Goal: Information Seeking & Learning: Find contact information

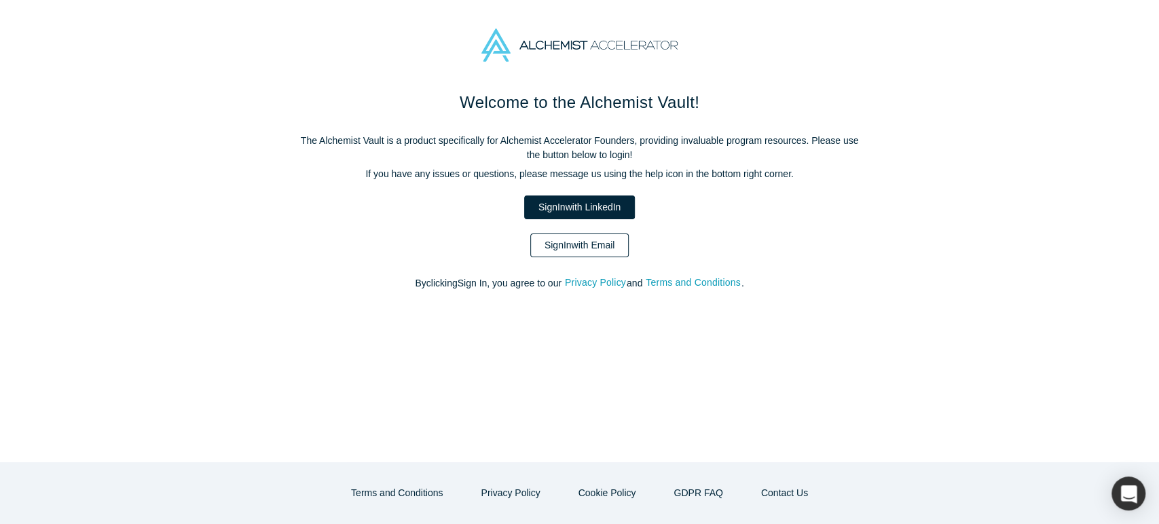
click at [615, 253] on link "Sign In with Email" at bounding box center [579, 246] width 99 height 24
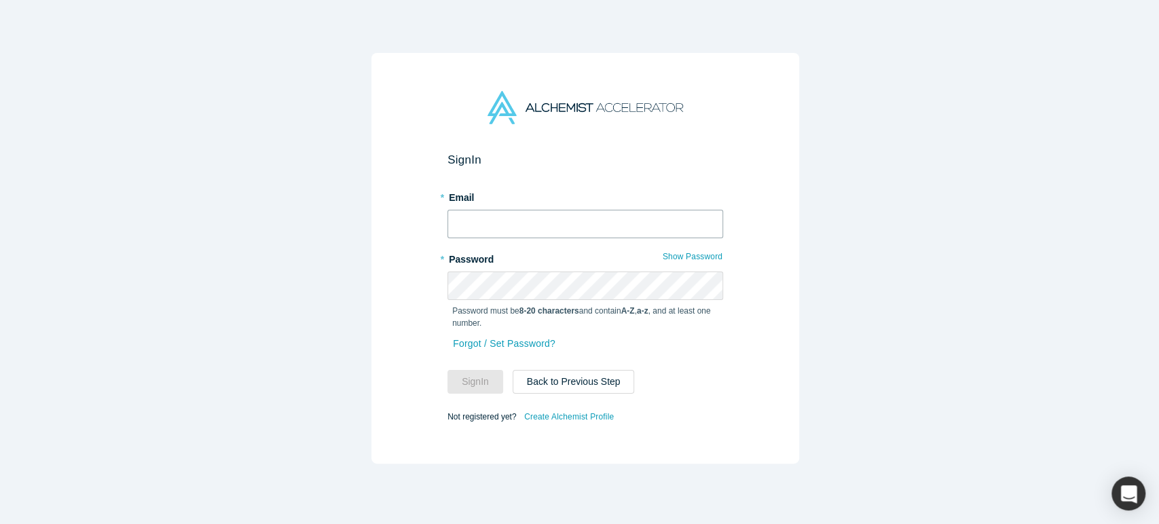
type input "[EMAIL_ADDRESS][DOMAIN_NAME]"
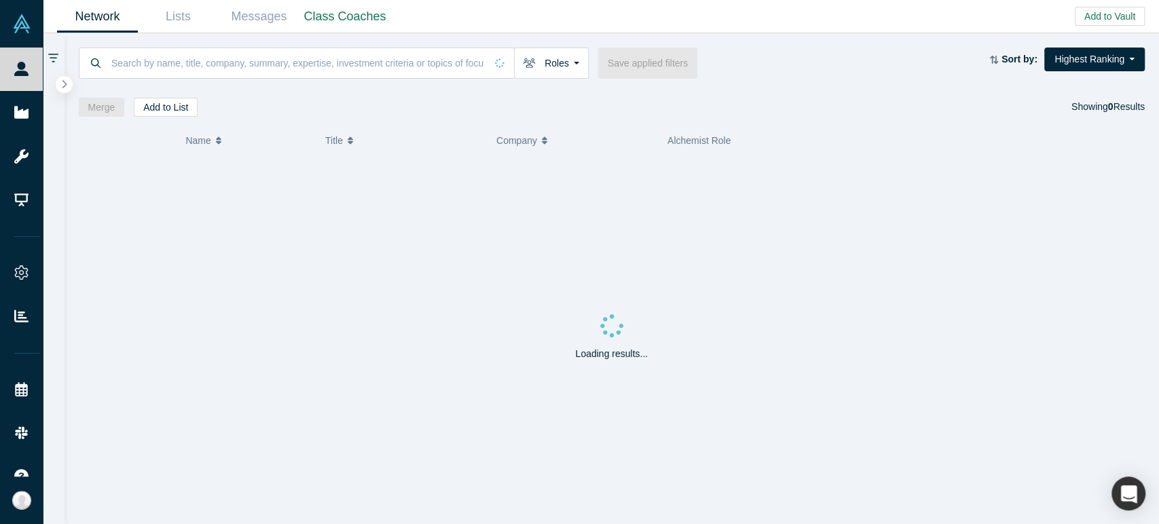
click at [725, 46] on div "Roles Founders Faculty Mentors Alumni Mentor Angels VCs Corporate Innovator Ser…" at bounding box center [612, 75] width 1095 height 84
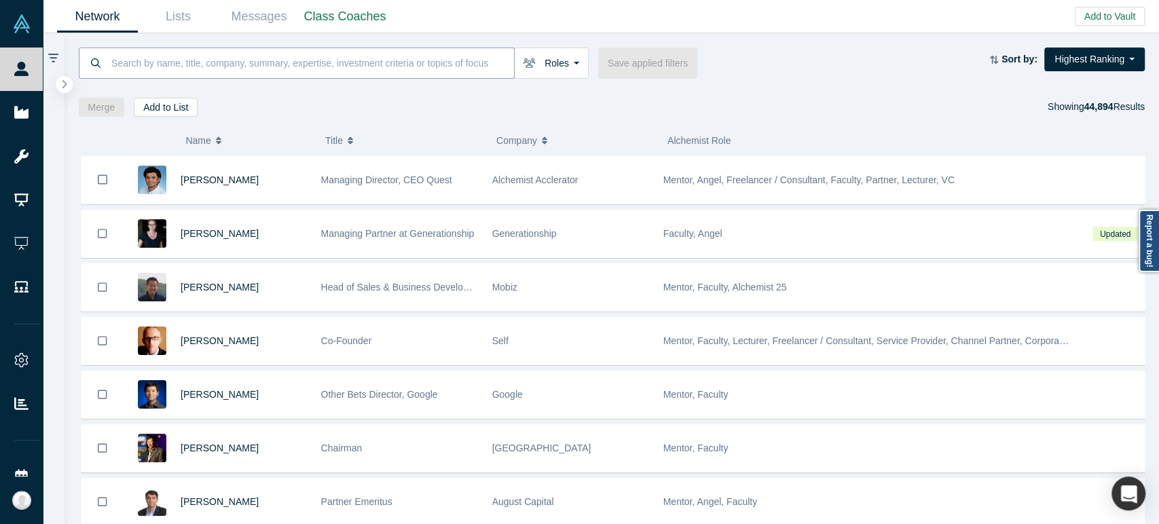
click at [383, 62] on input at bounding box center [312, 63] width 404 height 32
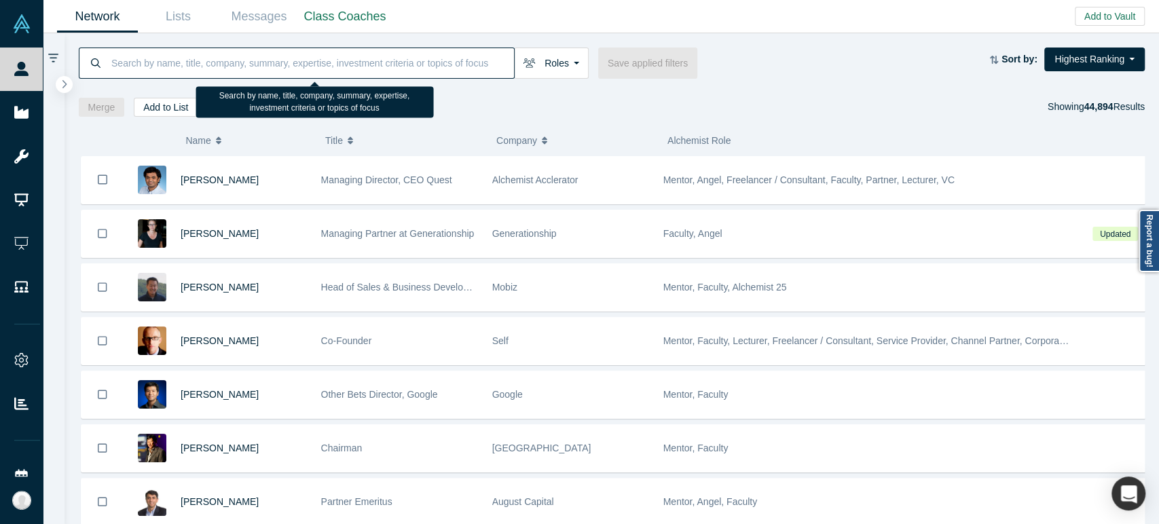
paste input "[EMAIL_ADDRESS][DOMAIN_NAME]"
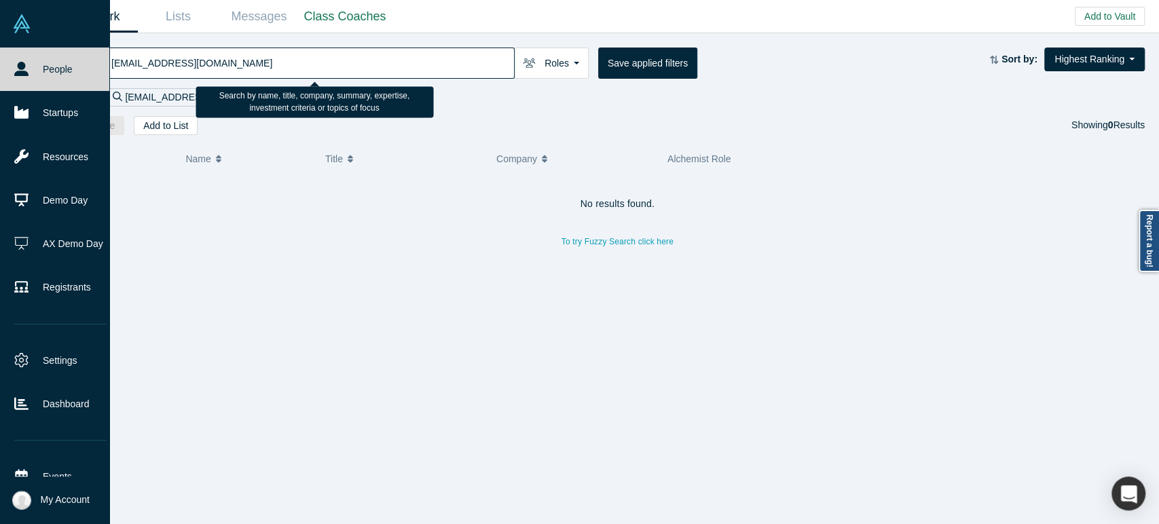
drag, startPoint x: 147, startPoint y: 61, endPoint x: 41, endPoint y: 62, distance: 105.2
click at [41, 62] on div "People Startups Resources Demo Day AX Demo Day Registrants Settings Dashboard E…" at bounding box center [579, 262] width 1159 height 524
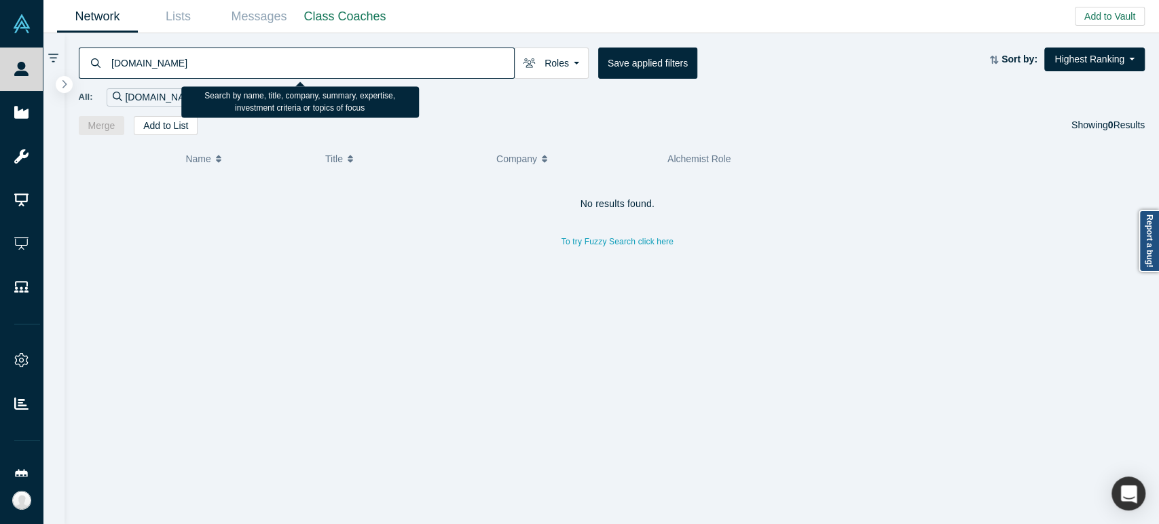
click at [309, 63] on input "[DOMAIN_NAME]" at bounding box center [312, 63] width 404 height 32
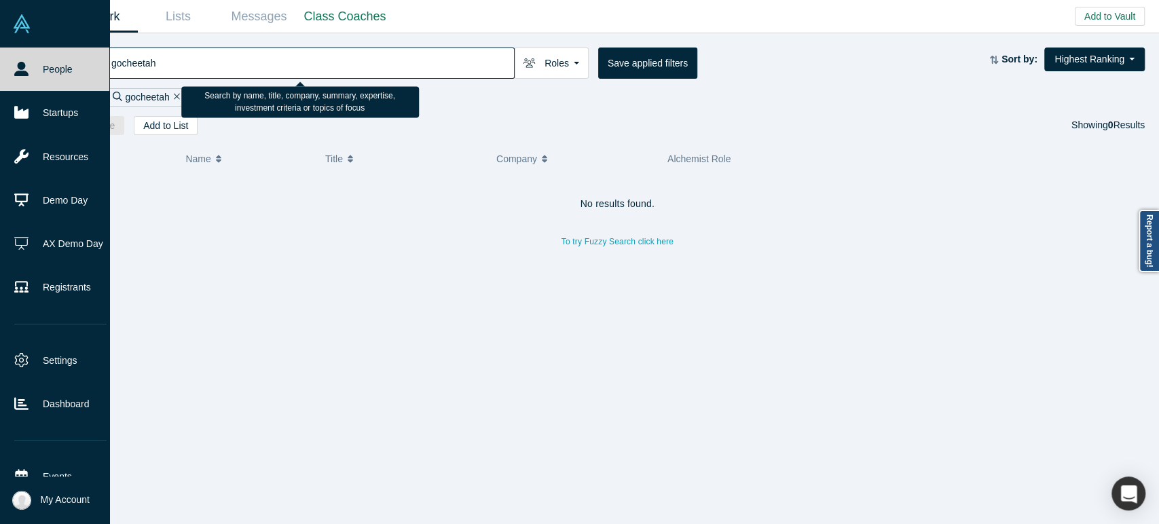
drag, startPoint x: 309, startPoint y: 62, endPoint x: 42, endPoint y: 74, distance: 267.1
click at [42, 74] on div "People Startups Resources Demo Day AX Demo Day Registrants Settings Dashboard E…" at bounding box center [579, 262] width 1159 height 524
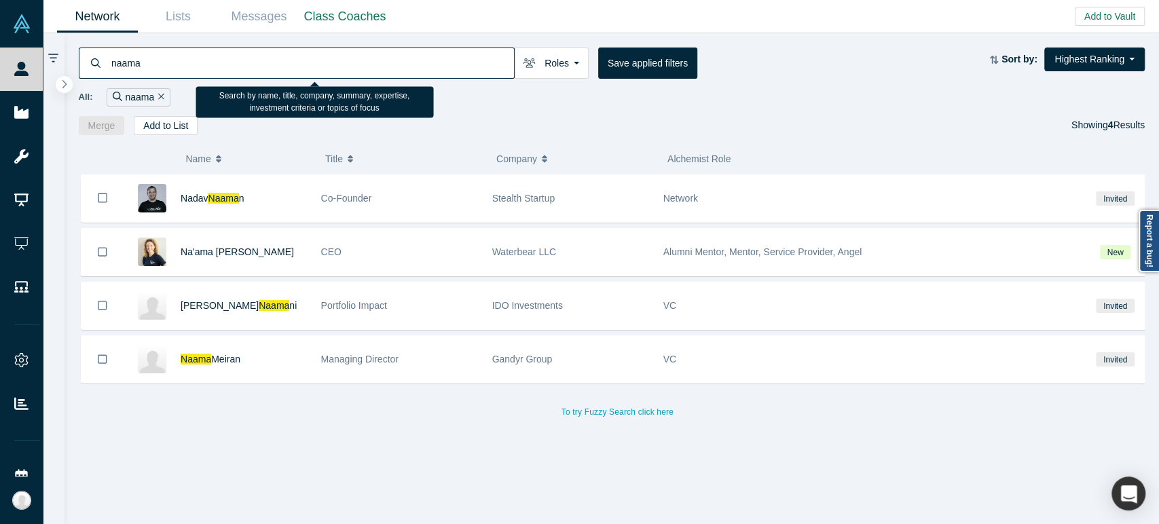
click at [286, 61] on input "naama" at bounding box center [312, 63] width 404 height 32
paste input "[PERSON_NAME][EMAIL_ADDRESS][DOMAIN_NAME]"
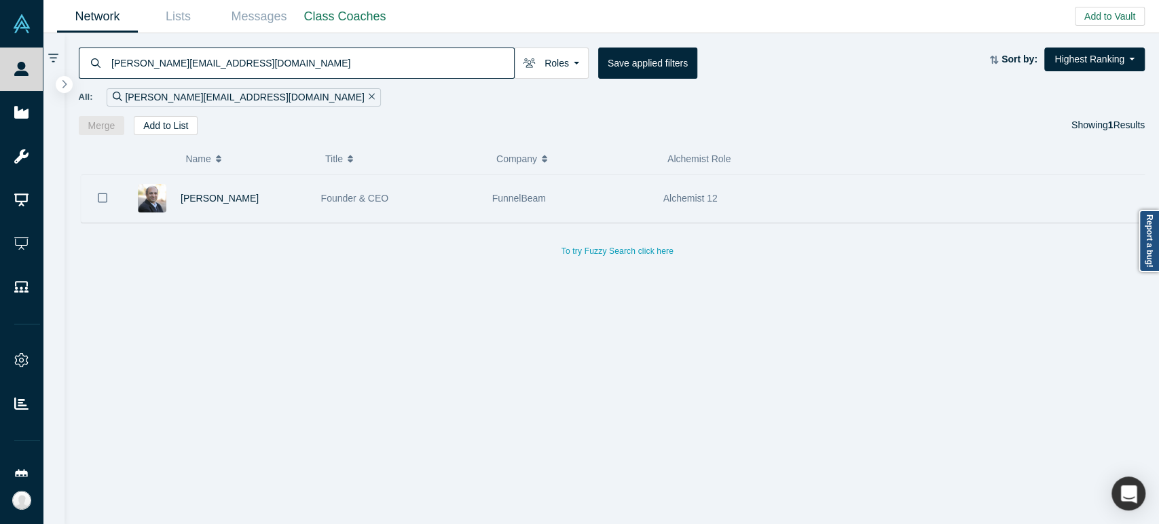
click at [293, 193] on div "[PERSON_NAME]" at bounding box center [244, 198] width 126 height 47
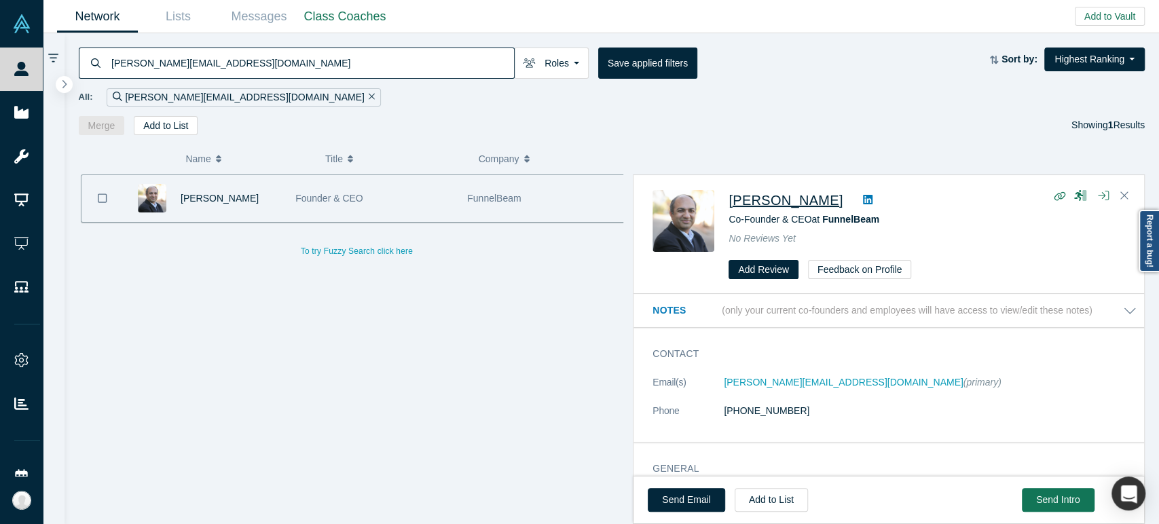
click at [754, 202] on span "[PERSON_NAME]" at bounding box center [786, 200] width 114 height 15
drag, startPoint x: 725, startPoint y: 205, endPoint x: 789, endPoint y: 205, distance: 64.5
click at [789, 205] on div "[PERSON_NAME] Co-Founder & CEO at FunnelBeam No Reviews Yet Add Review Feedback…" at bounding box center [891, 235] width 477 height 90
copy span "[PERSON_NAME]"
click at [300, 67] on input "[PERSON_NAME][EMAIL_ADDRESS][DOMAIN_NAME]" at bounding box center [312, 63] width 404 height 32
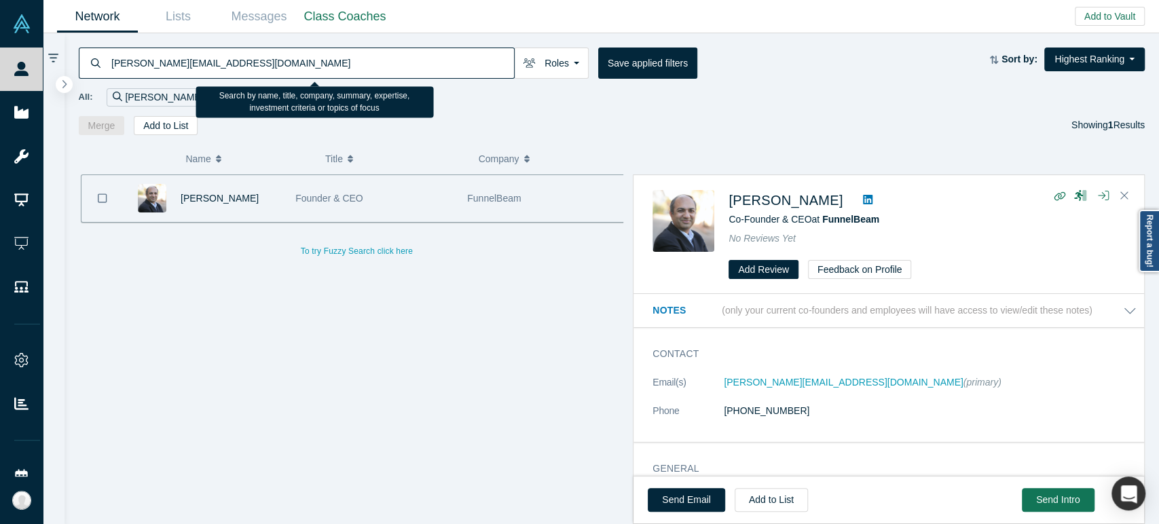
click at [300, 67] on input "[PERSON_NAME][EMAIL_ADDRESS][DOMAIN_NAME]" at bounding box center [312, 63] width 404 height 32
paste input "[PERSON_NAME]"
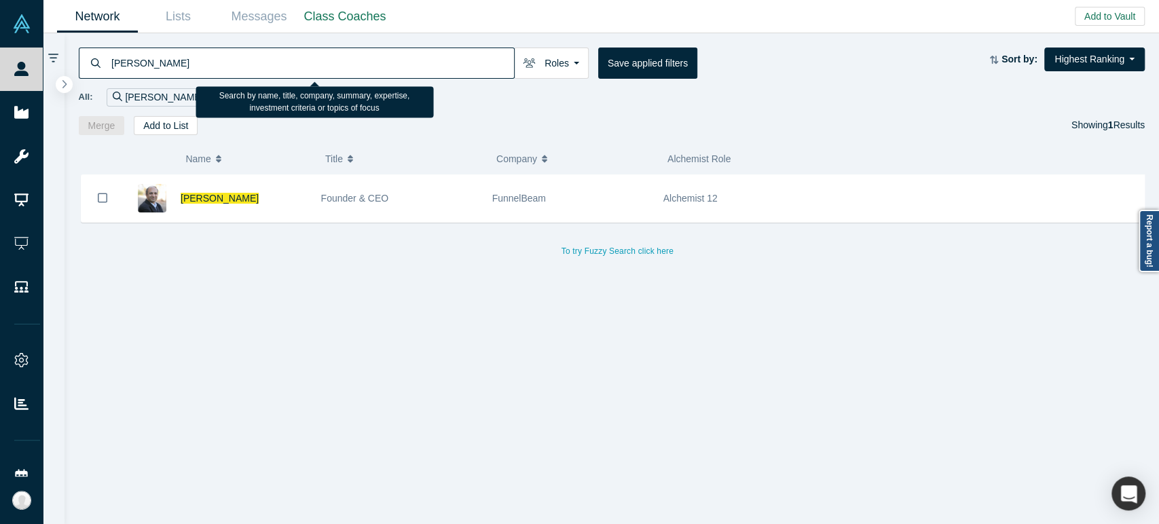
drag, startPoint x: 160, startPoint y: 65, endPoint x: 141, endPoint y: 65, distance: 18.3
click at [141, 65] on input "[PERSON_NAME]" at bounding box center [312, 63] width 404 height 32
click at [156, 65] on input "[PERSON_NAME]" at bounding box center [312, 63] width 404 height 32
drag, startPoint x: 156, startPoint y: 65, endPoint x: 109, endPoint y: 62, distance: 47.6
click at [109, 62] on div "[PERSON_NAME]" at bounding box center [297, 63] width 436 height 31
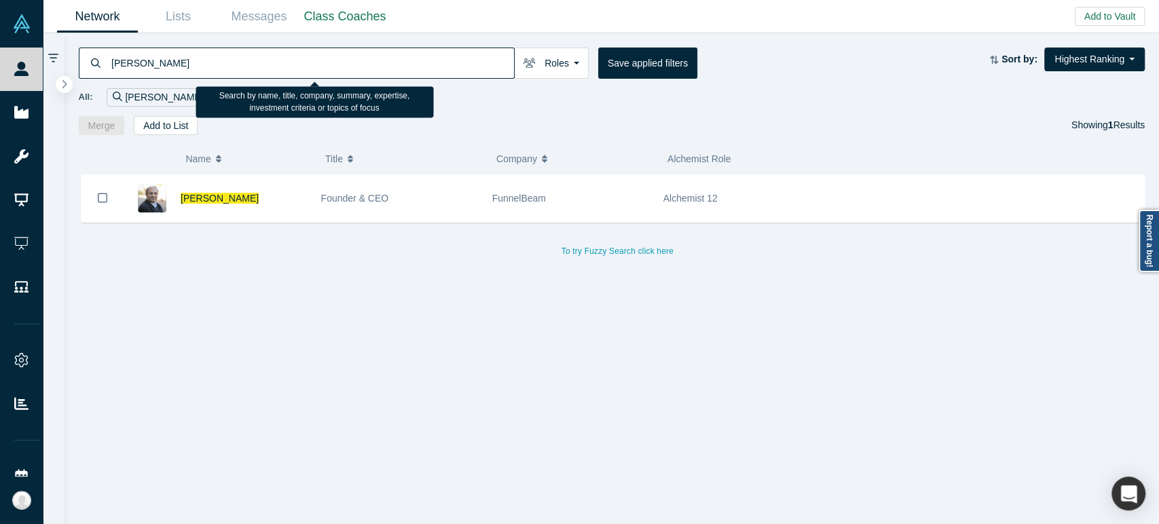
click at [353, 60] on input "[PERSON_NAME]" at bounding box center [312, 63] width 404 height 32
paste input "[PERSON_NAME][EMAIL_ADDRESS][DOMAIN_NAME]"
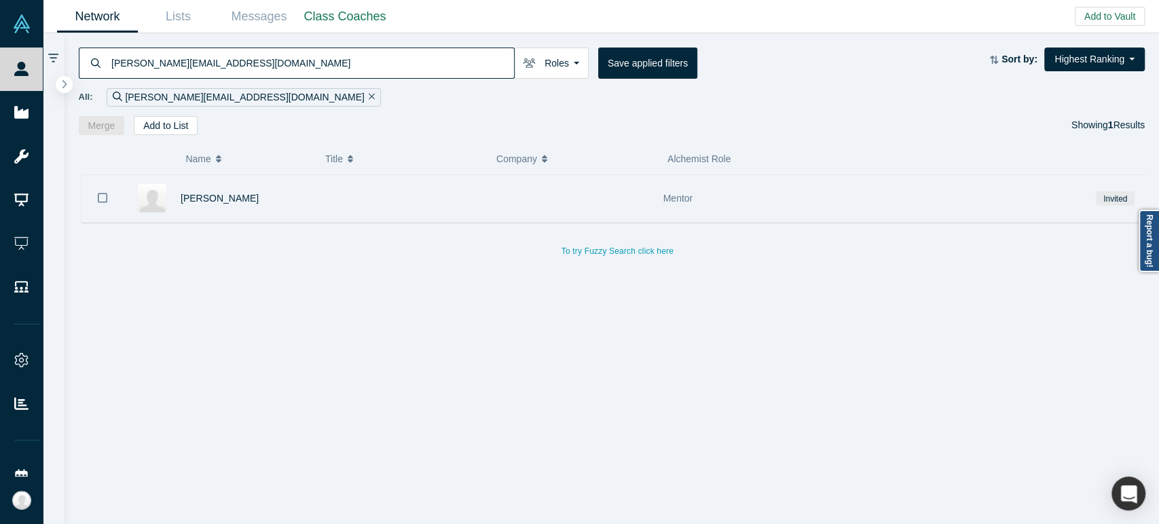
click at [282, 200] on div "[PERSON_NAME]" at bounding box center [244, 198] width 126 height 47
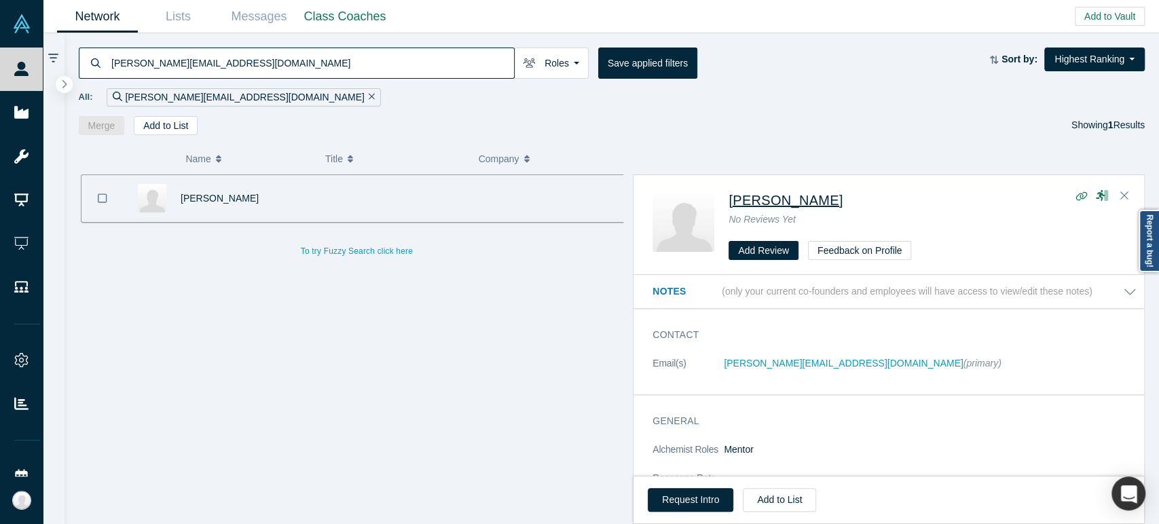
drag, startPoint x: 725, startPoint y: 205, endPoint x: 872, endPoint y: 204, distance: 147.4
click at [872, 204] on div "[PERSON_NAME]-Climent No Reviews Yet Add Review Feedback on Profile" at bounding box center [891, 225] width 477 height 71
copy span "[PERSON_NAME]"
click at [450, 65] on input "[PERSON_NAME][EMAIL_ADDRESS][DOMAIN_NAME]" at bounding box center [312, 63] width 404 height 32
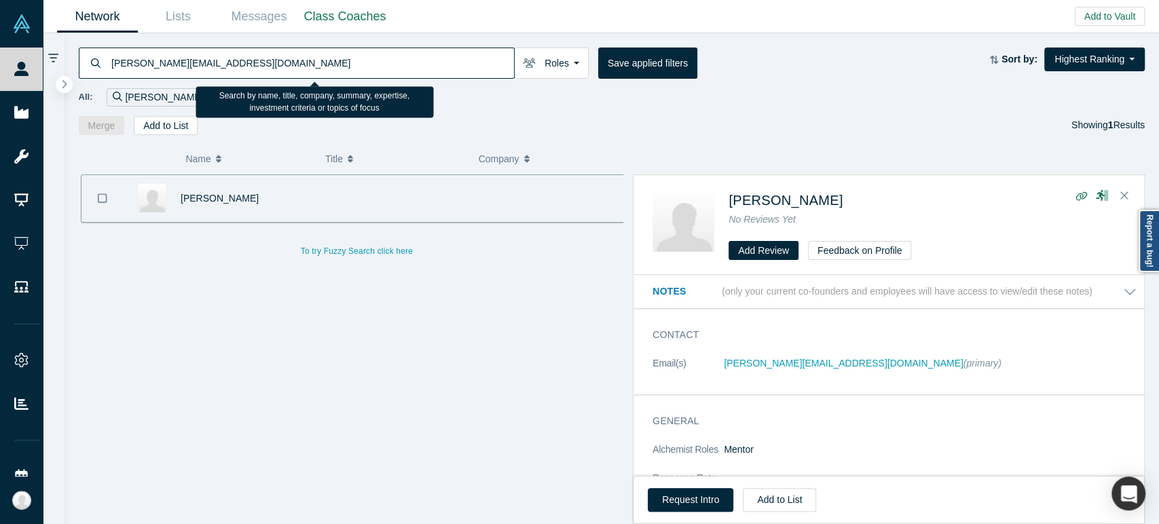
click at [450, 65] on input "[PERSON_NAME][EMAIL_ADDRESS][DOMAIN_NAME]" at bounding box center [312, 63] width 404 height 32
paste input "[PERSON_NAME]"
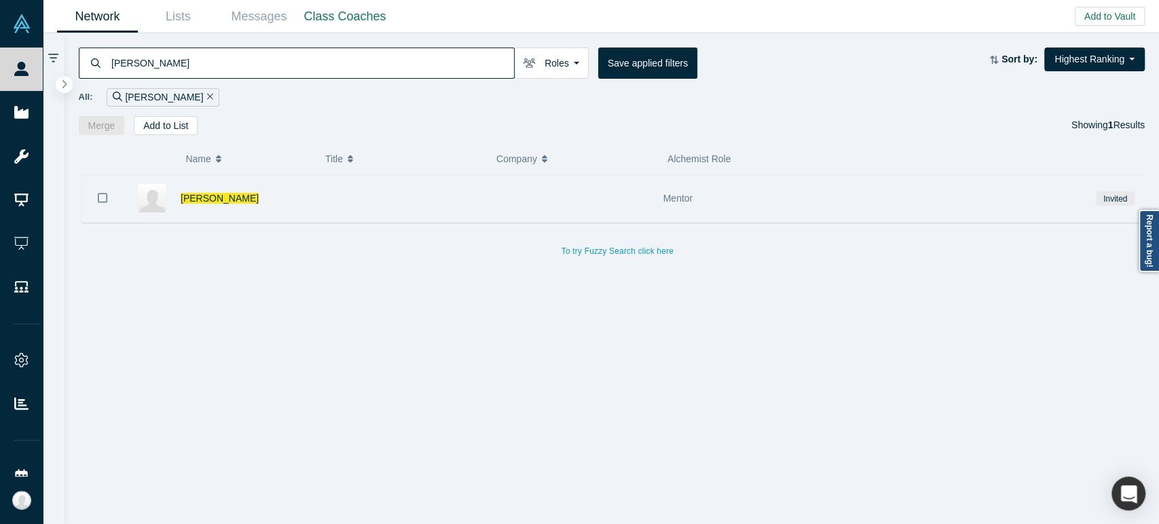
click at [392, 206] on div at bounding box center [399, 198] width 171 height 47
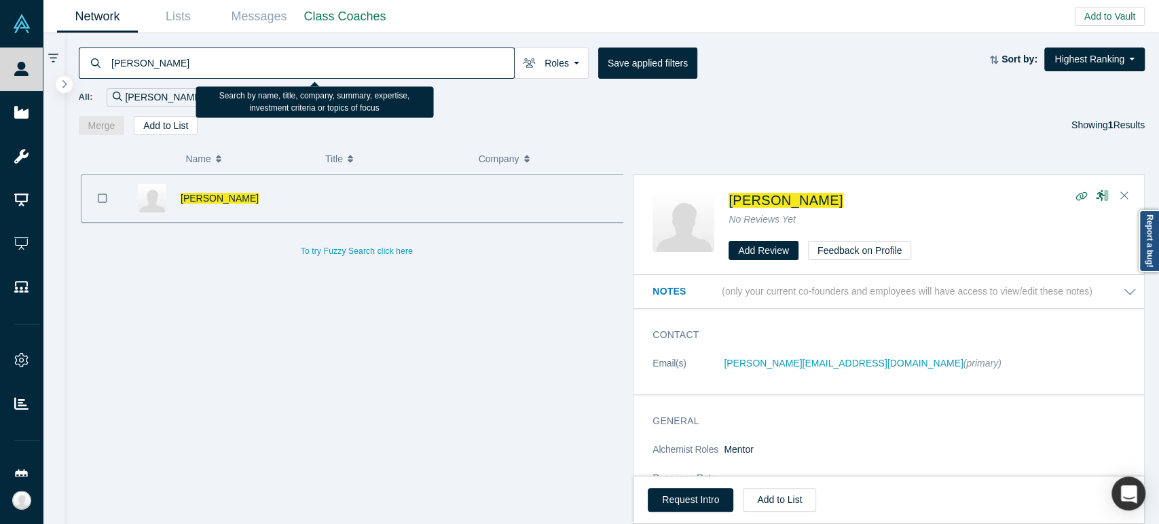
click at [435, 64] on input "[PERSON_NAME]" at bounding box center [312, 63] width 404 height 32
paste input "[PERSON_NAME][EMAIL_ADDRESS][DOMAIN_NAME]"
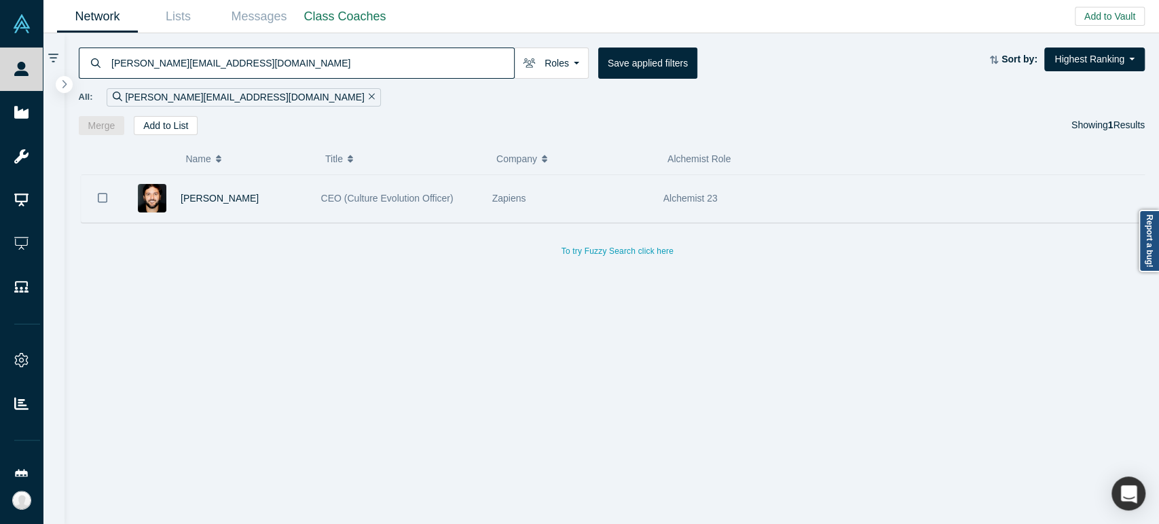
click at [258, 206] on div "[PERSON_NAME]" at bounding box center [244, 198] width 126 height 47
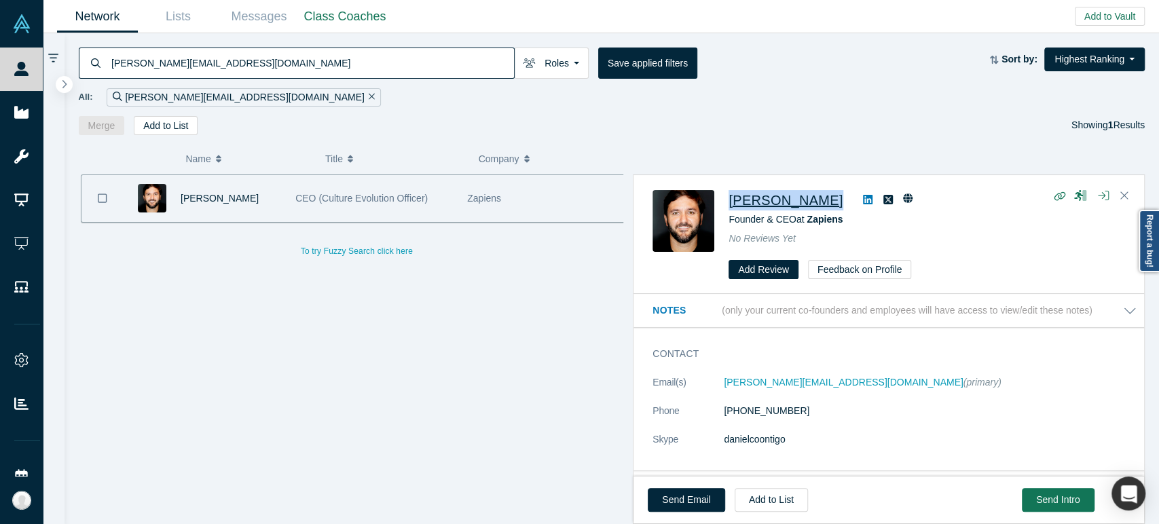
drag, startPoint x: 818, startPoint y: 200, endPoint x: 731, endPoint y: 202, distance: 86.9
click at [731, 202] on div "[PERSON_NAME]" at bounding box center [927, 200] width 397 height 20
copy div "[PERSON_NAME]"
click at [300, 63] on input "[PERSON_NAME][EMAIL_ADDRESS][DOMAIN_NAME]" at bounding box center [312, 63] width 404 height 32
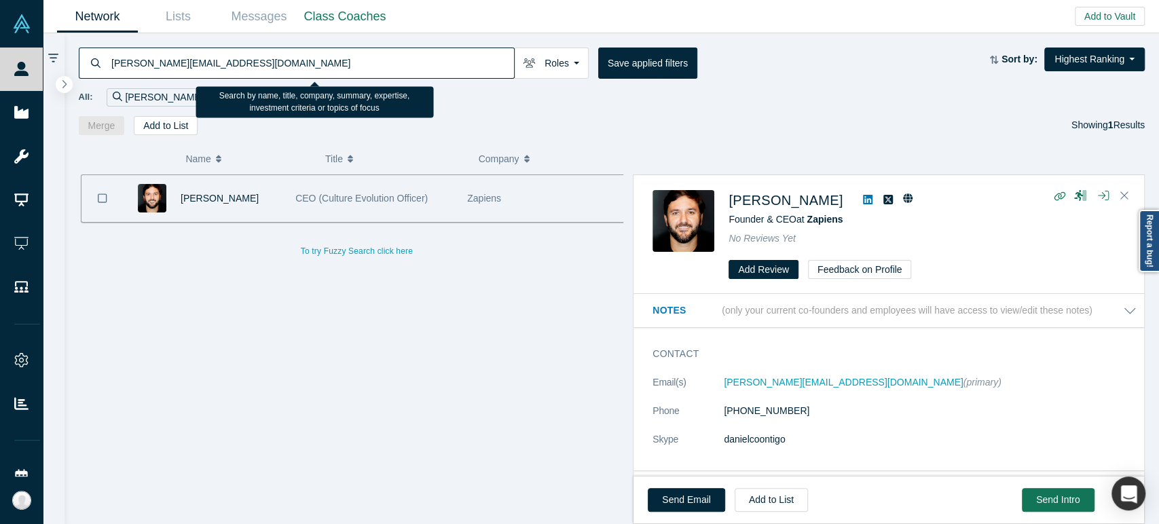
click at [300, 63] on input "[PERSON_NAME][EMAIL_ADDRESS][DOMAIN_NAME]" at bounding box center [312, 63] width 404 height 32
paste input "[EMAIL_ADDRESS][DOMAIN_NAME]"
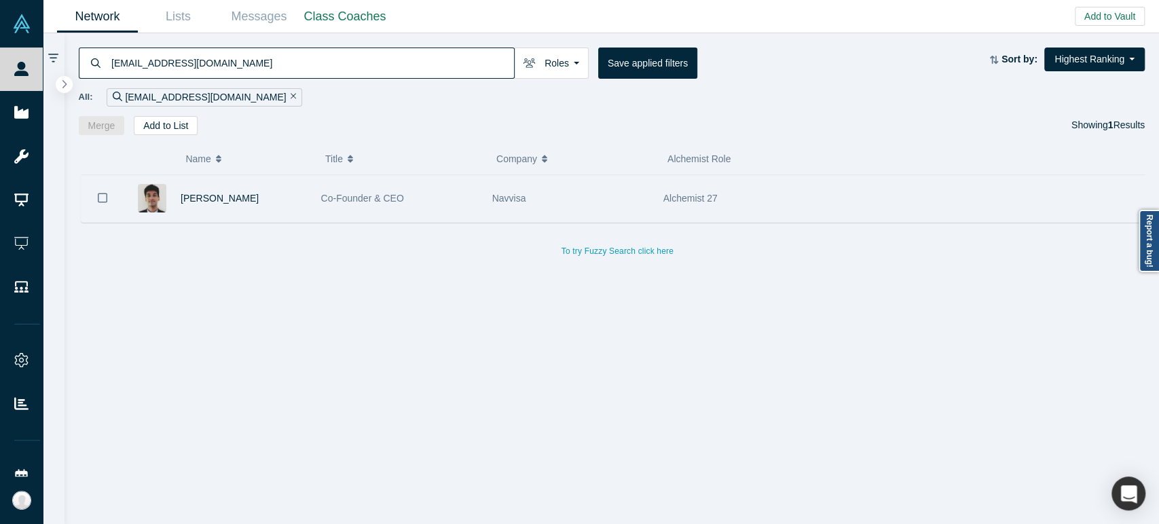
click at [329, 208] on div "Co-Founder & CEO" at bounding box center [399, 198] width 157 height 47
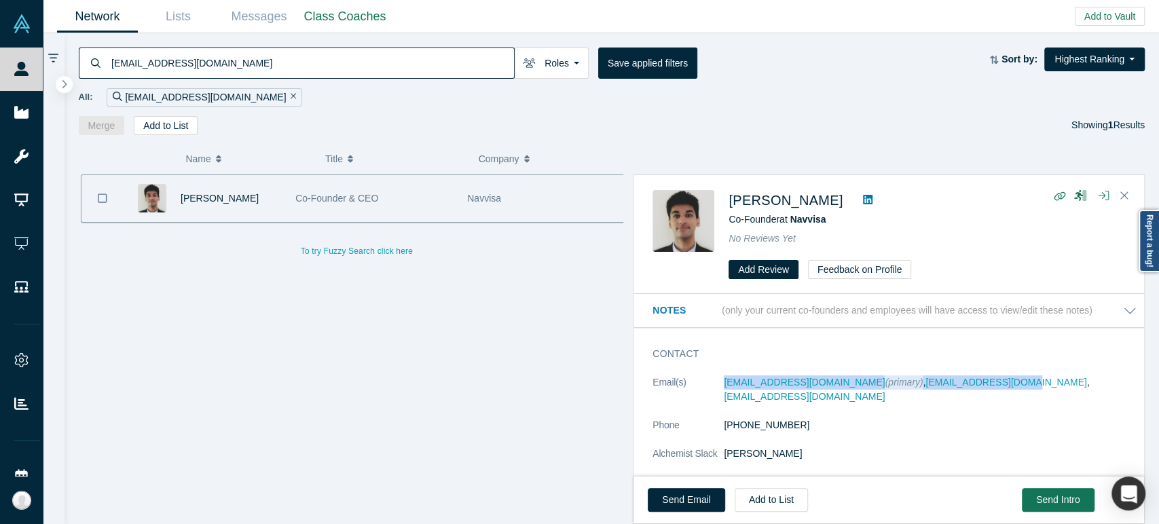
drag, startPoint x: 719, startPoint y: 390, endPoint x: 955, endPoint y: 386, distance: 235.7
click at [955, 386] on dl "Email(s) [EMAIL_ADDRESS][DOMAIN_NAME] (primary) , [EMAIL_ADDRESS][DOMAIN_NAME] …" at bounding box center [895, 439] width 484 height 128
copy dl "[EMAIL_ADDRESS][DOMAIN_NAME] (primary) , [EMAIL_ADDRESS][DOMAIN_NAME]"
drag, startPoint x: 726, startPoint y: 207, endPoint x: 826, endPoint y: 200, distance: 100.8
click at [826, 200] on div "[PERSON_NAME] Co-Founder at Navvisa No Reviews Yet Add Review Feedback on Profi…" at bounding box center [891, 235] width 477 height 90
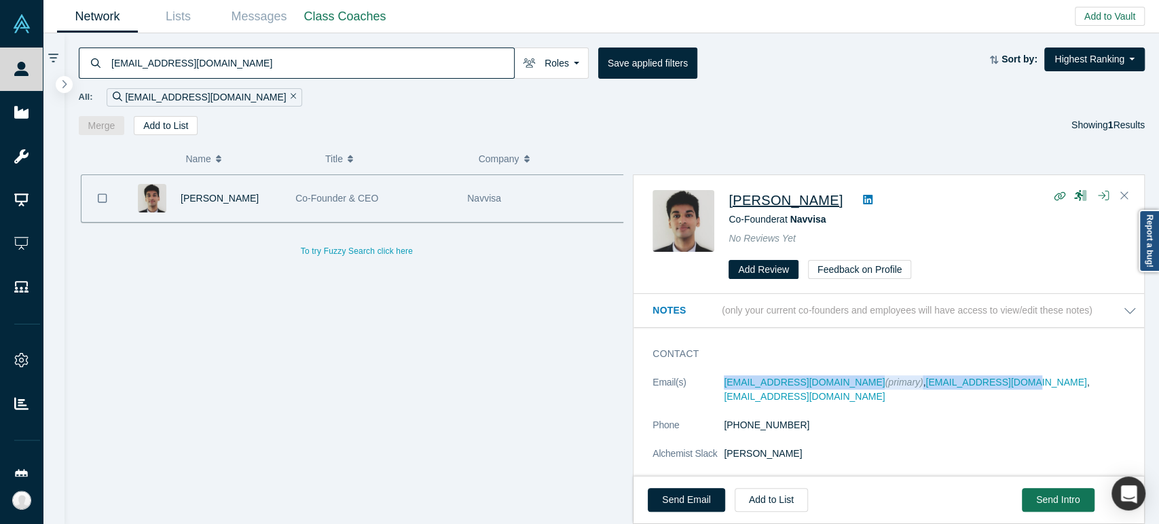
copy span "[PERSON_NAME]"
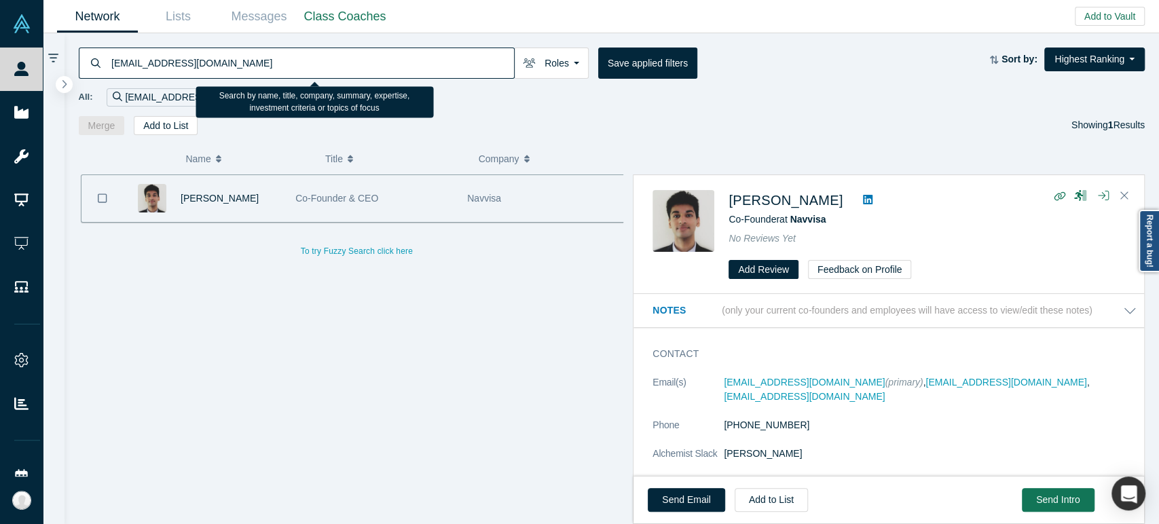
click at [413, 60] on input "[EMAIL_ADDRESS][DOMAIN_NAME]" at bounding box center [312, 63] width 404 height 32
paste input "[EMAIL_ADDRESS][DOMAIN_NAME]"
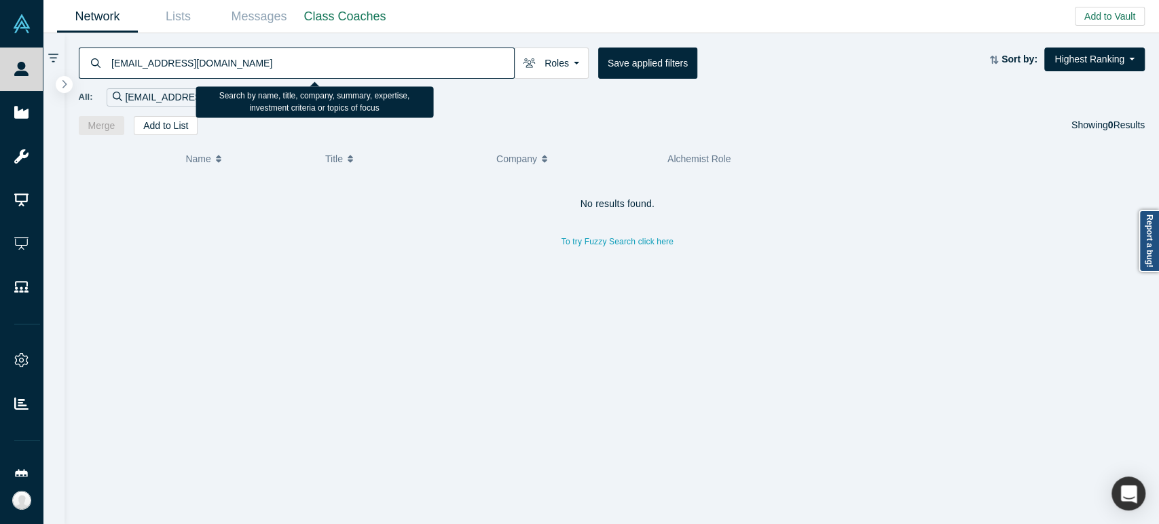
drag, startPoint x: 140, startPoint y: 64, endPoint x: 160, endPoint y: 60, distance: 20.8
click at [160, 60] on input "[EMAIL_ADDRESS][DOMAIN_NAME]" at bounding box center [312, 63] width 404 height 32
click at [158, 60] on input "[EMAIL_ADDRESS][DOMAIN_NAME]" at bounding box center [312, 63] width 404 height 32
drag, startPoint x: 147, startPoint y: 62, endPoint x: 322, endPoint y: 55, distance: 174.7
click at [322, 55] on input "[EMAIL_ADDRESS][DOMAIN_NAME]" at bounding box center [312, 63] width 404 height 32
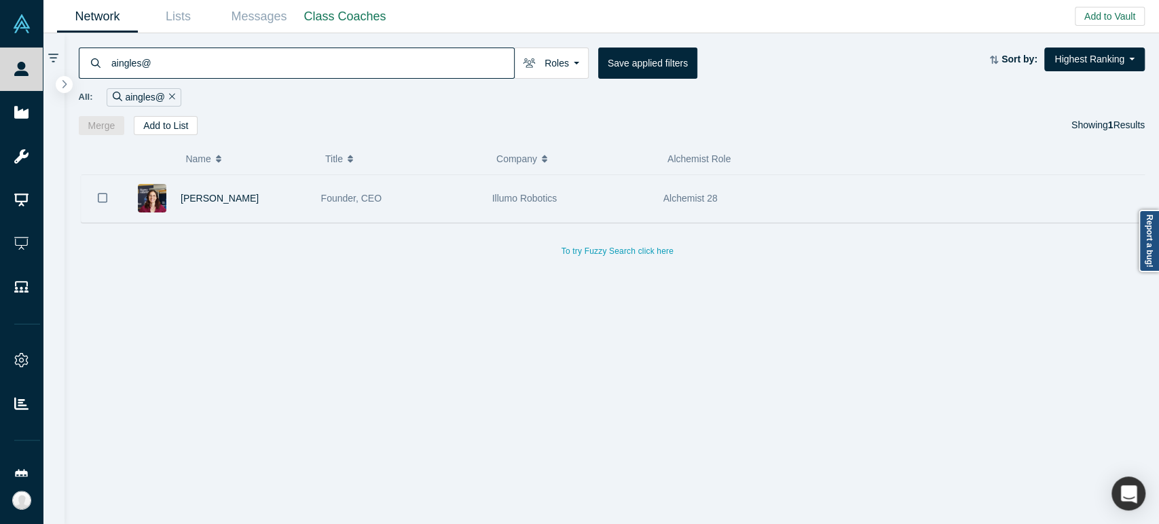
click at [301, 202] on div "[PERSON_NAME]" at bounding box center [244, 198] width 126 height 47
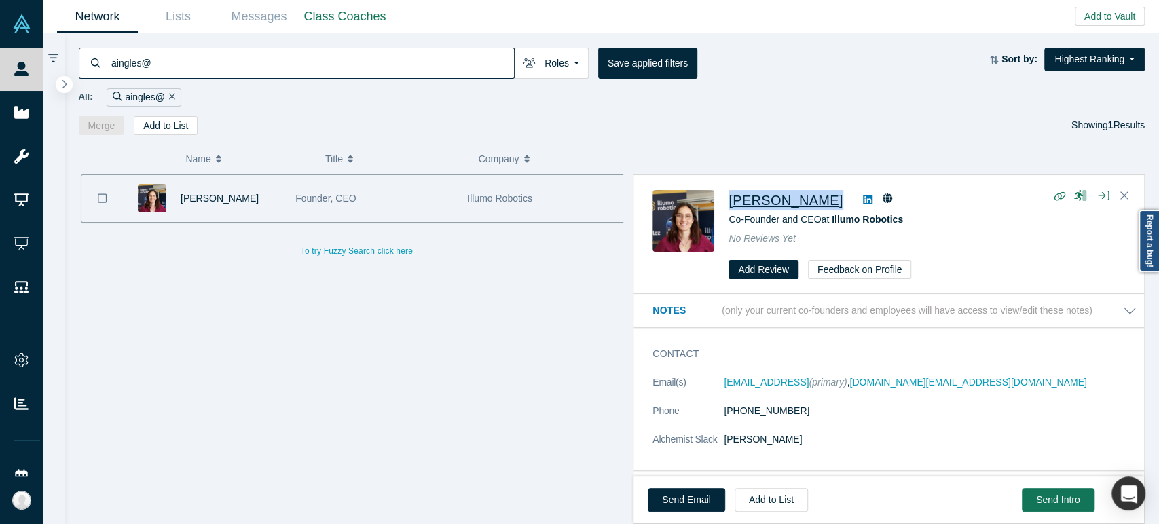
drag, startPoint x: 728, startPoint y: 203, endPoint x: 813, endPoint y: 203, distance: 84.9
click at [813, 201] on div "[PERSON_NAME] Co-Founder and CEO at Illumo Robotics No Reviews Yet Add Review F…" at bounding box center [891, 235] width 477 height 90
copy span "[PERSON_NAME]"
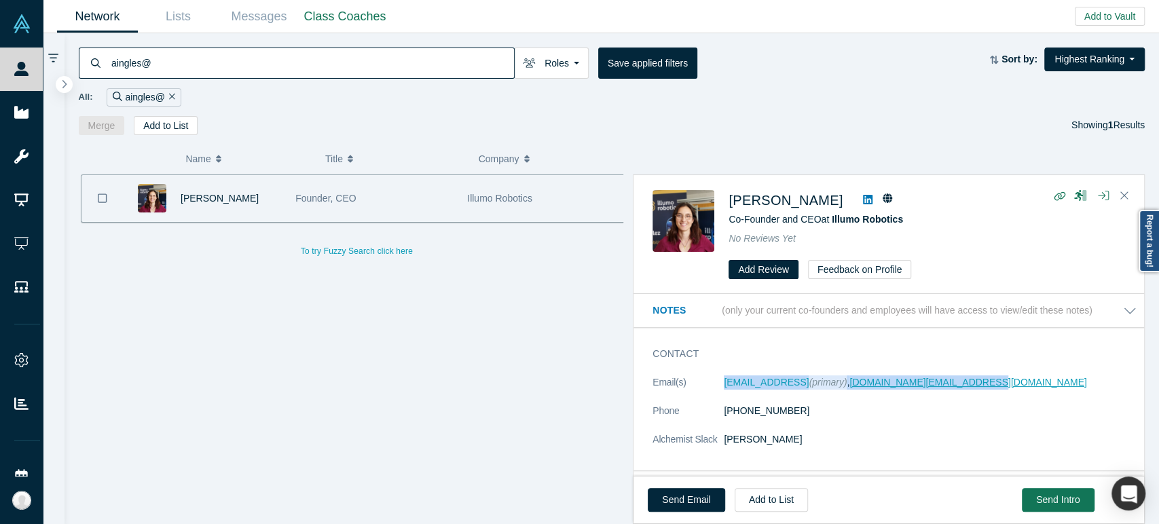
drag, startPoint x: 723, startPoint y: 389, endPoint x: 969, endPoint y: 386, distance: 245.8
click at [969, 386] on dl "Email(s) [EMAIL_ADDRESS] (primary) , [DOMAIN_NAME][EMAIL_ADDRESS][DOMAIN_NAME] …" at bounding box center [895, 418] width 484 height 86
copy dd "[EMAIL_ADDRESS] (primary) , [DOMAIN_NAME][EMAIL_ADDRESS][DOMAIN_NAME]"
click at [467, 66] on input "aingles@" at bounding box center [312, 63] width 404 height 32
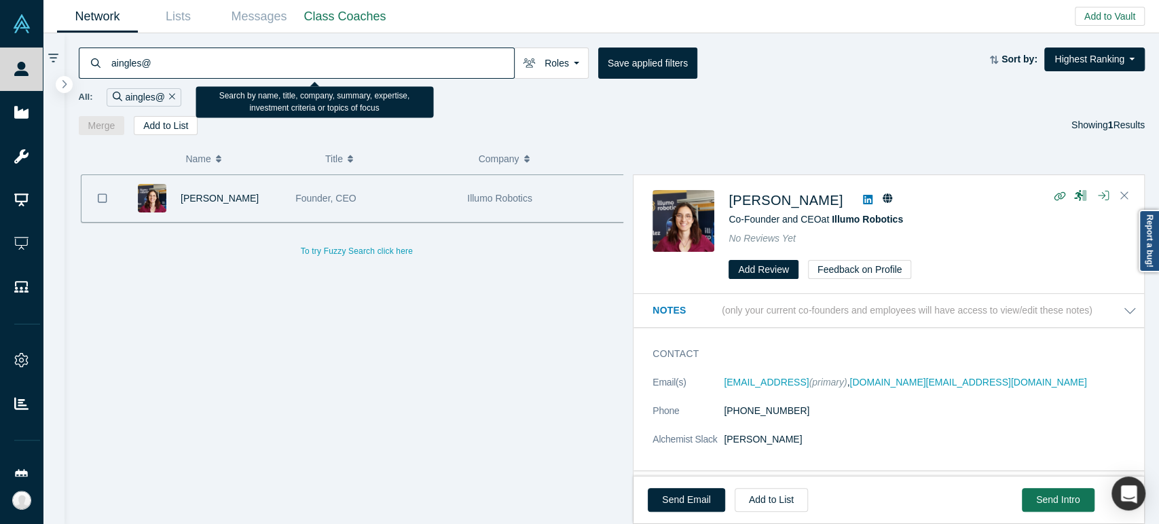
click at [467, 66] on input "aingles@" at bounding box center [312, 63] width 404 height 32
paste input "naama"
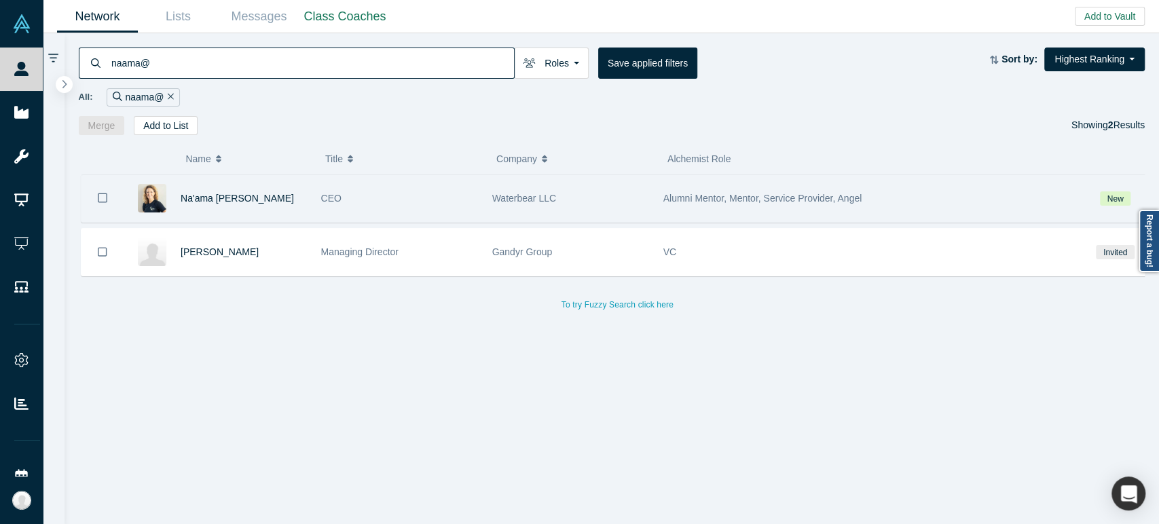
click at [592, 211] on div "Waterbear LLC" at bounding box center [570, 198] width 157 height 47
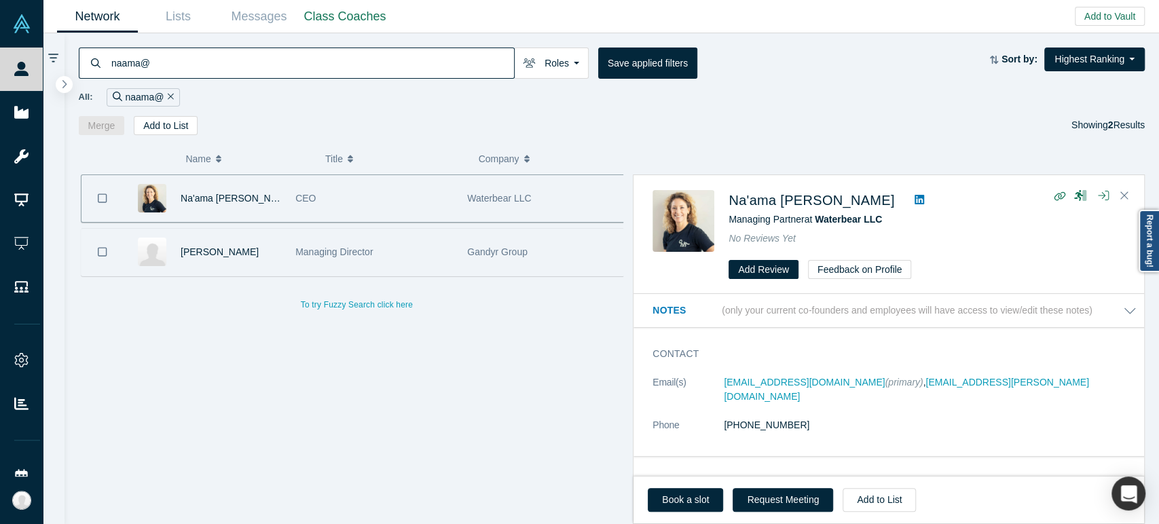
click at [408, 265] on div "Managing Director" at bounding box center [374, 252] width 158 height 47
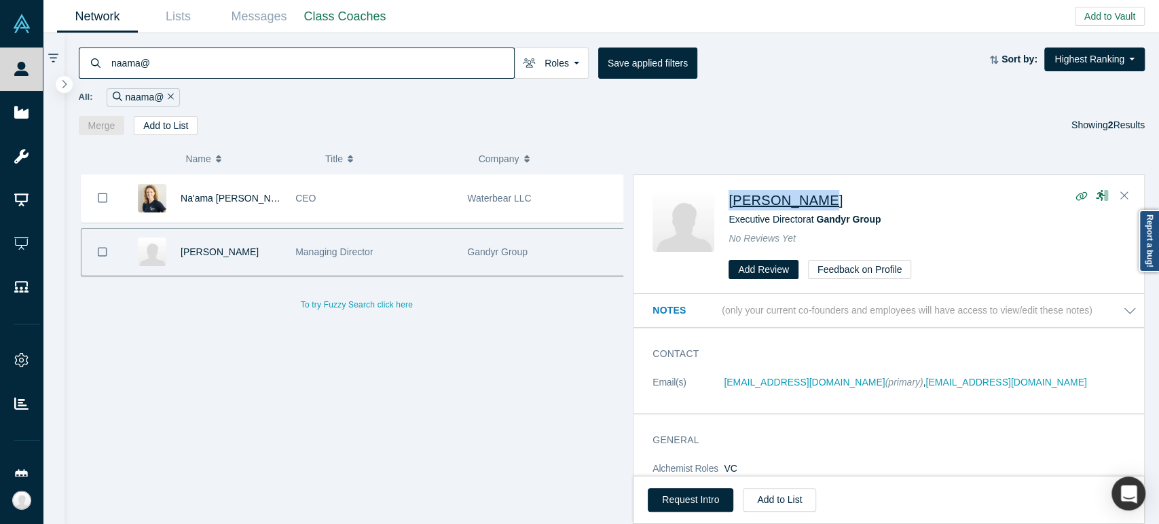
drag, startPoint x: 724, startPoint y: 204, endPoint x: 820, endPoint y: 199, distance: 96.6
click at [820, 199] on div "[PERSON_NAME] Executive Director at Gandyr Group No Reviews Yet Add Review Feed…" at bounding box center [891, 235] width 477 height 90
copy span "[PERSON_NAME]"
drag, startPoint x: 729, startPoint y: 226, endPoint x: 879, endPoint y: 224, distance: 150.1
click at [879, 224] on div "Executive Director at Gandyr Group" at bounding box center [927, 220] width 397 height 14
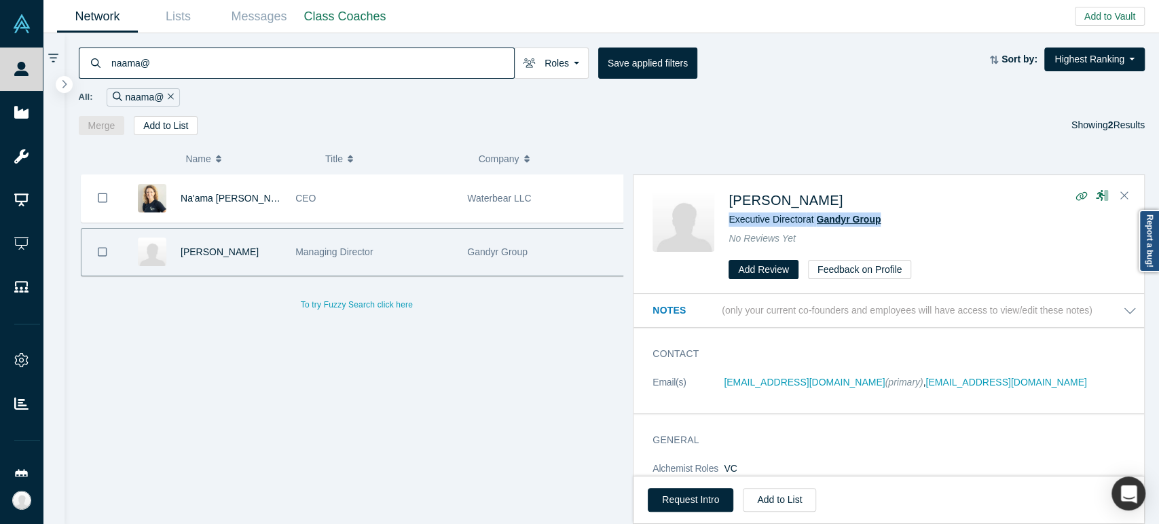
copy span "Executive Director at Gandyr Group"
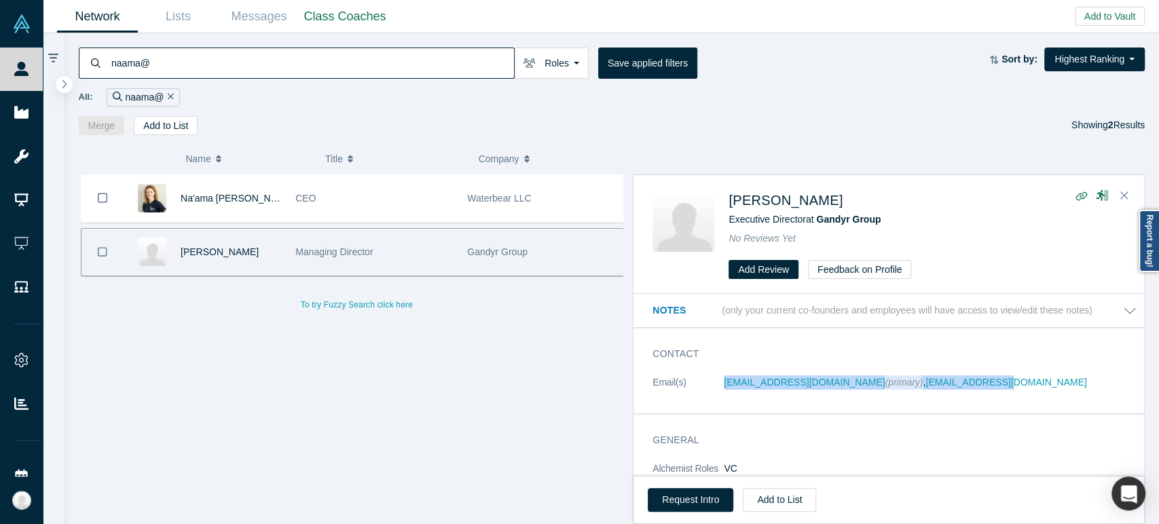
drag, startPoint x: 722, startPoint y: 385, endPoint x: 966, endPoint y: 380, distance: 244.5
click at [966, 382] on dl "Email(s) [EMAIL_ADDRESS][DOMAIN_NAME] (primary) , [EMAIL_ADDRESS][DOMAIN_NAME]" at bounding box center [895, 389] width 484 height 29
copy dl "[EMAIL_ADDRESS][DOMAIN_NAME] (primary) , [EMAIL_ADDRESS][DOMAIN_NAME]"
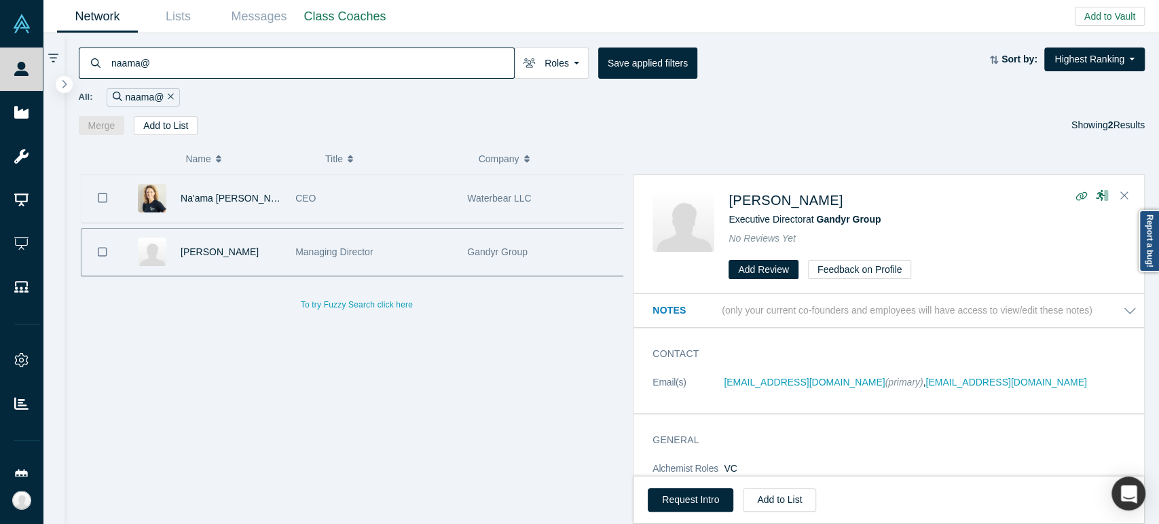
click at [210, 211] on div "Na'ama [PERSON_NAME]" at bounding box center [231, 198] width 100 height 47
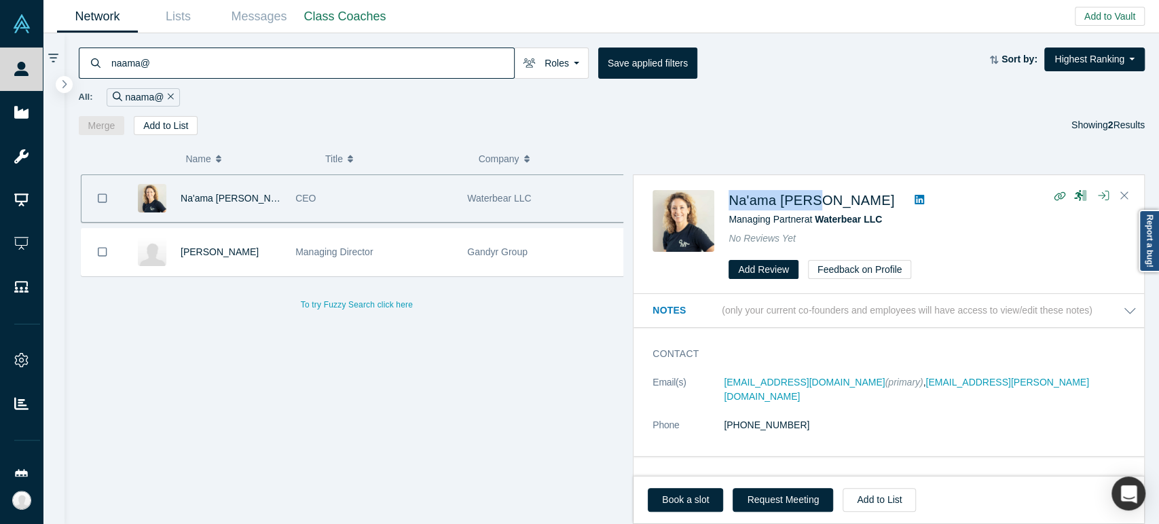
drag, startPoint x: 725, startPoint y: 205, endPoint x: 820, endPoint y: 209, distance: 95.1
click at [820, 209] on div "Na'ama [PERSON_NAME] Managing Partner at Waterbear LLC No Reviews Yet Add Revie…" at bounding box center [891, 235] width 477 height 90
drag, startPoint x: 728, startPoint y: 226, endPoint x: 880, endPoint y: 227, distance: 152.1
click at [880, 227] on div "Na'ama [PERSON_NAME] Managing Partner at Waterbear LLC No Reviews Yet Add Revie…" at bounding box center [927, 235] width 397 height 90
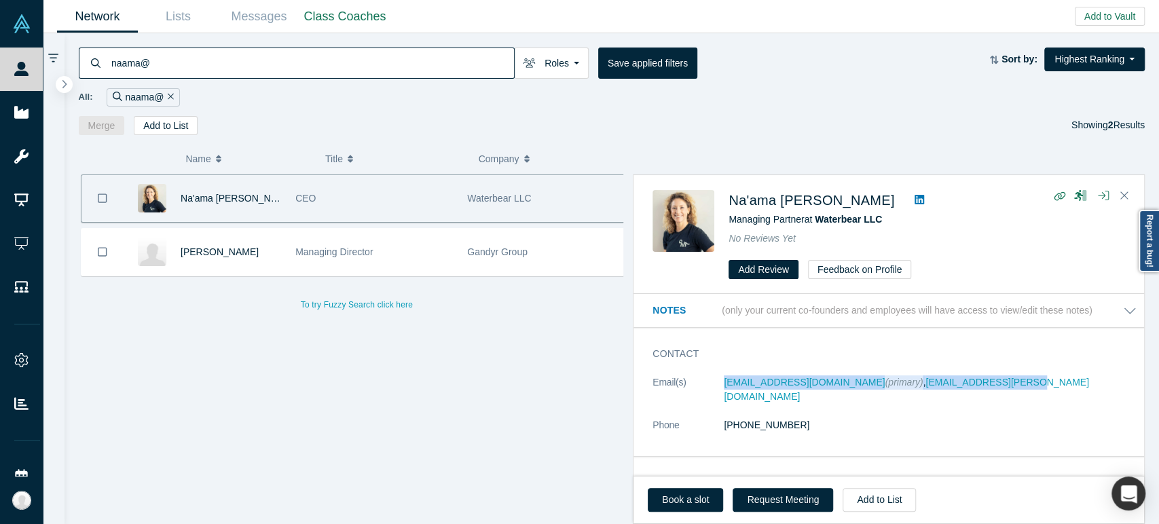
drag, startPoint x: 722, startPoint y: 385, endPoint x: 983, endPoint y: 390, distance: 261.5
click at [983, 390] on dl "Email(s) [EMAIL_ADDRESS][DOMAIN_NAME] (primary) , [EMAIL_ADDRESS][PERSON_NAME][…" at bounding box center [895, 410] width 484 height 71
click at [297, 61] on input "naama@" at bounding box center [312, 63] width 404 height 32
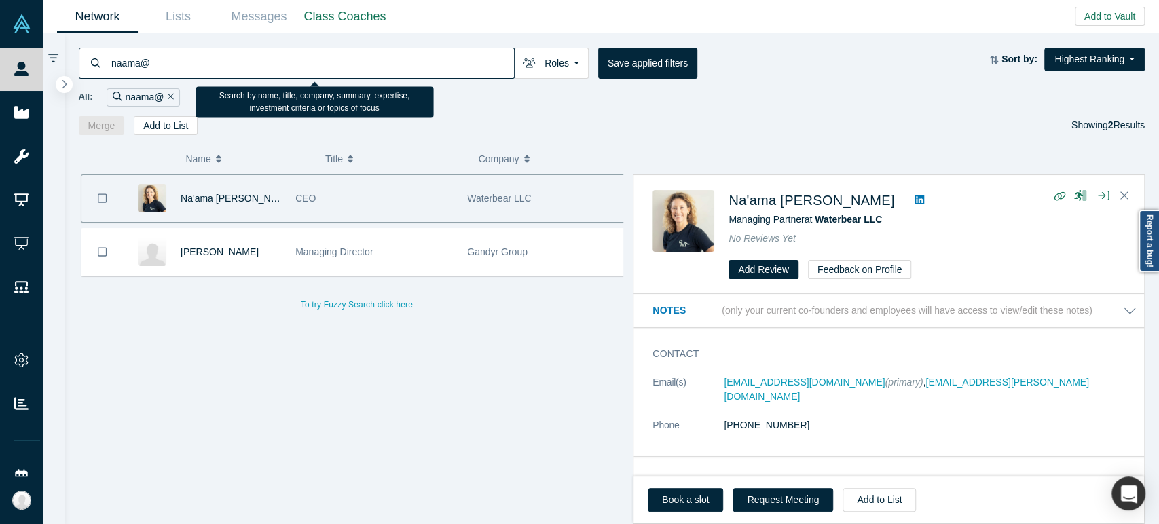
click at [297, 61] on input "naama@" at bounding box center [312, 63] width 404 height 32
paste input "[PERSON_NAME]"
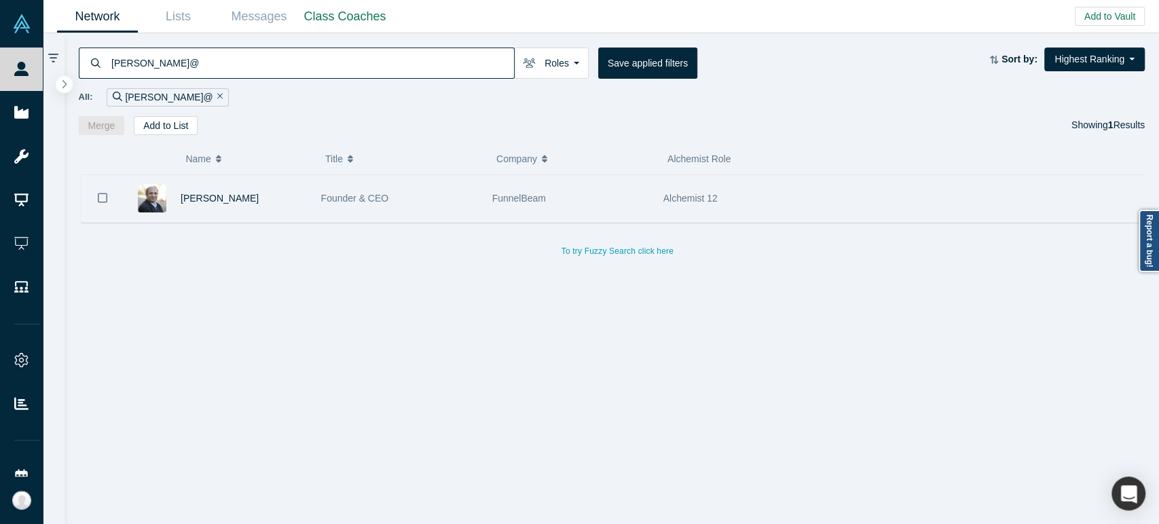
click at [293, 205] on div "[PERSON_NAME]" at bounding box center [244, 198] width 126 height 47
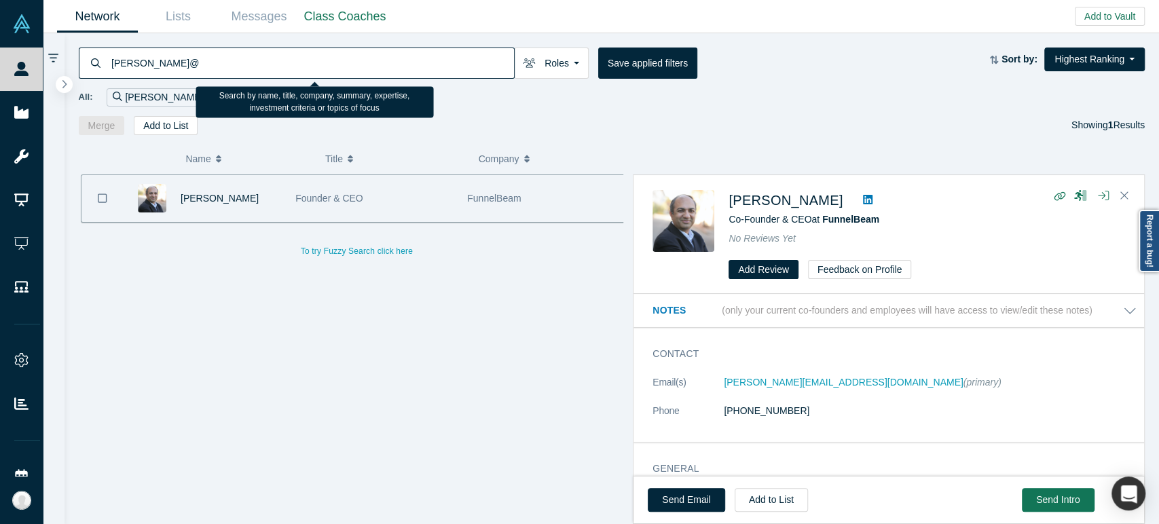
click at [240, 67] on input "[PERSON_NAME]@" at bounding box center [312, 63] width 404 height 32
paste input "[PERSON_NAME]"
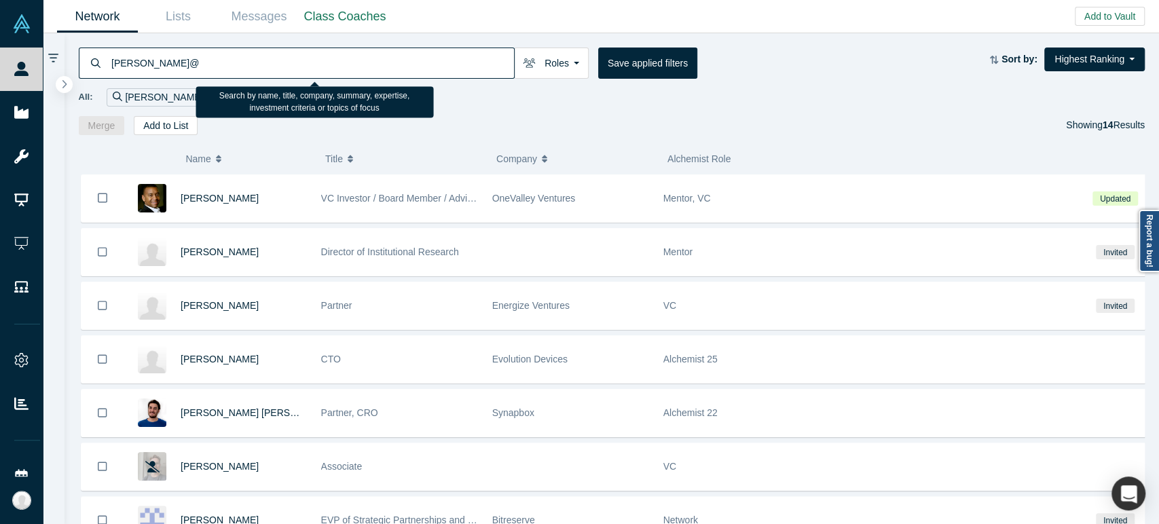
click at [225, 65] on input "[PERSON_NAME]@" at bounding box center [312, 63] width 404 height 32
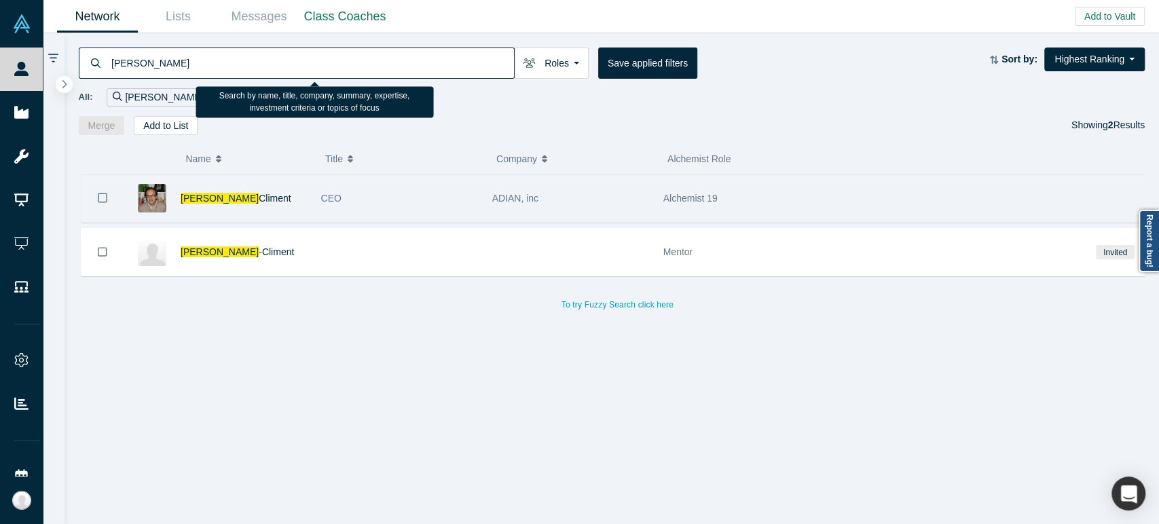
click at [458, 211] on div "CEO" at bounding box center [399, 198] width 157 height 47
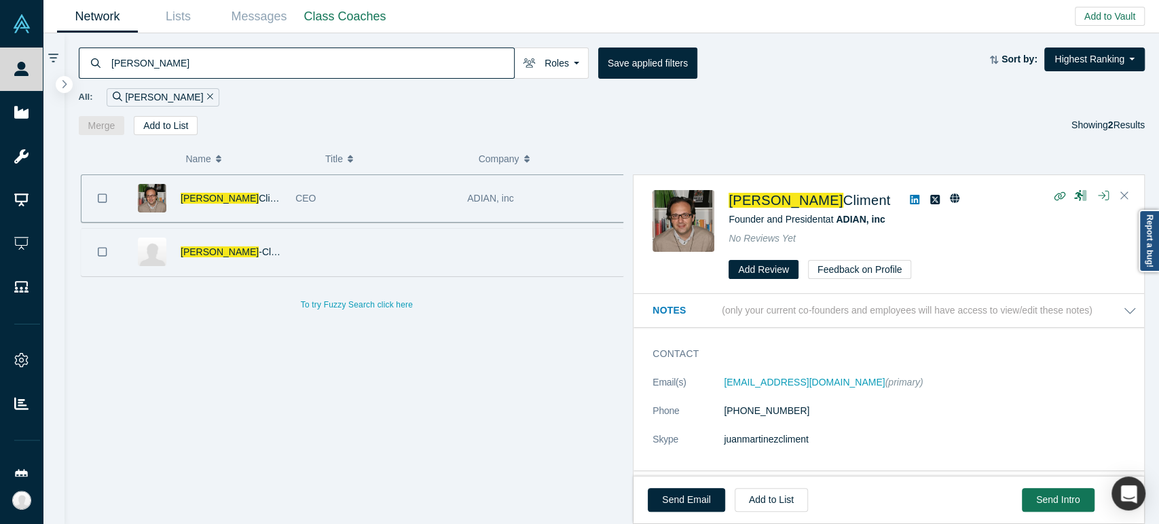
click at [308, 257] on div at bounding box center [375, 252] width 172 height 47
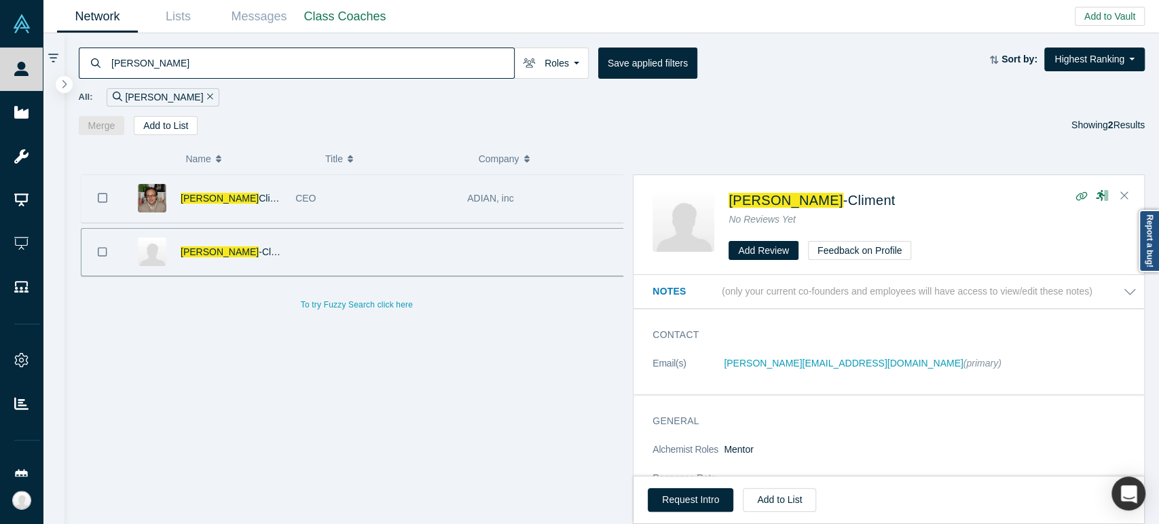
click at [297, 213] on div "CEO" at bounding box center [374, 198] width 158 height 47
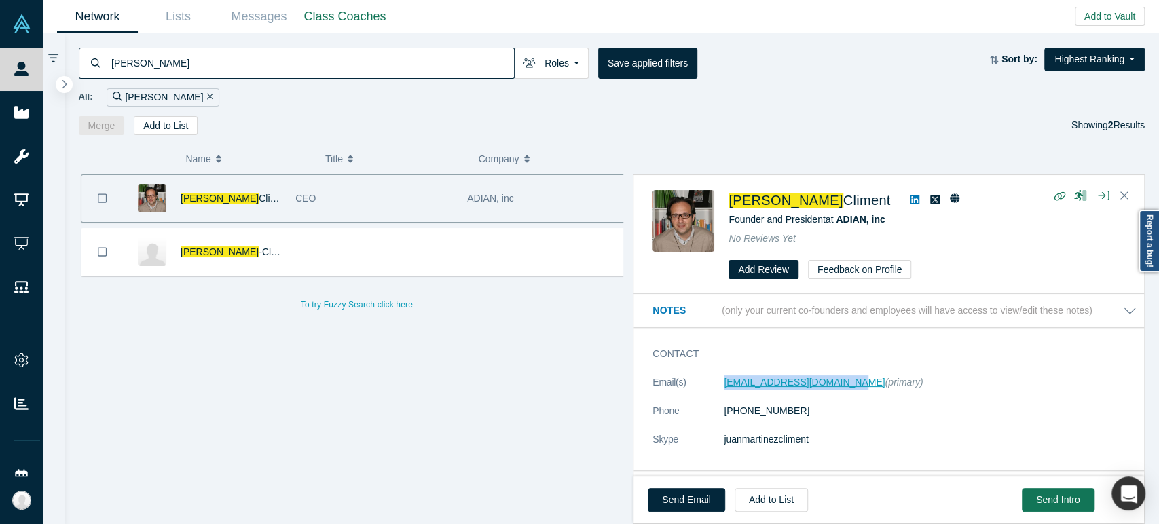
drag, startPoint x: 713, startPoint y: 392, endPoint x: 839, endPoint y: 386, distance: 126.4
click at [839, 386] on dl "Email(s) [EMAIL_ADDRESS][DOMAIN_NAME] (primary) Phone [PHONE_NUMBER] Skype juan…" at bounding box center [895, 418] width 484 height 86
click at [320, 68] on input "[PERSON_NAME]" at bounding box center [312, 63] width 404 height 32
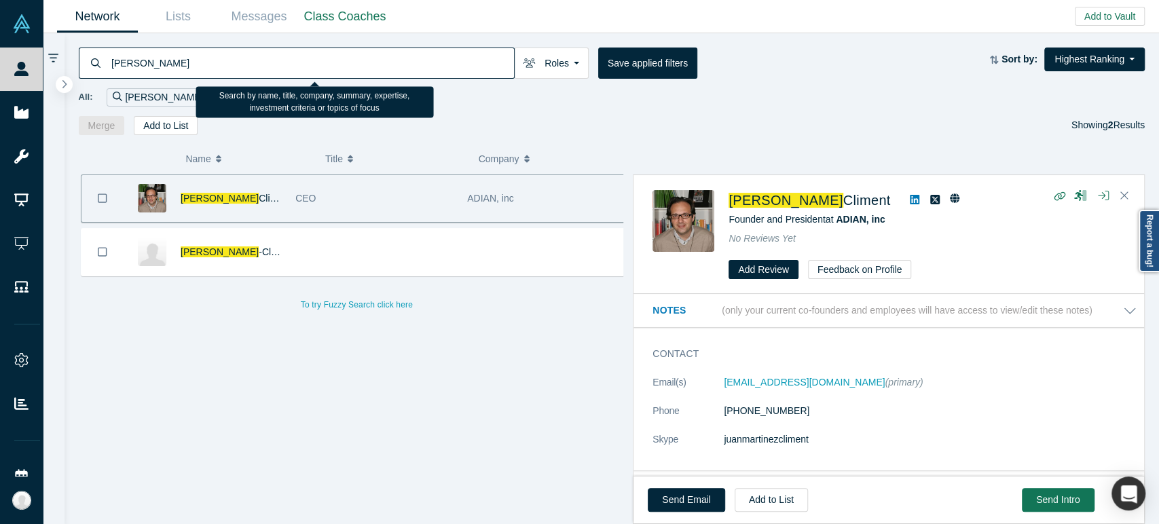
click at [320, 68] on input "[PERSON_NAME]" at bounding box center [312, 63] width 404 height 32
paste input "[PERSON_NAME]@"
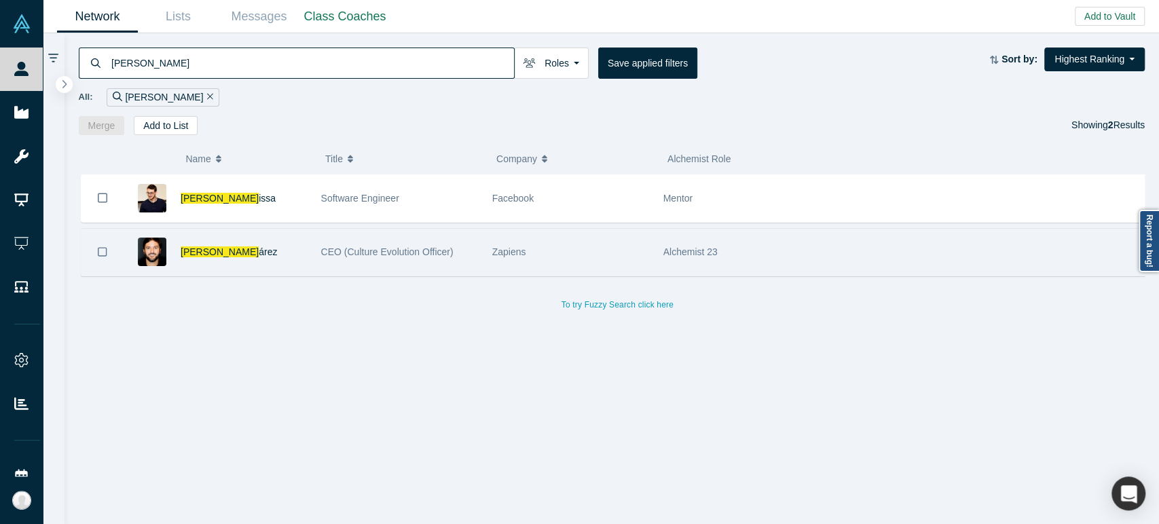
click at [332, 270] on div "CEO (Culture Evolution Officer)" at bounding box center [399, 252] width 157 height 47
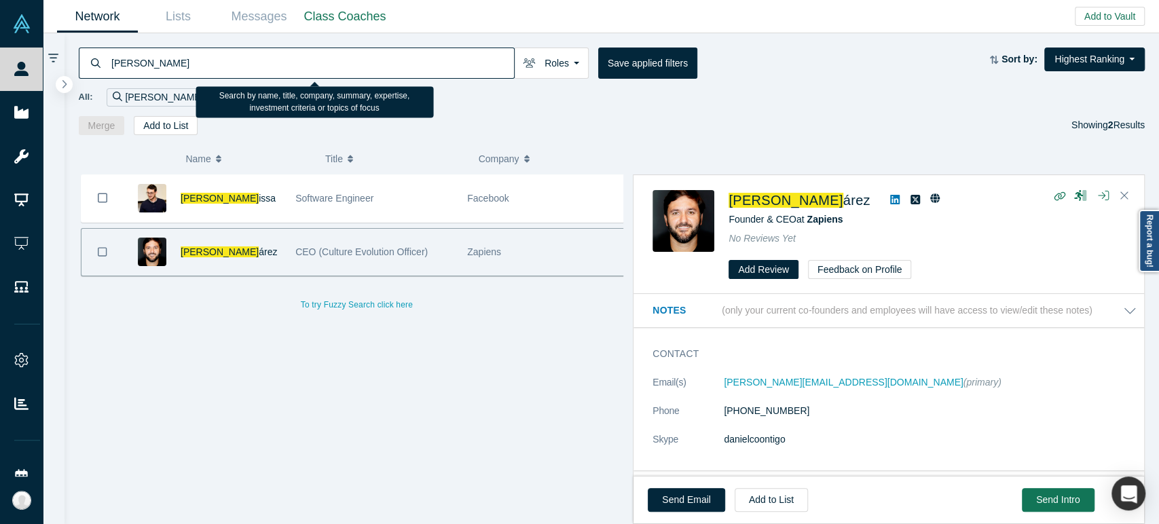
click at [404, 58] on input "[PERSON_NAME]" at bounding box center [312, 63] width 404 height 32
paste input "[PERSON_NAME][EMAIL_ADDRESS][DOMAIN_NAME]"
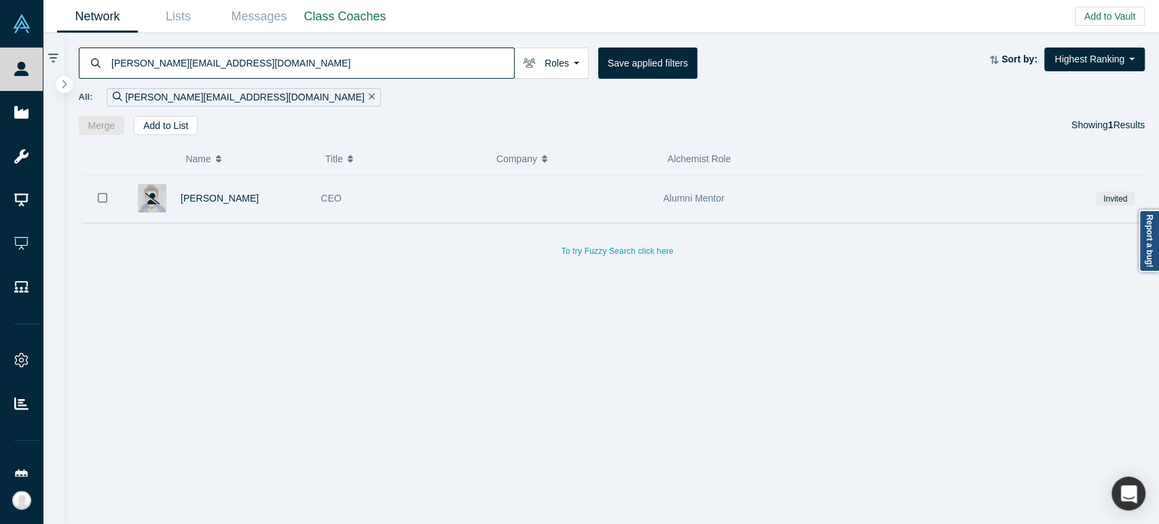
click at [409, 198] on div "CEO" at bounding box center [399, 198] width 157 height 47
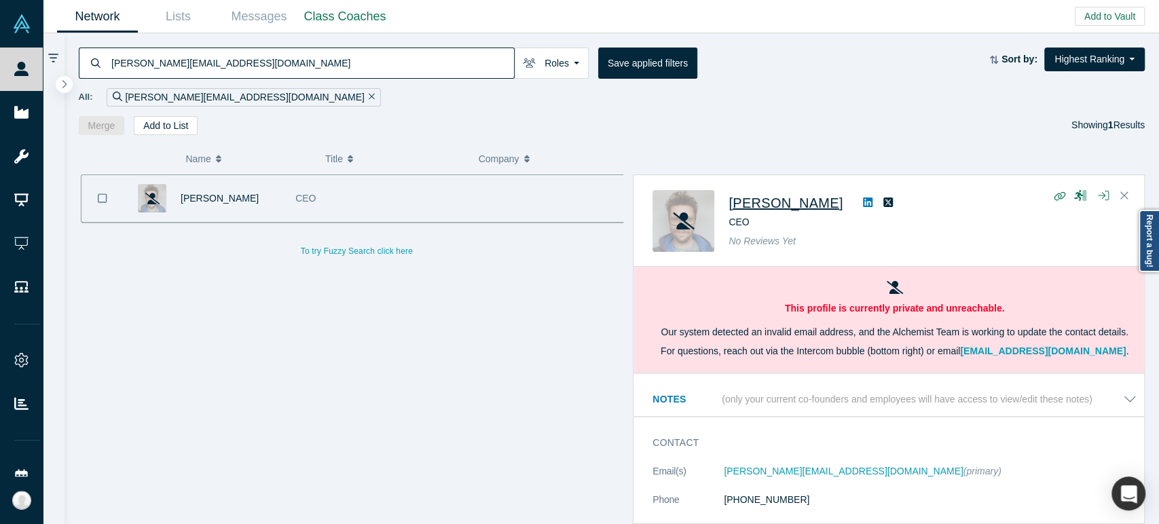
drag, startPoint x: 727, startPoint y: 210, endPoint x: 833, endPoint y: 210, distance: 106.6
click at [833, 210] on div "[PERSON_NAME] CEO No Reviews Yet" at bounding box center [891, 221] width 477 height 62
drag, startPoint x: 775, startPoint y: 312, endPoint x: 998, endPoint y: 314, distance: 223.4
click at [998, 314] on p "This profile is currently private and unreachable." at bounding box center [895, 308] width 484 height 14
click at [487, 62] on input "[PERSON_NAME][EMAIL_ADDRESS][DOMAIN_NAME]" at bounding box center [312, 63] width 404 height 32
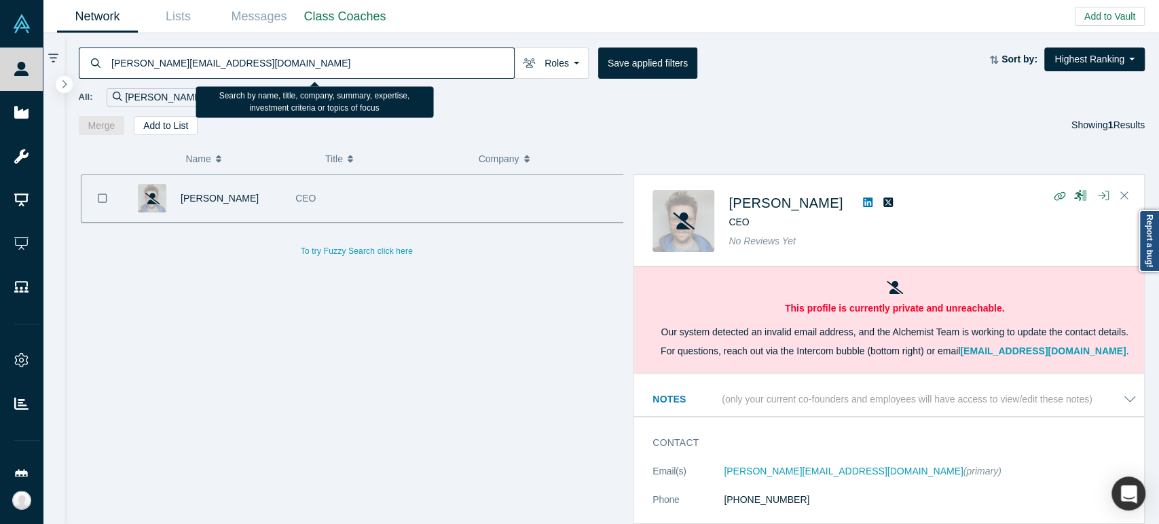
click at [487, 62] on input "[PERSON_NAME][EMAIL_ADDRESS][DOMAIN_NAME]" at bounding box center [312, 63] width 404 height 32
paste input "s@fixtender"
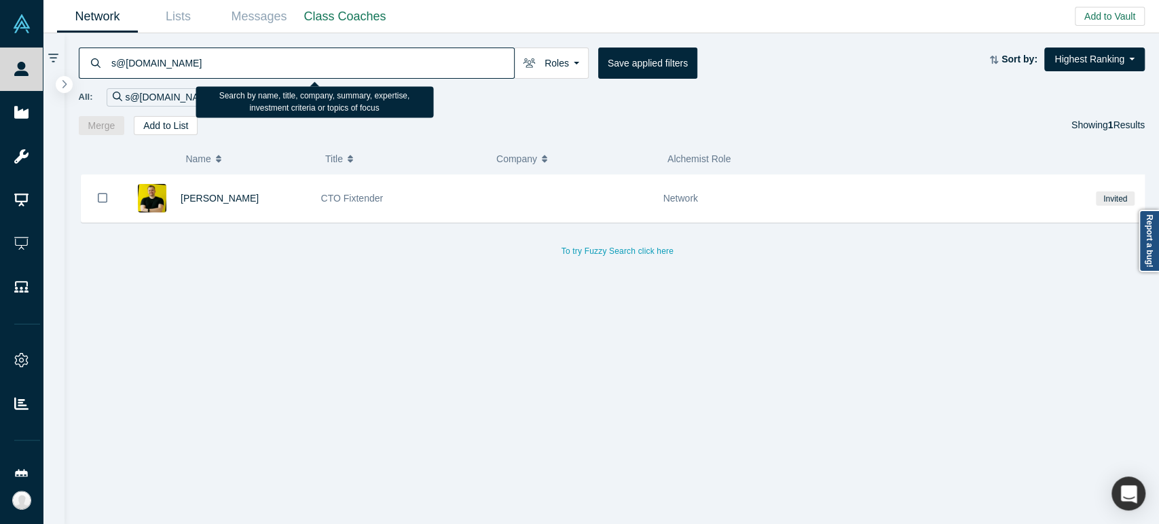
drag, startPoint x: 121, startPoint y: 60, endPoint x: 266, endPoint y: 57, distance: 145.3
click at [266, 57] on input "s@[DOMAIN_NAME]" at bounding box center [312, 63] width 404 height 32
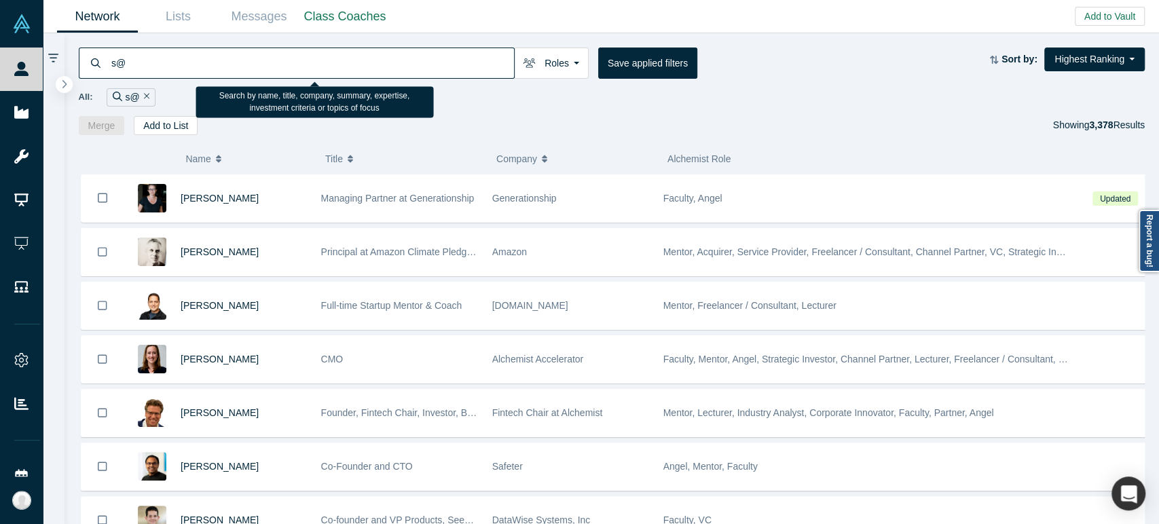
type input "s"
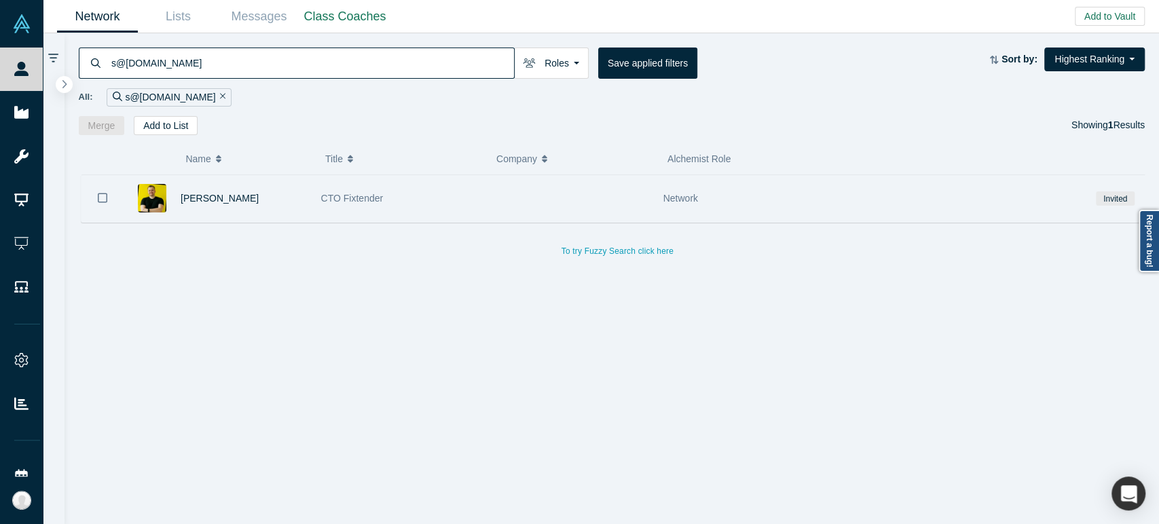
click at [301, 204] on div "[PERSON_NAME]" at bounding box center [244, 198] width 126 height 47
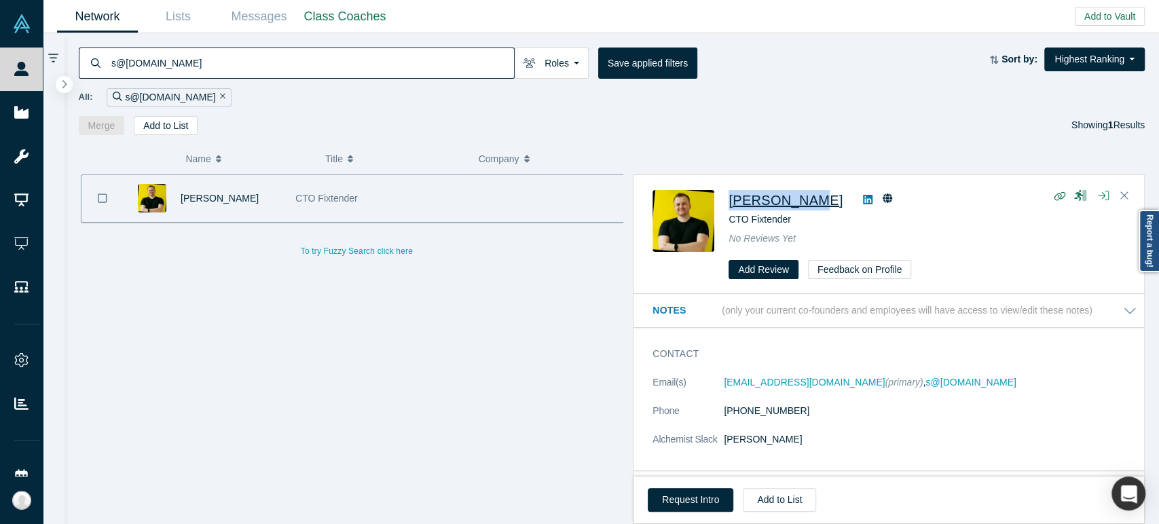
drag, startPoint x: 726, startPoint y: 206, endPoint x: 804, endPoint y: 206, distance: 78.1
click at [804, 206] on div "[PERSON_NAME] CTO Fixtender No Reviews Yet Add Review Feedback on Profile" at bounding box center [891, 235] width 477 height 90
drag, startPoint x: 718, startPoint y: 389, endPoint x: 869, endPoint y: 388, distance: 150.7
click at [869, 388] on dl "Email(s) [EMAIL_ADDRESS][DOMAIN_NAME] (primary) , s@[DOMAIN_NAME] Phone [PHONE_…" at bounding box center [895, 418] width 484 height 86
click at [367, 60] on input "s@[DOMAIN_NAME]" at bounding box center [312, 63] width 404 height 32
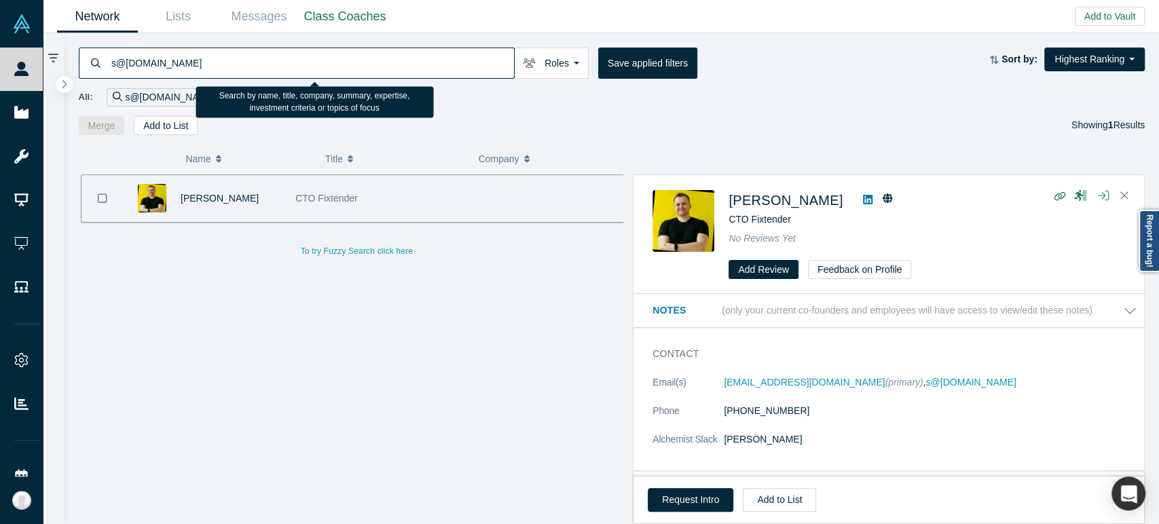
click at [367, 60] on input "s@[DOMAIN_NAME]" at bounding box center [312, 63] width 404 height 32
paste input "[PERSON_NAME]"
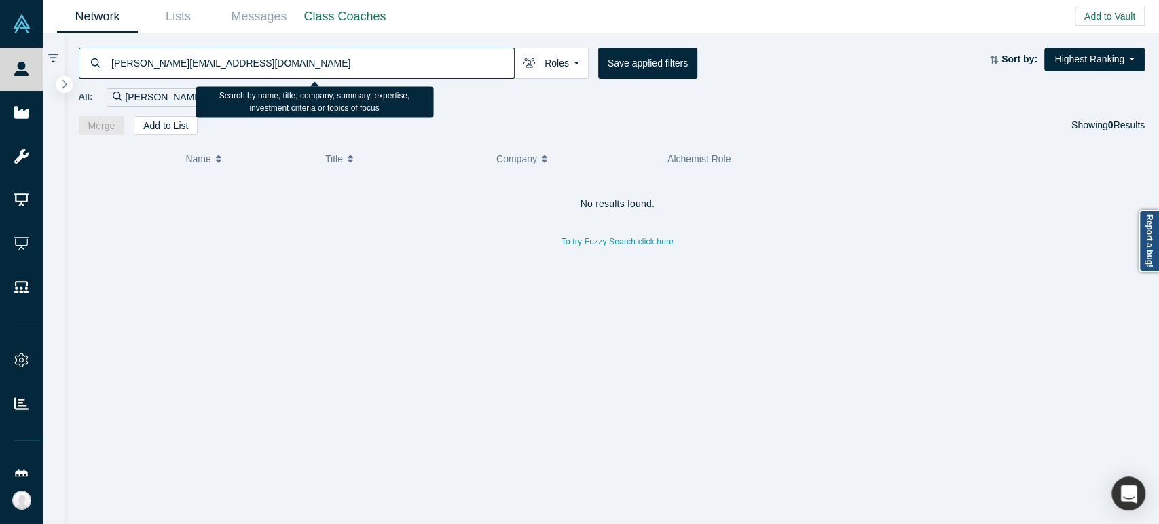
drag, startPoint x: 150, startPoint y: 62, endPoint x: 405, endPoint y: 62, distance: 255.3
click at [405, 62] on input "[PERSON_NAME][EMAIL_ADDRESS][DOMAIN_NAME]" at bounding box center [312, 63] width 404 height 32
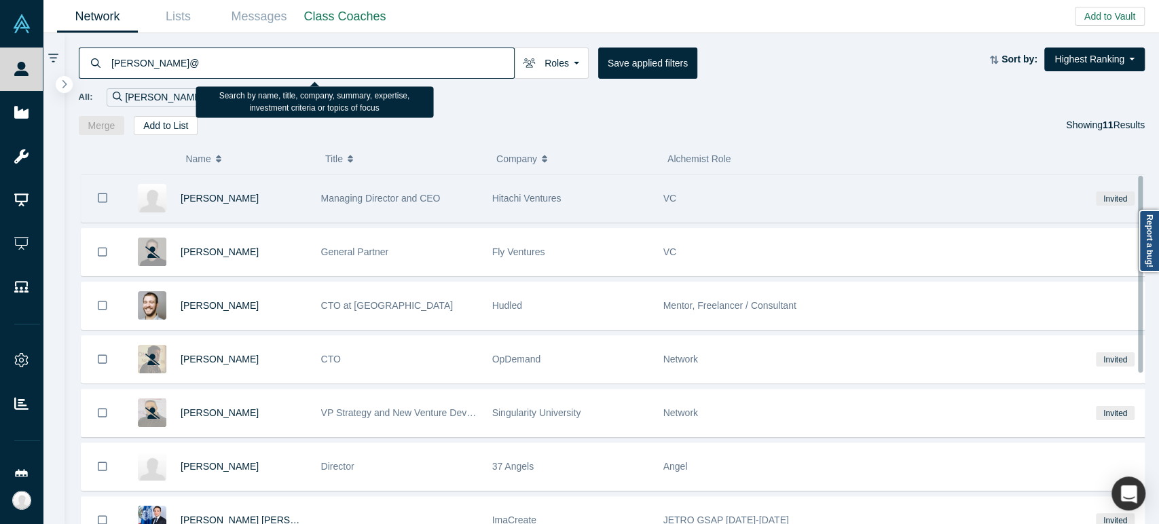
click at [579, 203] on div "Hitachi Ventures" at bounding box center [570, 198] width 157 height 47
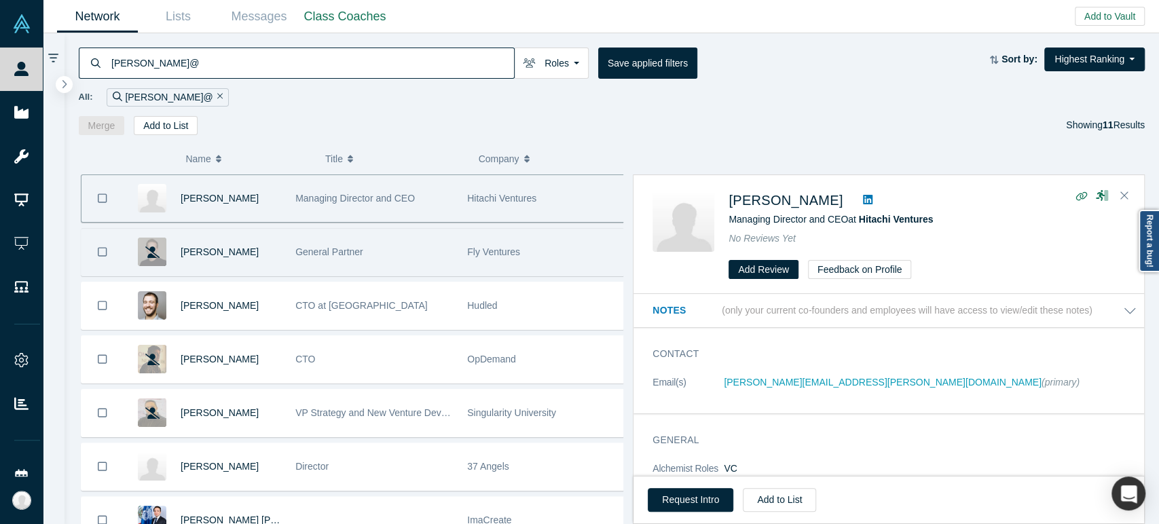
click at [565, 265] on div "Fly Ventures" at bounding box center [546, 252] width 158 height 47
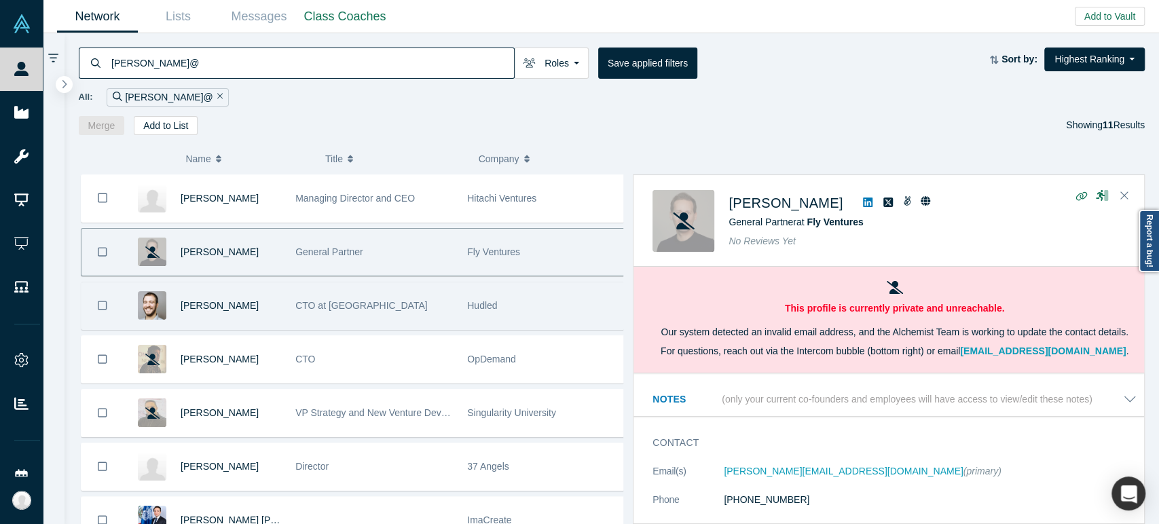
click at [530, 310] on div "Hudled" at bounding box center [546, 305] width 158 height 47
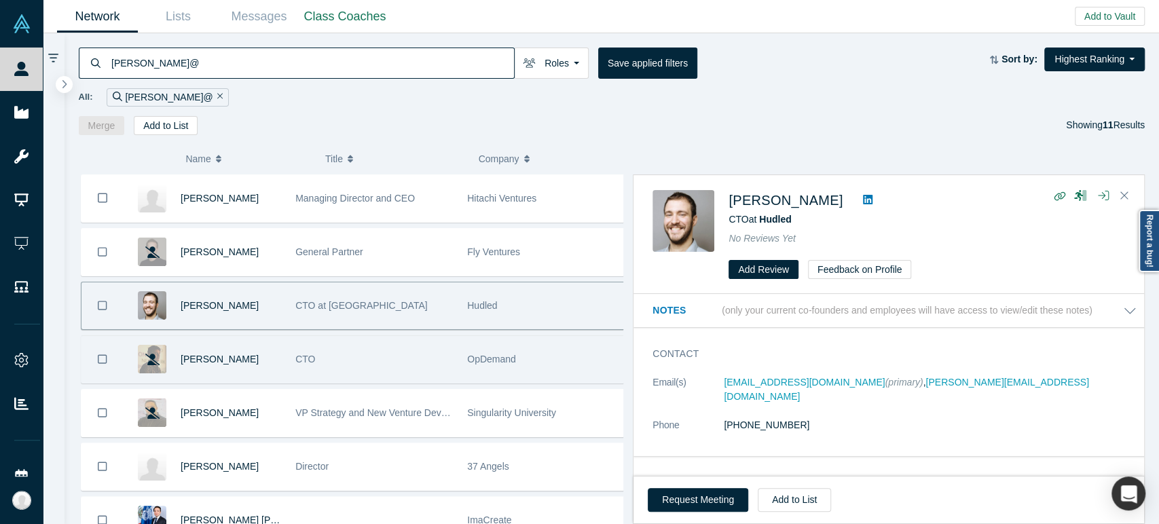
click at [538, 350] on div "OpDemand" at bounding box center [546, 359] width 158 height 47
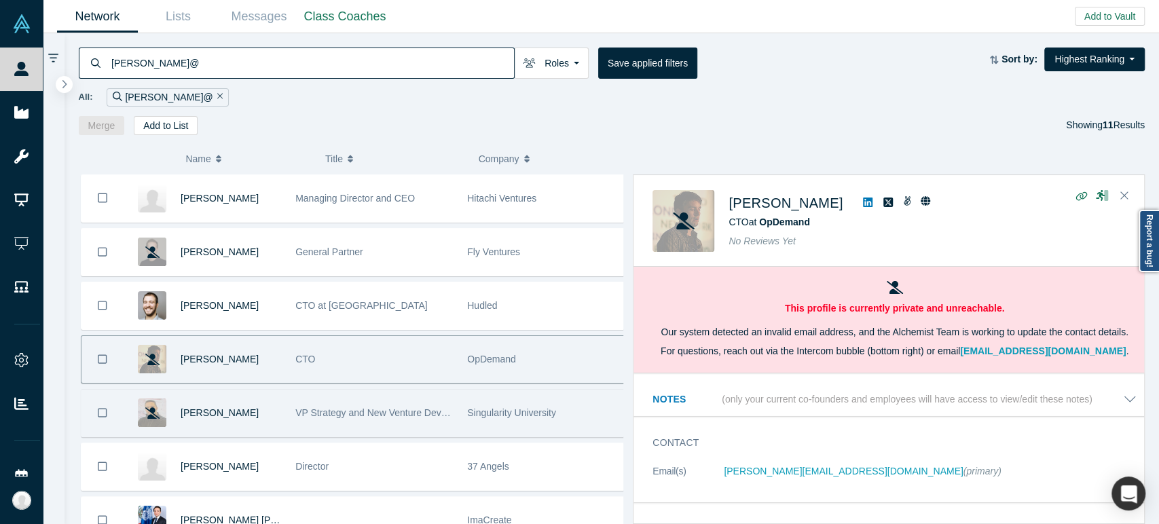
click at [555, 400] on div "Singularity University" at bounding box center [546, 413] width 158 height 47
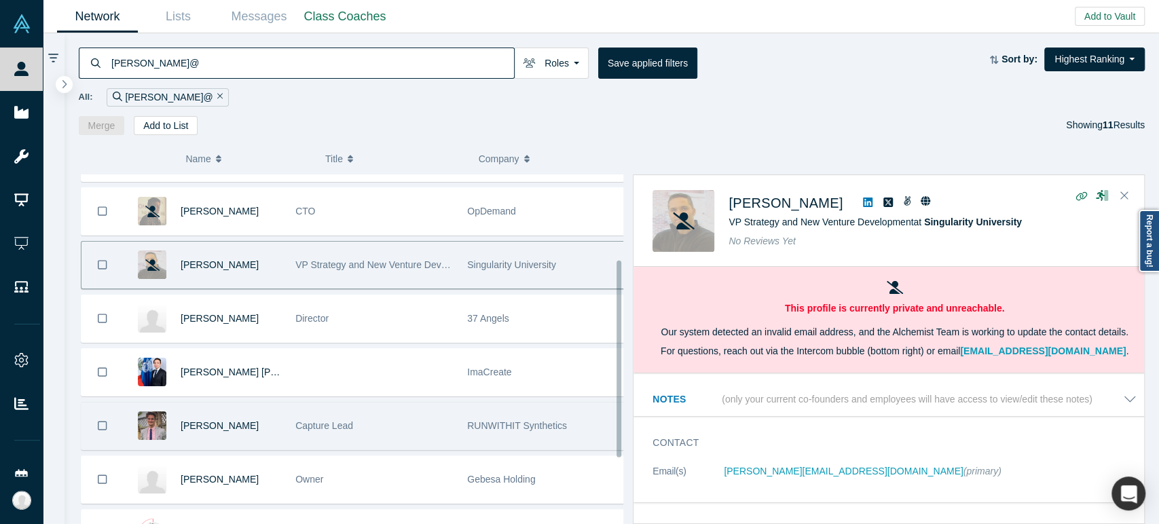
scroll to position [151, 0]
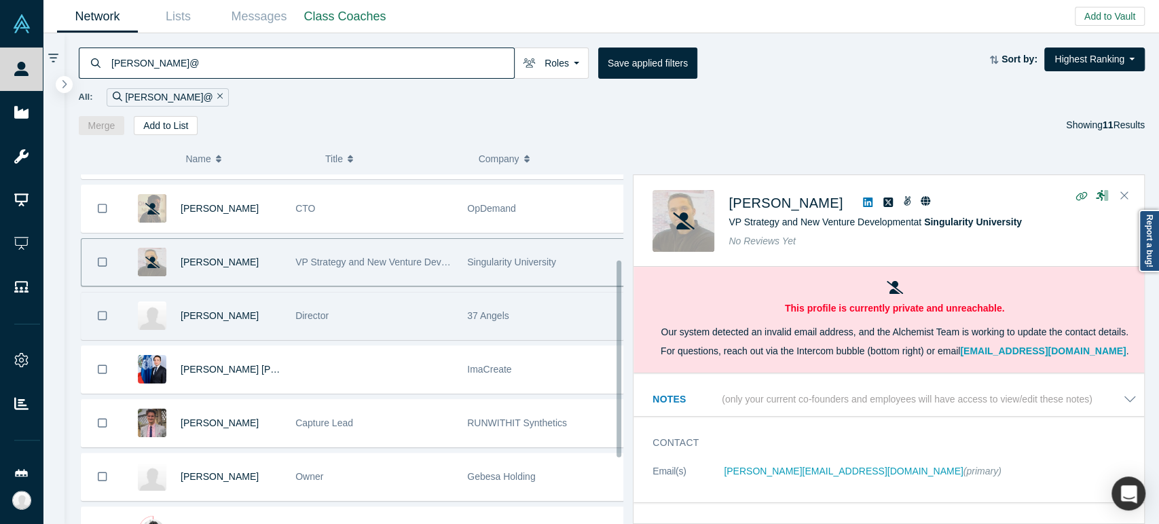
click at [570, 320] on div "37 Angels" at bounding box center [546, 316] width 158 height 47
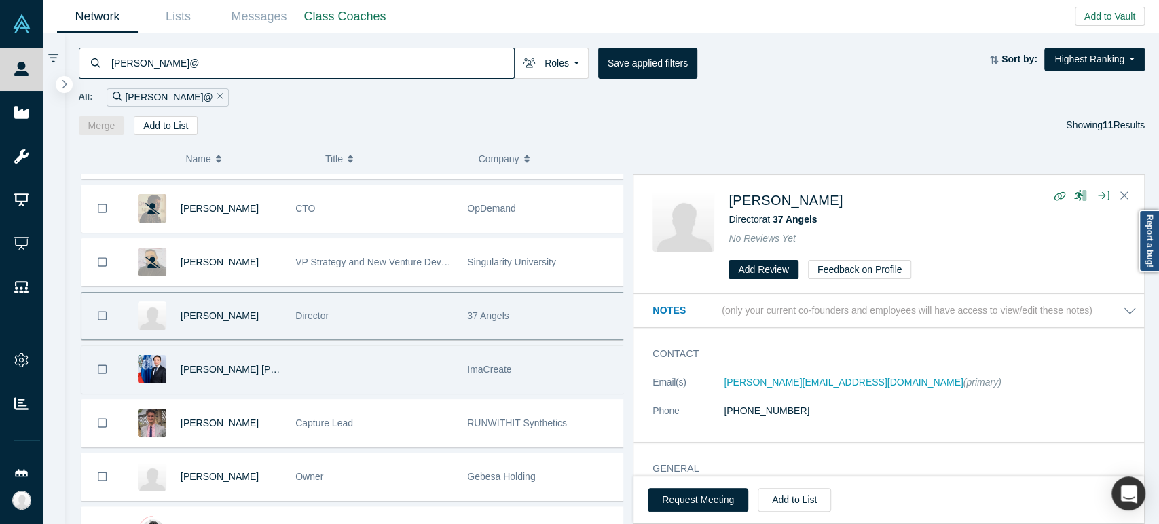
click at [587, 363] on div "ImaCreate" at bounding box center [546, 369] width 158 height 47
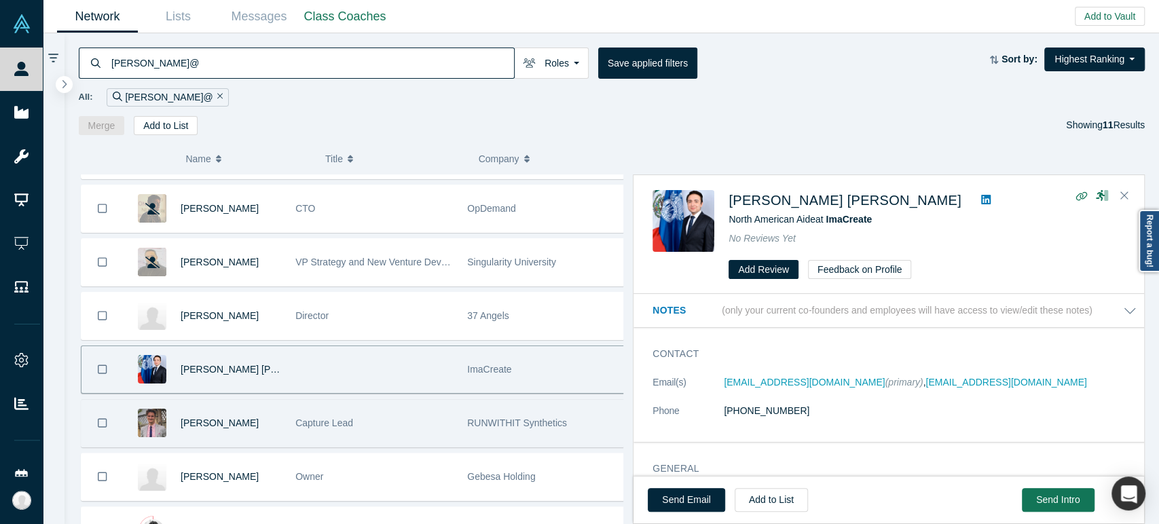
click at [560, 426] on div "RUNWITHIT Synthetics" at bounding box center [546, 423] width 158 height 47
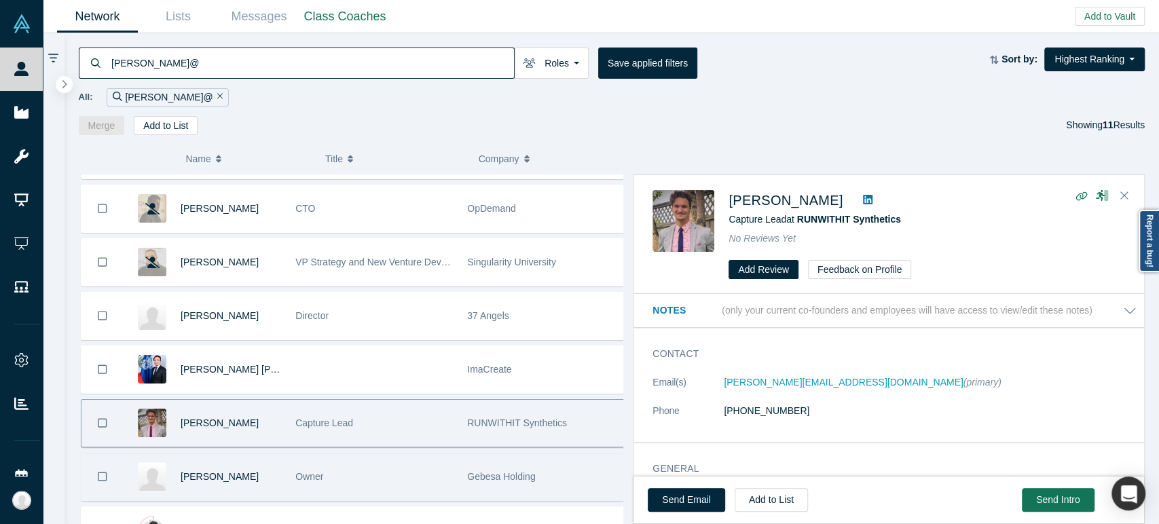
click at [571, 468] on div "Gebesa Holding" at bounding box center [546, 477] width 158 height 47
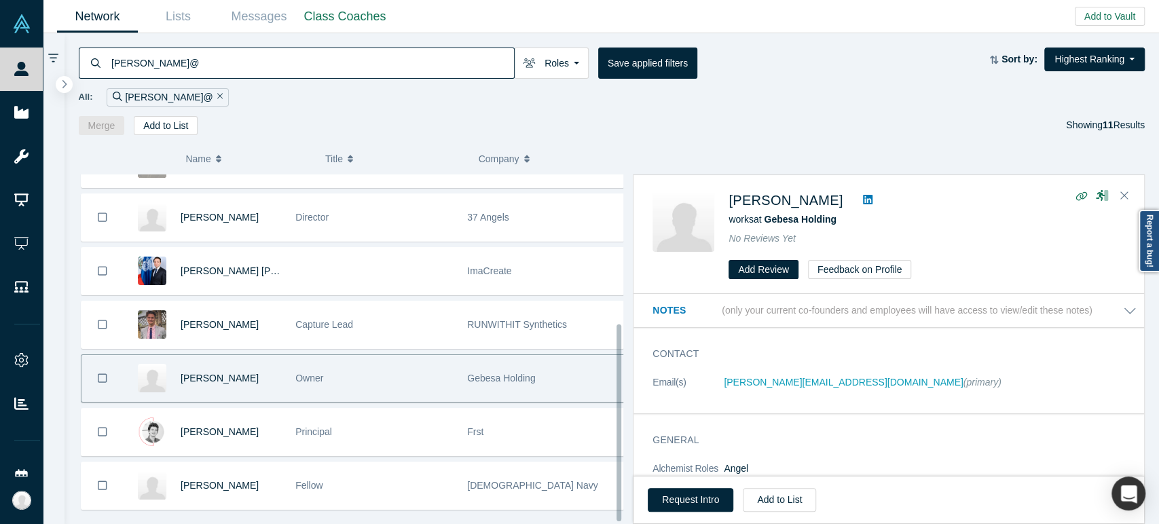
scroll to position [270, 0]
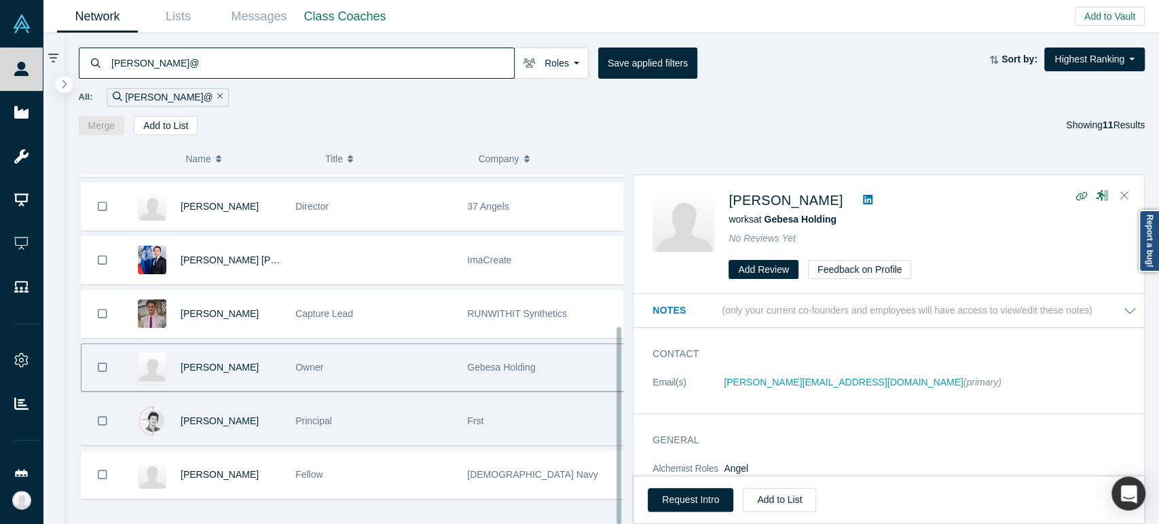
click at [567, 426] on div "Frst" at bounding box center [546, 421] width 158 height 47
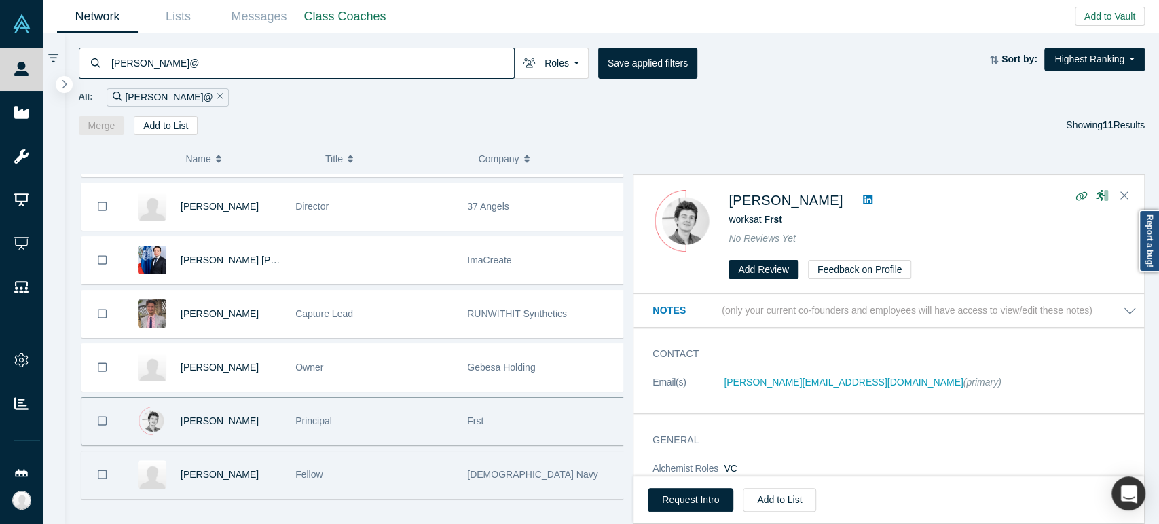
click at [569, 458] on div "[DEMOGRAPHIC_DATA] Navy" at bounding box center [546, 475] width 158 height 47
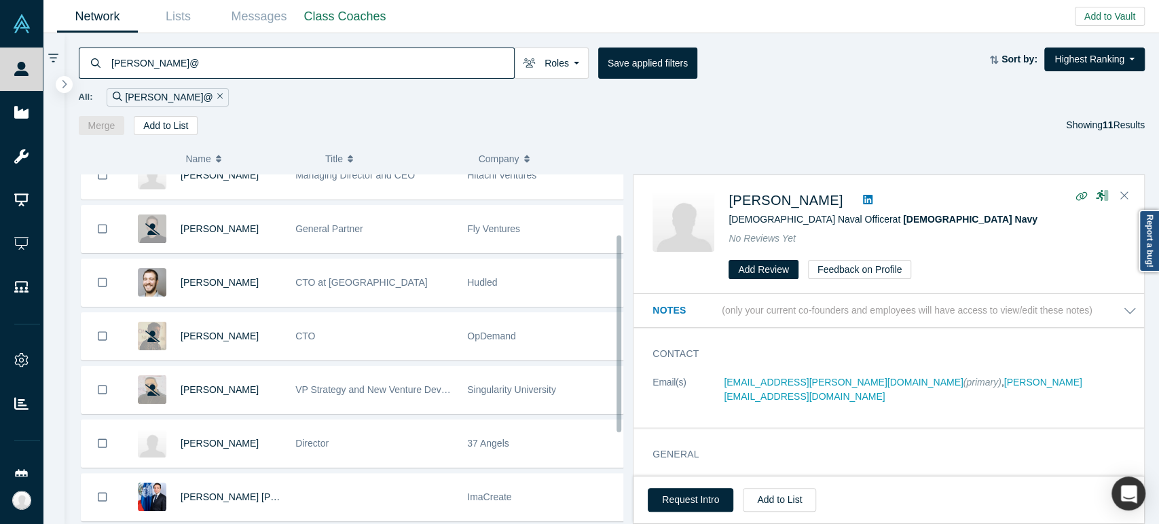
scroll to position [0, 0]
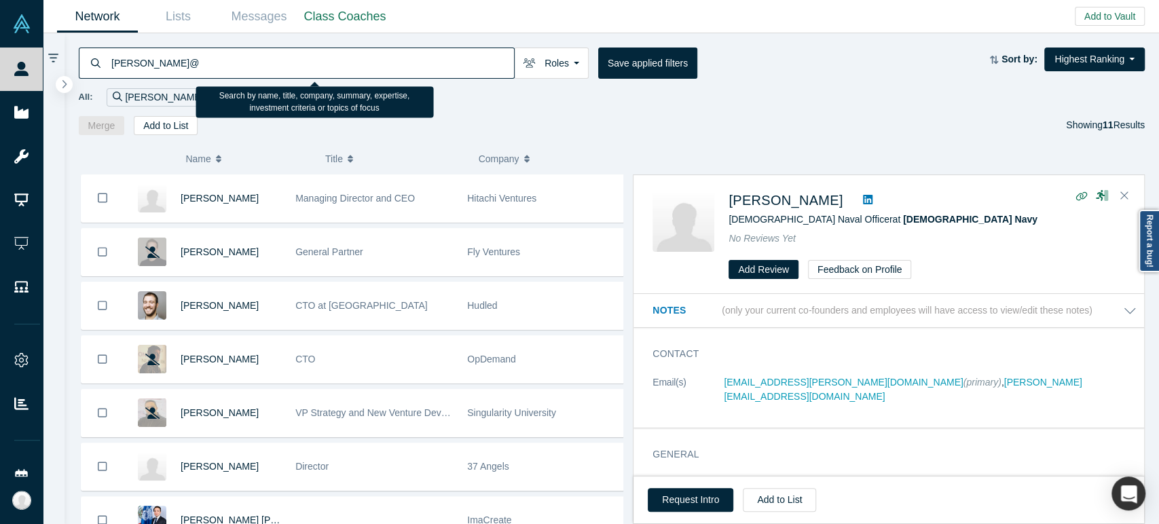
drag, startPoint x: 233, startPoint y: 65, endPoint x: 70, endPoint y: 59, distance: 163.1
click at [70, 59] on div "[PERSON_NAME]@ Roles Founders Faculty Mentors Alumni Mentor Angels VCs Corporat…" at bounding box center [612, 84] width 1095 height 102
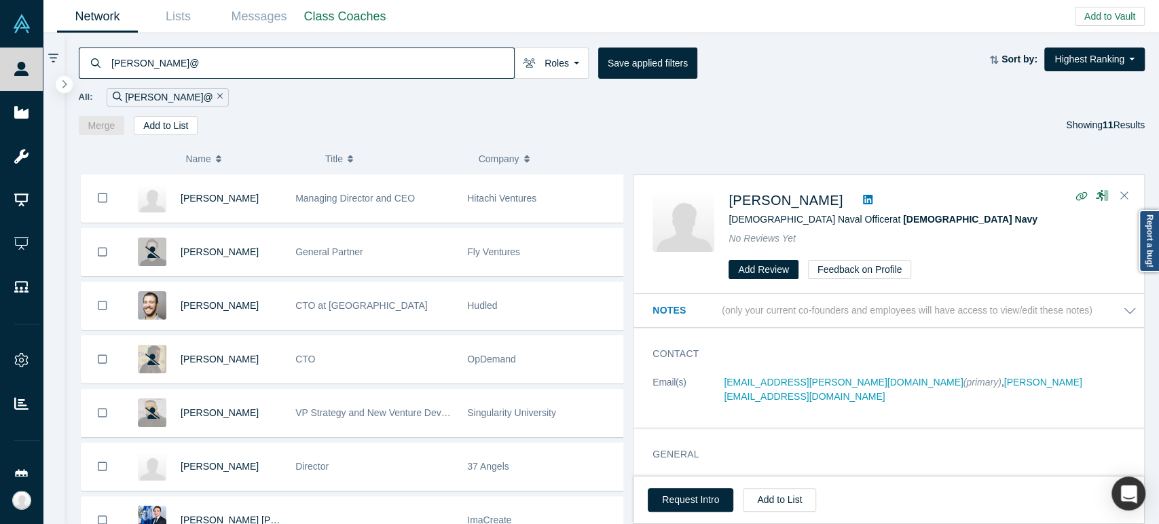
paste input "[EMAIL_ADDRESS]"
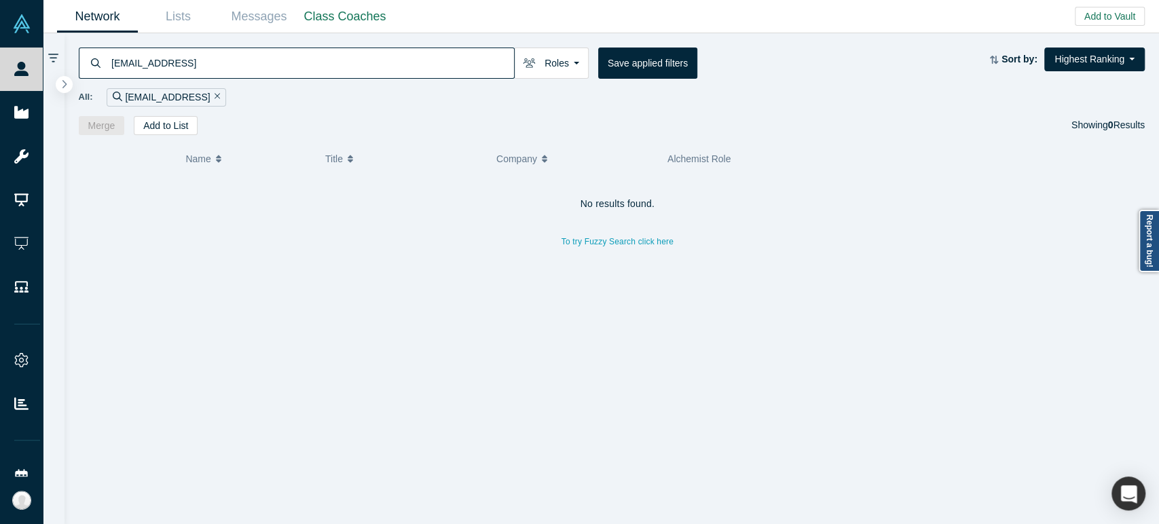
drag, startPoint x: 162, startPoint y: 63, endPoint x: 270, endPoint y: 83, distance: 110.4
click at [270, 83] on div "[EMAIL_ADDRESS] Roles Founders Faculty Mentors Alumni Mentor Angels VCs Corpora…" at bounding box center [612, 84] width 1095 height 102
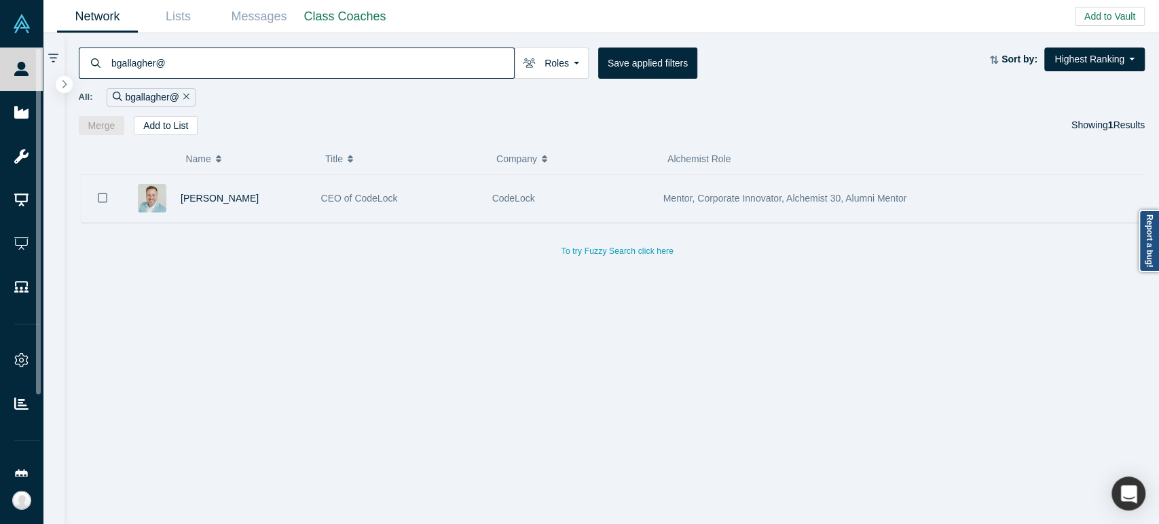
click at [261, 203] on div "[PERSON_NAME]" at bounding box center [244, 198] width 126 height 47
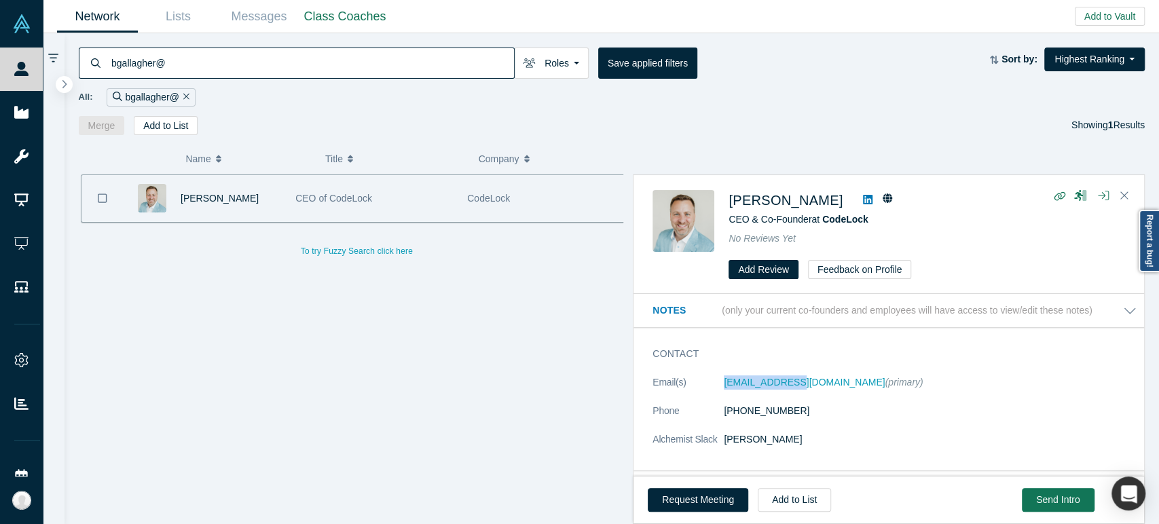
drag, startPoint x: 719, startPoint y: 388, endPoint x: 791, endPoint y: 391, distance: 72.1
click at [791, 391] on dl "Email(s) [EMAIL_ADDRESS][DOMAIN_NAME] (primary) Phone [PHONE_NUMBER] Alchemist …" at bounding box center [895, 418] width 484 height 86
drag, startPoint x: 725, startPoint y: 206, endPoint x: 824, endPoint y: 208, distance: 99.8
click at [824, 208] on div "[PERSON_NAME] CEO & Co-Founder at CodeLock No Reviews Yet Add Review Feedback o…" at bounding box center [891, 235] width 477 height 90
drag, startPoint x: 720, startPoint y: 386, endPoint x: 824, endPoint y: 384, distance: 104.6
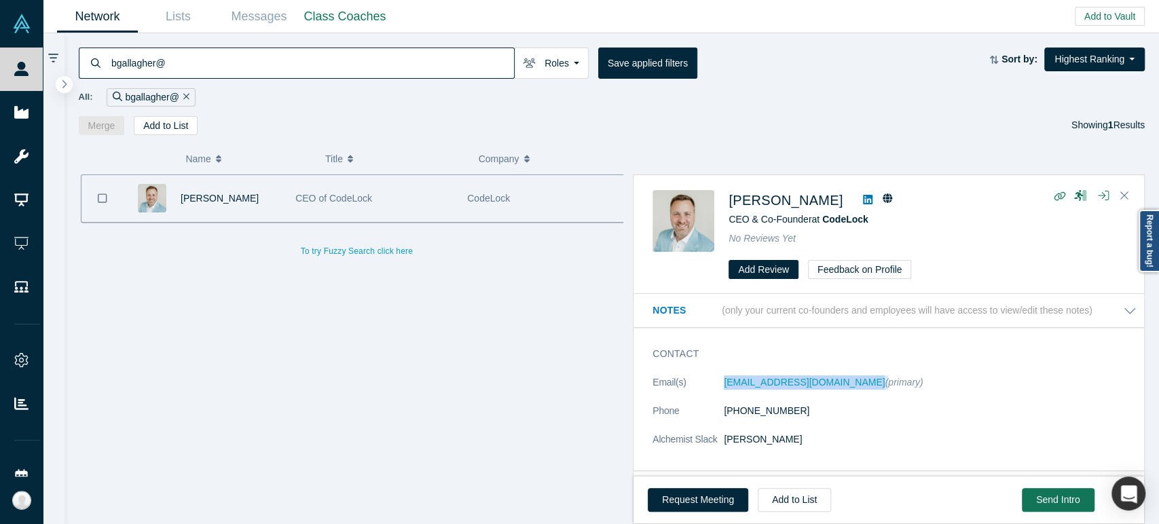
click at [824, 384] on dl "Email(s) [EMAIL_ADDRESS][DOMAIN_NAME] (primary) Phone [PHONE_NUMBER] Alchemist …" at bounding box center [895, 418] width 484 height 86
click at [330, 65] on input "bgallagher@" at bounding box center [312, 63] width 404 height 32
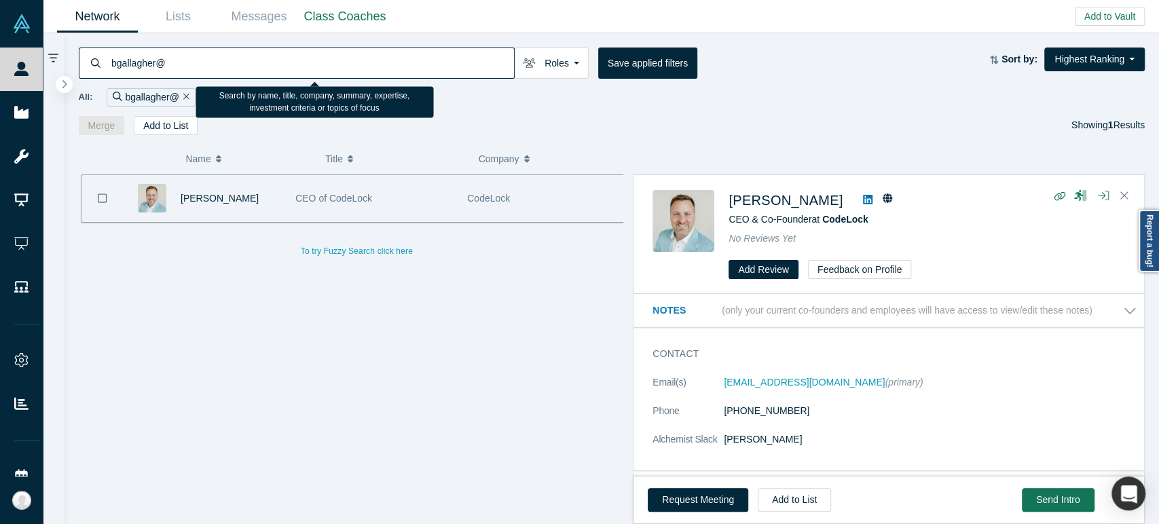
click at [330, 65] on input "bgallagher@" at bounding box center [312, 63] width 404 height 32
paste input "[EMAIL_ADDRESS][DOMAIN_NAME]"
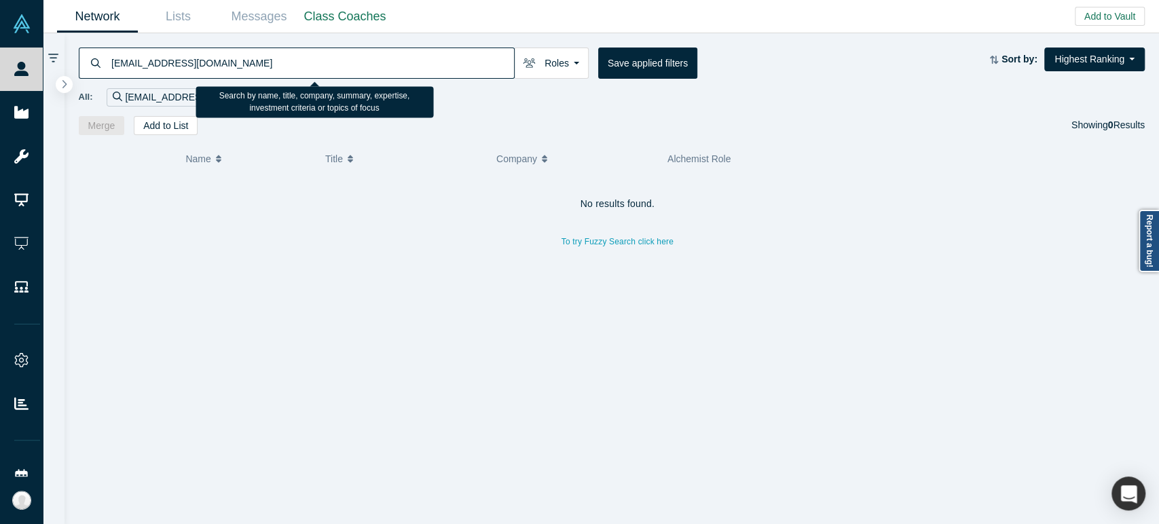
drag, startPoint x: 147, startPoint y: 62, endPoint x: 217, endPoint y: 62, distance: 70.6
click at [219, 67] on input "[EMAIL_ADDRESS][DOMAIN_NAME]" at bounding box center [312, 63] width 404 height 32
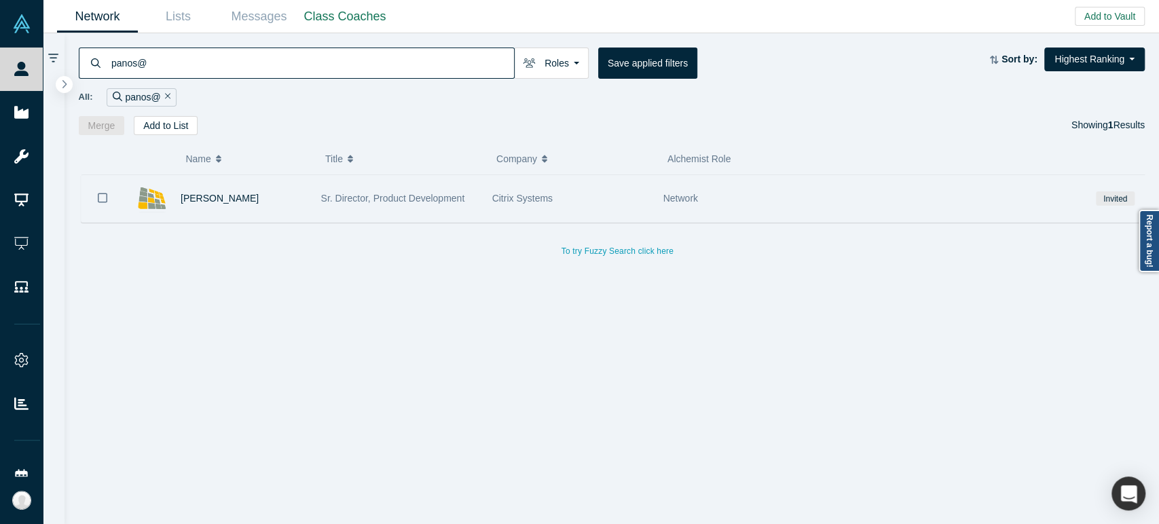
click at [212, 207] on div "[PERSON_NAME]" at bounding box center [244, 198] width 126 height 47
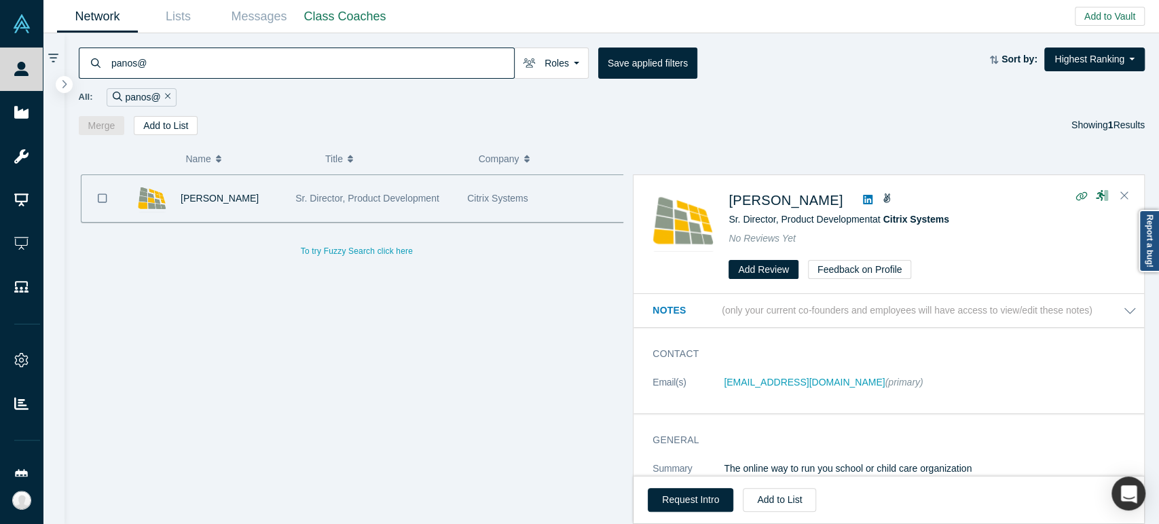
drag, startPoint x: 722, startPoint y: 202, endPoint x: 839, endPoint y: 202, distance: 117.5
click at [839, 202] on div "[PERSON_NAME] Director, Product Development at Citrix Systems No Reviews Yet Ad…" at bounding box center [891, 235] width 477 height 90
drag, startPoint x: 727, startPoint y: 225, endPoint x: 949, endPoint y: 221, distance: 222.1
click at [949, 221] on div "[PERSON_NAME] Director, Product Development at Citrix Systems No Reviews Yet Ad…" at bounding box center [891, 235] width 477 height 90
drag, startPoint x: 720, startPoint y: 389, endPoint x: 860, endPoint y: 392, distance: 139.2
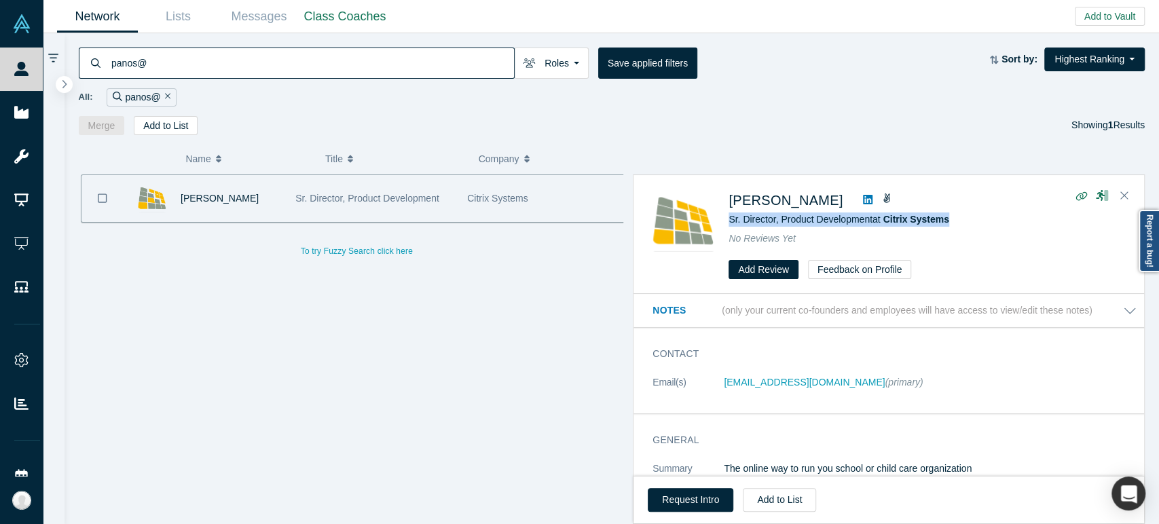
click at [860, 392] on dl "Email(s) [EMAIL_ADDRESS][DOMAIN_NAME] (primary)" at bounding box center [895, 389] width 484 height 29
click at [295, 69] on input "panos@" at bounding box center [312, 63] width 404 height 32
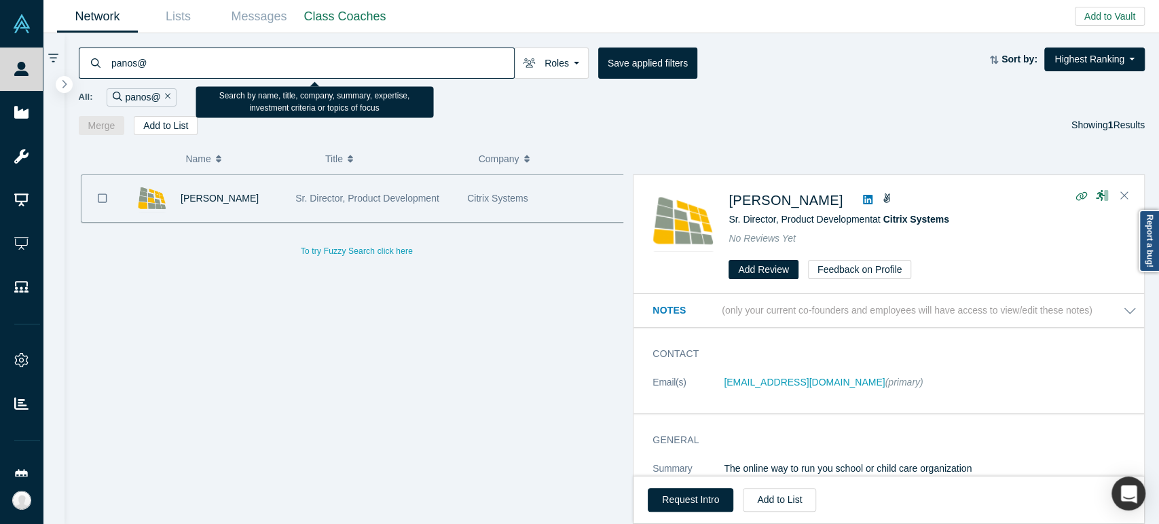
click at [295, 69] on input "panos@" at bounding box center [312, 63] width 404 height 32
paste input "[EMAIL_ADDRESS][DOMAIN_NAME]"
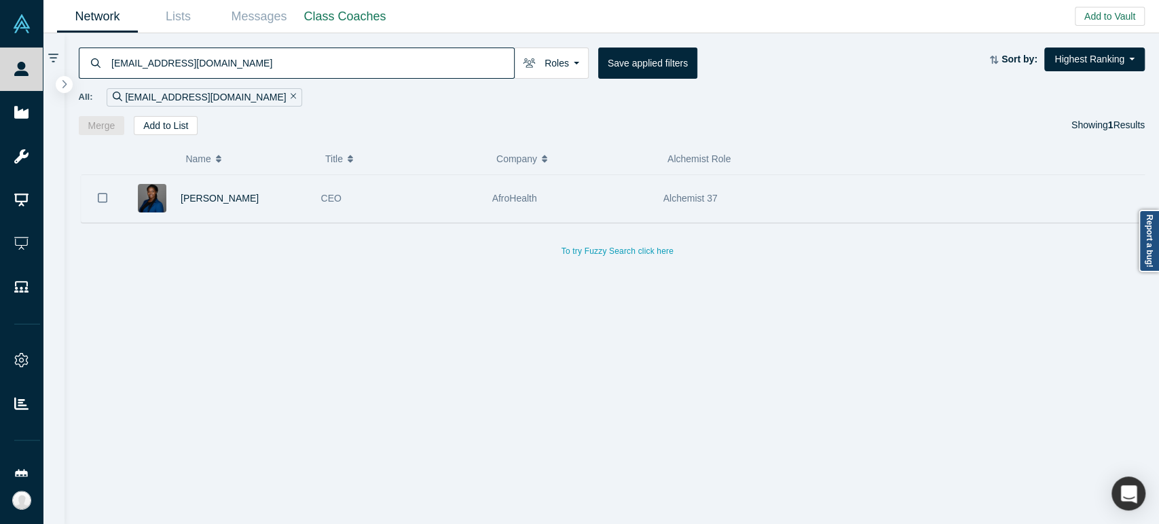
click at [265, 215] on div "[PERSON_NAME]" at bounding box center [244, 198] width 126 height 47
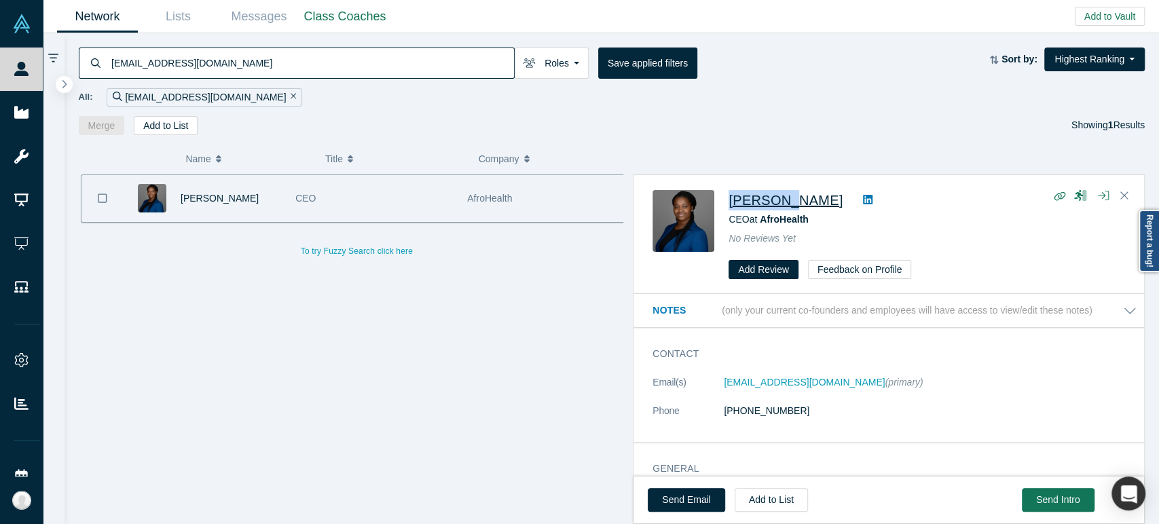
drag, startPoint x: 726, startPoint y: 204, endPoint x: 784, endPoint y: 200, distance: 58.5
click at [784, 200] on div "[PERSON_NAME] CEO at AfroHealth No Reviews Yet Add Review Feedback on Profile" at bounding box center [891, 235] width 477 height 90
click at [293, 59] on input "[EMAIL_ADDRESS][DOMAIN_NAME]" at bounding box center [312, 63] width 404 height 32
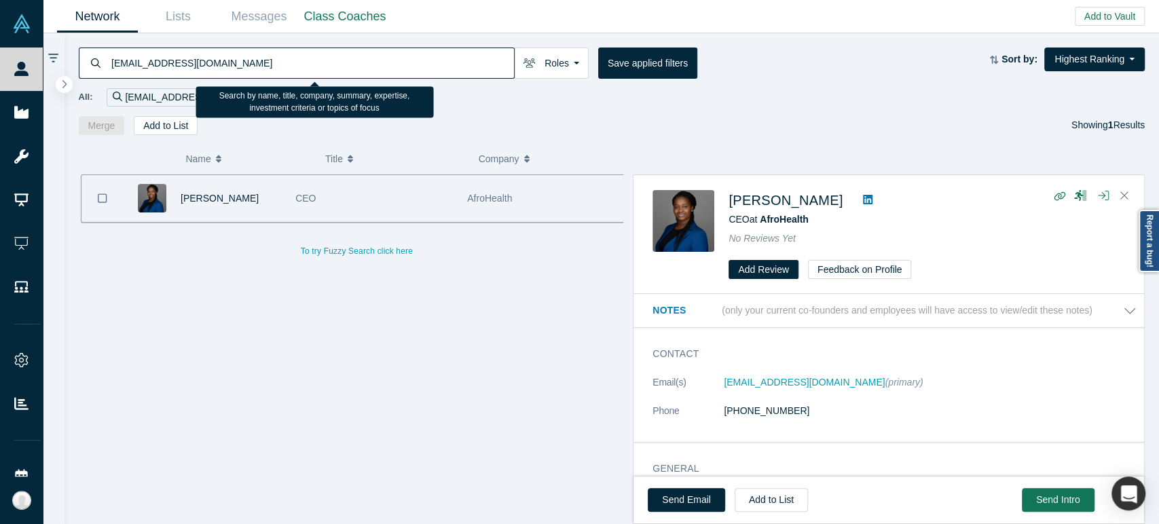
click at [293, 59] on input "[EMAIL_ADDRESS][DOMAIN_NAME]" at bounding box center [312, 63] width 404 height 32
paste input "Seyi Ad"
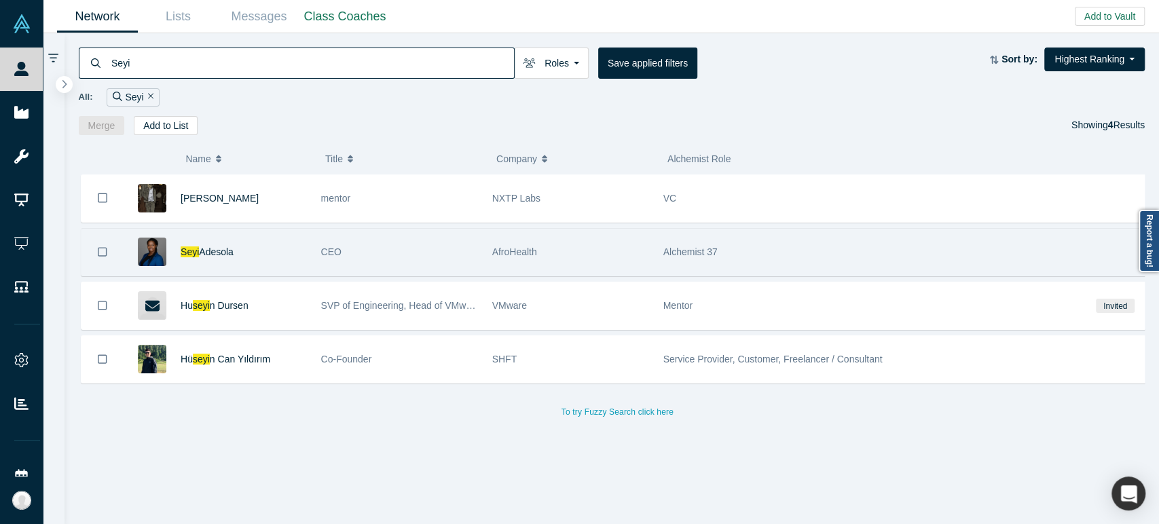
click at [414, 254] on div "CEO" at bounding box center [399, 252] width 157 height 47
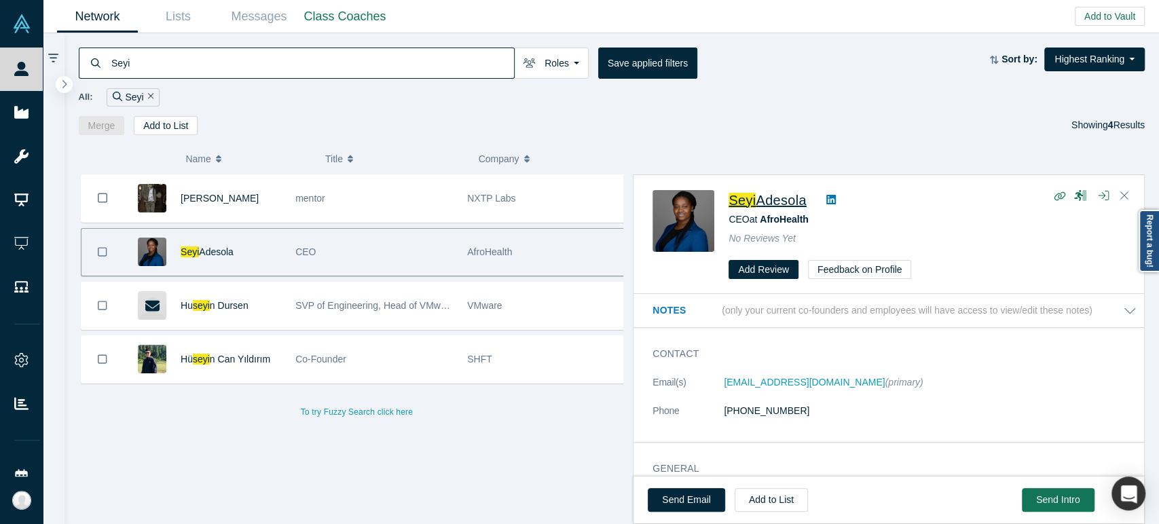
drag, startPoint x: 722, startPoint y: 204, endPoint x: 807, endPoint y: 208, distance: 84.9
click at [807, 208] on div "[PERSON_NAME] CEO at AfroHealth No Reviews Yet Add Review Feedback on Profile" at bounding box center [891, 235] width 477 height 90
click at [452, 53] on input "Seyi" at bounding box center [312, 63] width 404 height 32
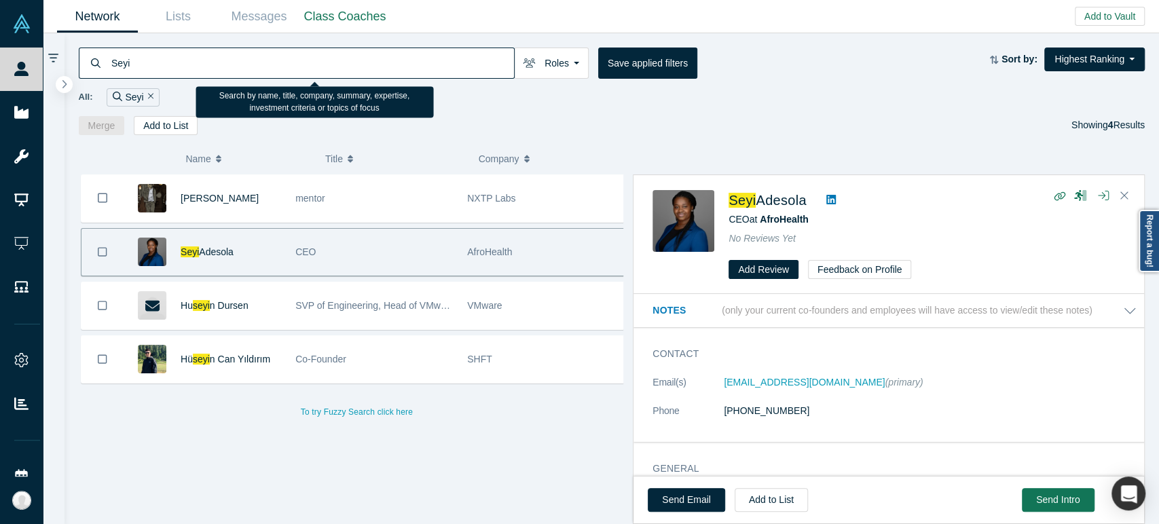
click at [452, 53] on input "Seyi" at bounding box center [312, 63] width 404 height 32
paste input "[EMAIL_ADDRESS][DOMAIN_NAME]"
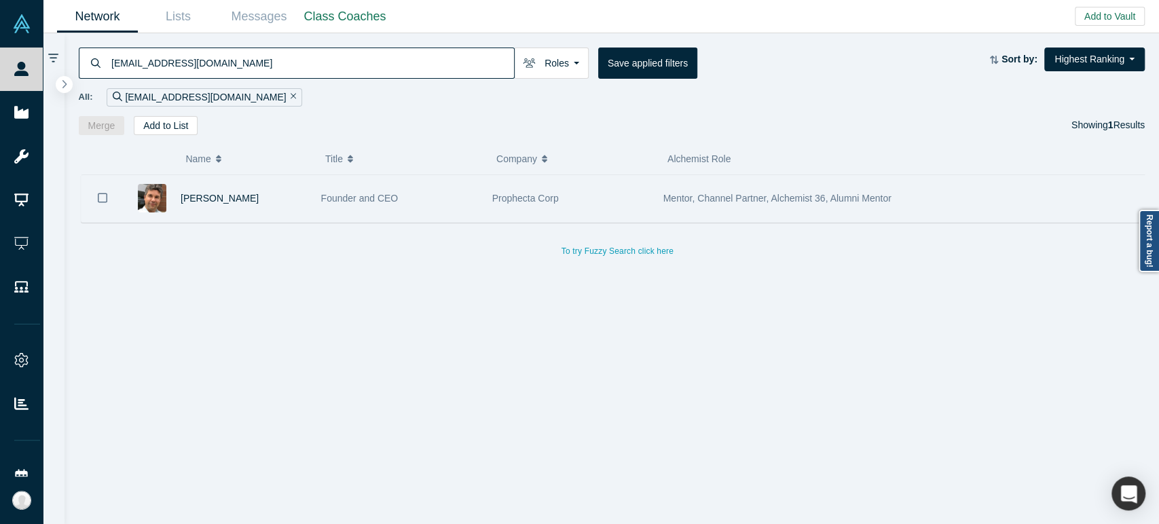
click at [277, 214] on div "[PERSON_NAME]" at bounding box center [244, 198] width 126 height 47
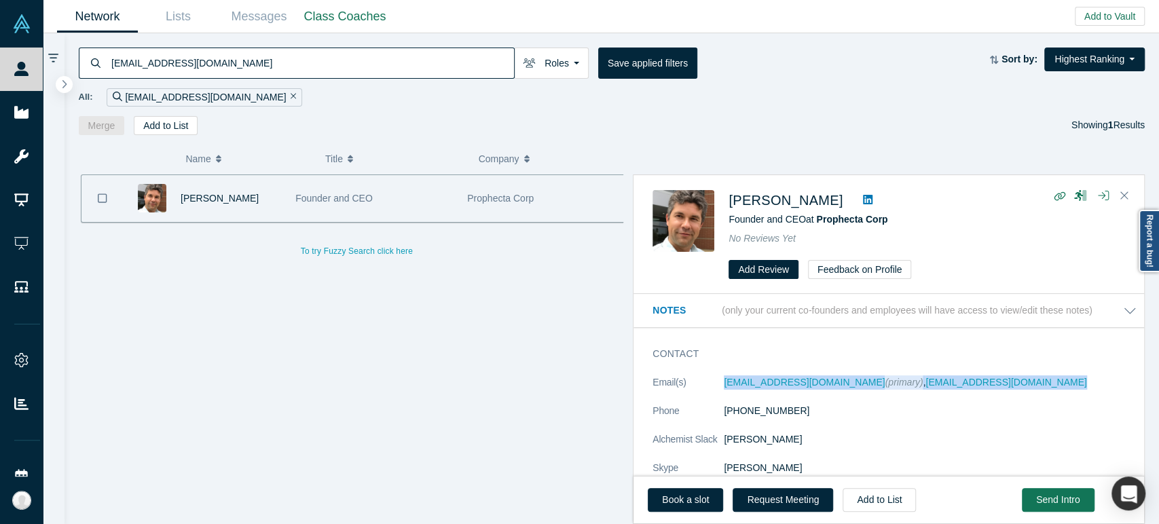
drag, startPoint x: 722, startPoint y: 388, endPoint x: 989, endPoint y: 386, distance: 266.2
click at [989, 386] on dl "Email(s) [EMAIL_ADDRESS][DOMAIN_NAME] (primary) , [EMAIL_ADDRESS][DOMAIN_NAME] …" at bounding box center [895, 432] width 484 height 114
click at [882, 408] on dd "[PHONE_NUMBER]" at bounding box center [930, 411] width 413 height 14
drag, startPoint x: 863, startPoint y: 386, endPoint x: 989, endPoint y: 389, distance: 125.7
click at [989, 389] on dl "Email(s) [EMAIL_ADDRESS][DOMAIN_NAME] (primary) , [EMAIL_ADDRESS][DOMAIN_NAME] …" at bounding box center [895, 432] width 484 height 114
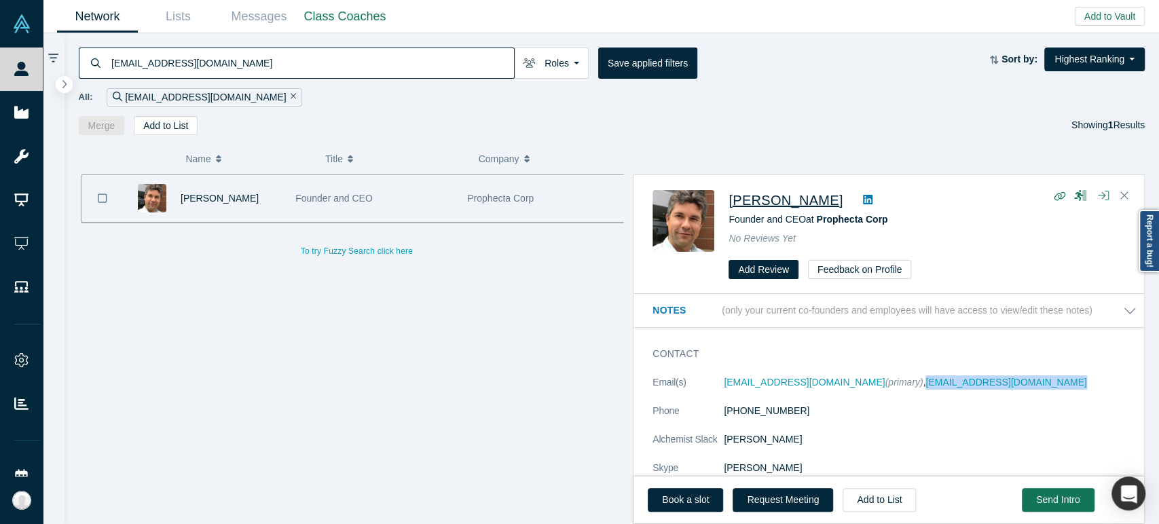
drag, startPoint x: 724, startPoint y: 206, endPoint x: 823, endPoint y: 206, distance: 99.1
click at [823, 206] on div "[PERSON_NAME] Founder and CEO at Prophecta Corp No Reviews Yet Add Review Feedb…" at bounding box center [891, 235] width 477 height 90
click at [392, 60] on input "[EMAIL_ADDRESS][DOMAIN_NAME]" at bounding box center [312, 63] width 404 height 32
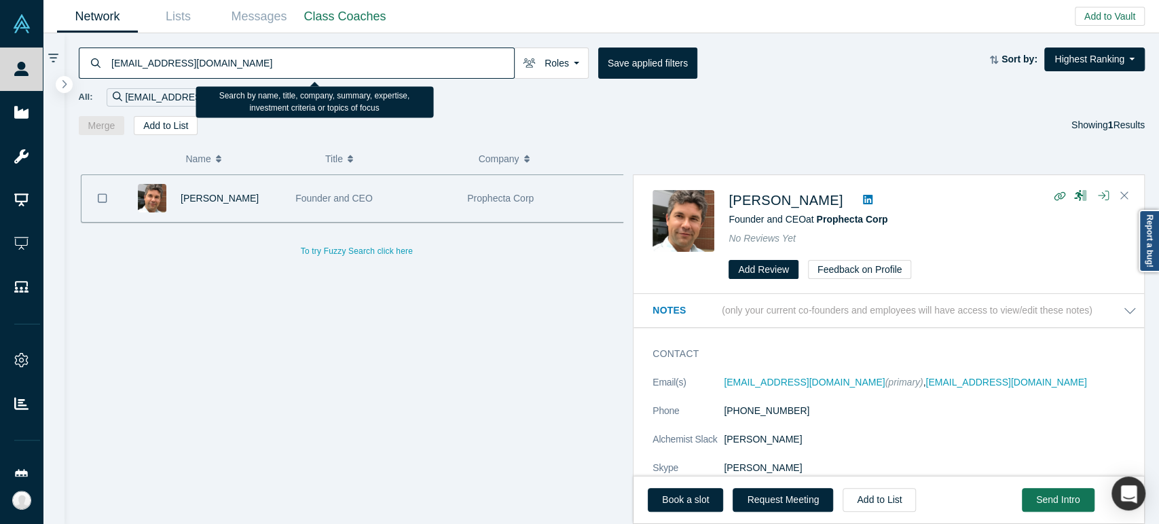
click at [392, 60] on input "[EMAIL_ADDRESS][DOMAIN_NAME]" at bounding box center [312, 63] width 404 height 32
paste input "akshatp@slingshotmentoring"
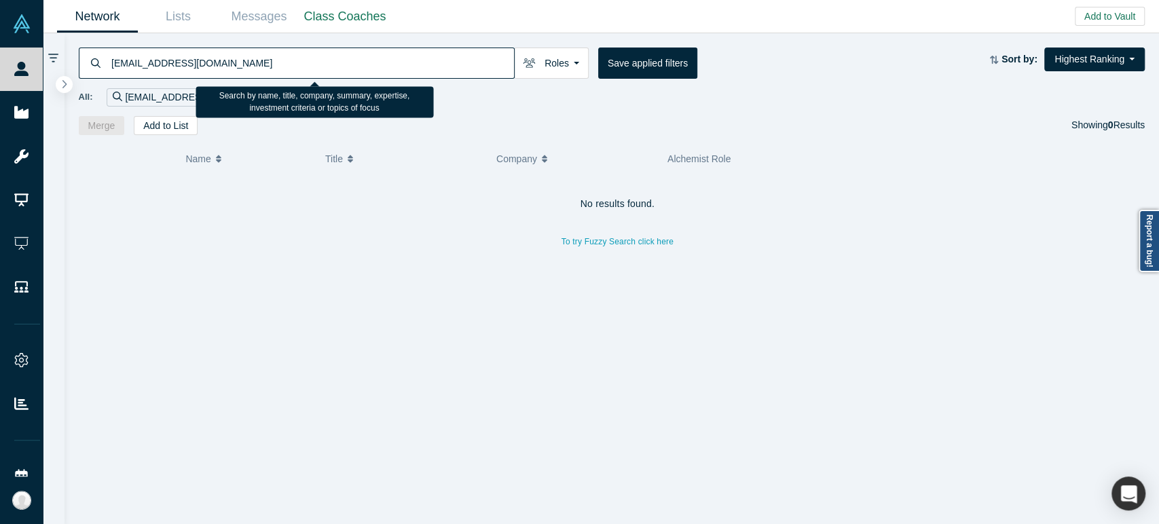
drag, startPoint x: 151, startPoint y: 63, endPoint x: 295, endPoint y: 63, distance: 144.0
click at [295, 63] on input "[EMAIL_ADDRESS][DOMAIN_NAME]" at bounding box center [312, 63] width 404 height 32
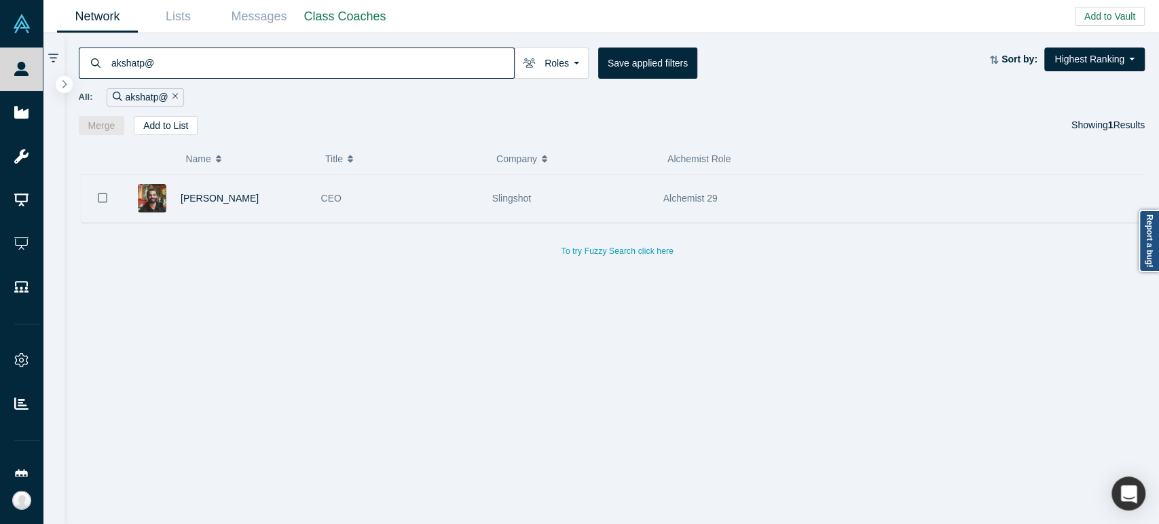
click at [276, 210] on div "[PERSON_NAME]" at bounding box center [244, 198] width 126 height 47
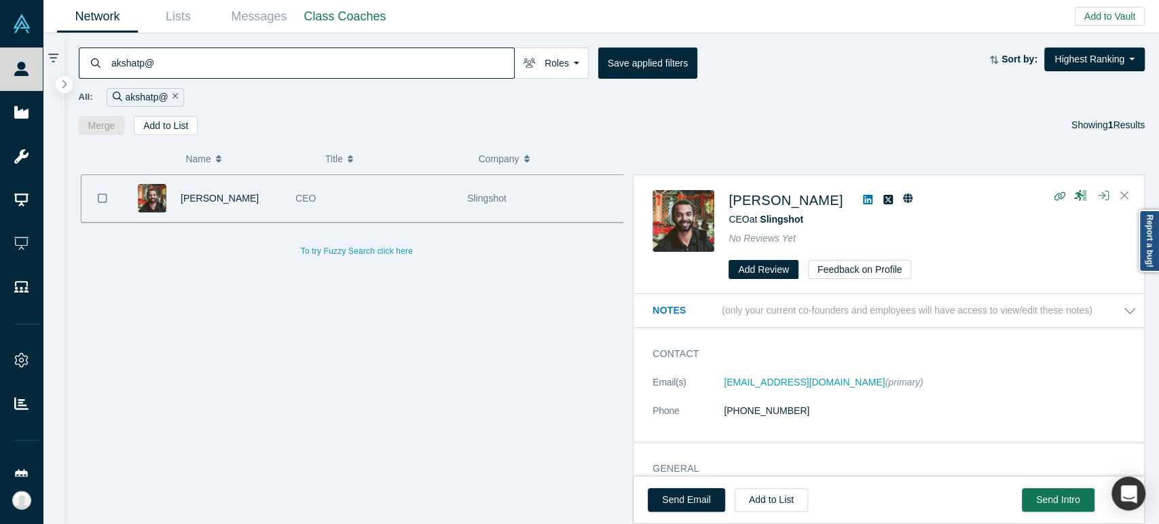
drag, startPoint x: 725, startPoint y: 204, endPoint x: 823, endPoint y: 208, distance: 98.6
click at [823, 208] on div "[PERSON_NAME] CEO at Slingshot No Reviews Yet Add Review Feedback on Profile" at bounding box center [891, 235] width 477 height 90
drag, startPoint x: 723, startPoint y: 388, endPoint x: 890, endPoint y: 390, distance: 167.0
click at [890, 390] on dl "Email(s) [EMAIL_ADDRESS][DOMAIN_NAME] (primary) Phone [PHONE_NUMBER]" at bounding box center [895, 403] width 484 height 57
click at [468, 65] on input "akshatp@" at bounding box center [312, 63] width 404 height 32
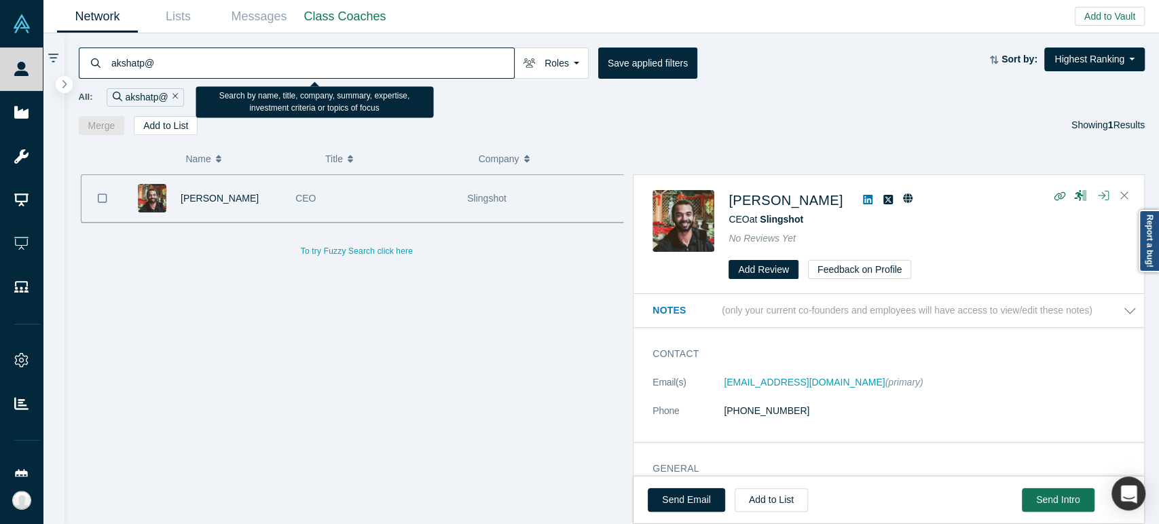
click at [468, 65] on input "akshatp@" at bounding box center [312, 63] width 404 height 32
paste input "[PERSON_NAME][EMAIL_ADDRESS][DOMAIN_NAME]"
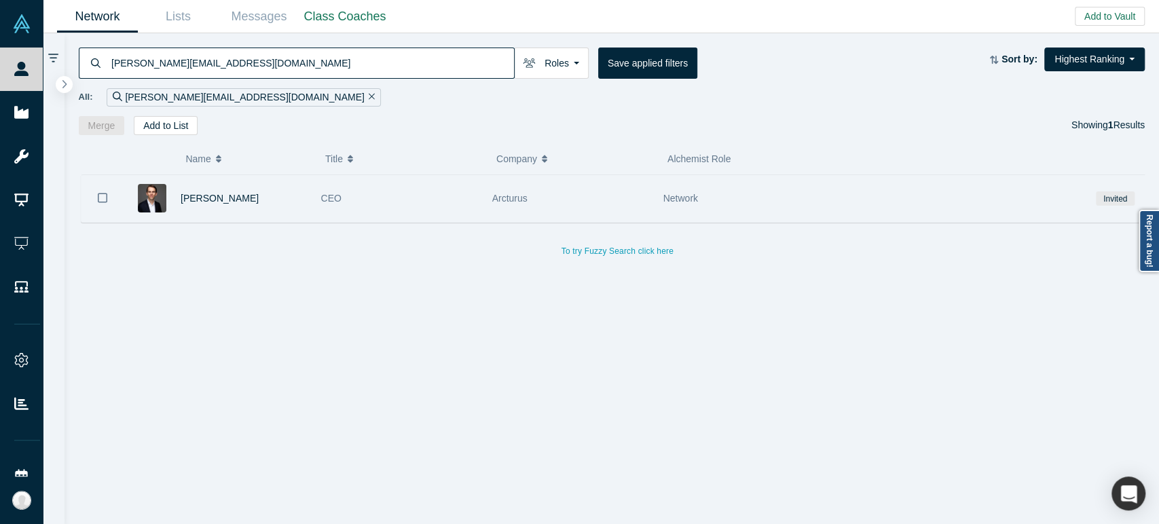
click at [481, 194] on div "CEO" at bounding box center [399, 198] width 171 height 47
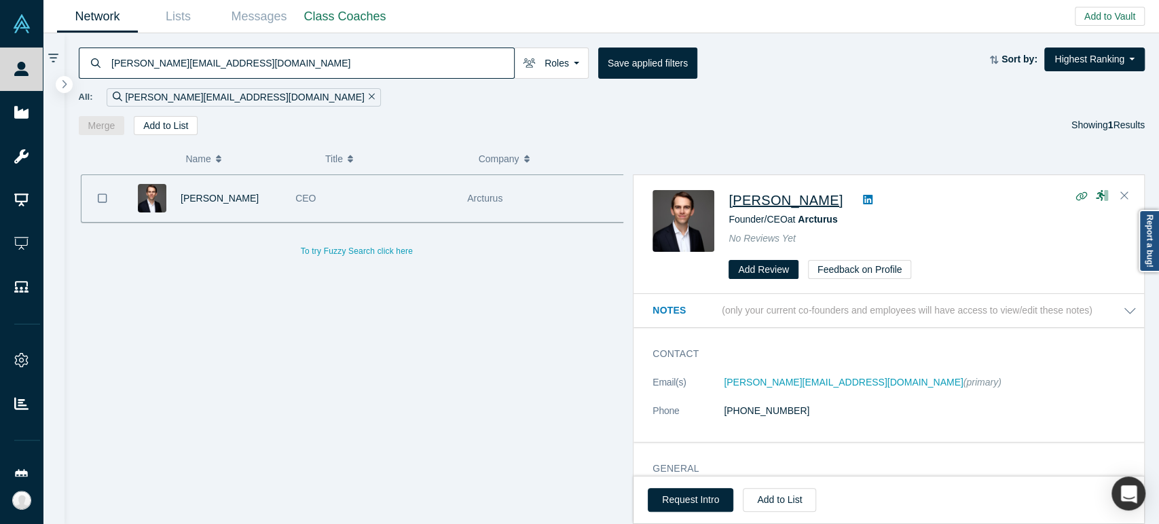
drag, startPoint x: 728, startPoint y: 205, endPoint x: 856, endPoint y: 208, distance: 127.7
click at [856, 208] on div "[PERSON_NAME] Founder/CEO at Arcturus No Reviews Yet Add Review Feedback on Pro…" at bounding box center [891, 235] width 477 height 90
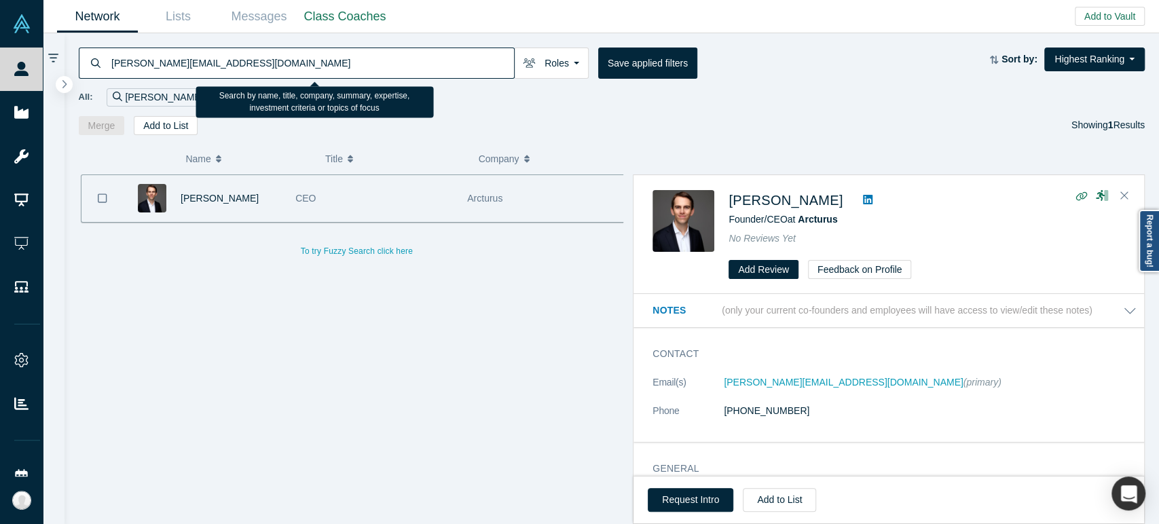
drag, startPoint x: 153, startPoint y: 64, endPoint x: 320, endPoint y: 63, distance: 166.4
click at [320, 63] on input "[PERSON_NAME][EMAIL_ADDRESS][DOMAIN_NAME]" at bounding box center [312, 63] width 404 height 32
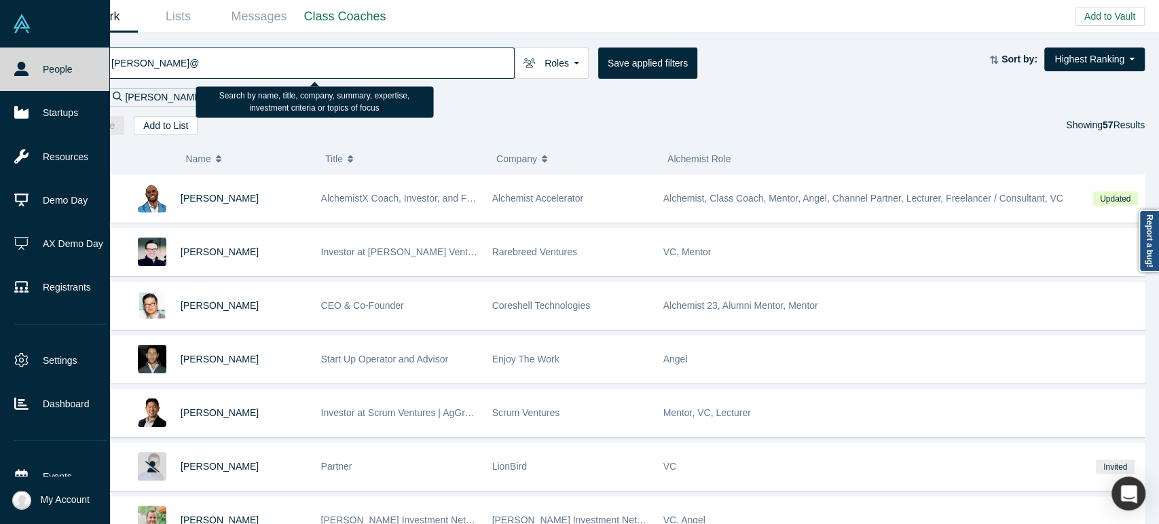
drag, startPoint x: 163, startPoint y: 65, endPoint x: 41, endPoint y: 62, distance: 121.6
click at [41, 62] on div "People Startups Resources Demo Day AX Demo Day Registrants Settings Dashboard E…" at bounding box center [579, 262] width 1159 height 524
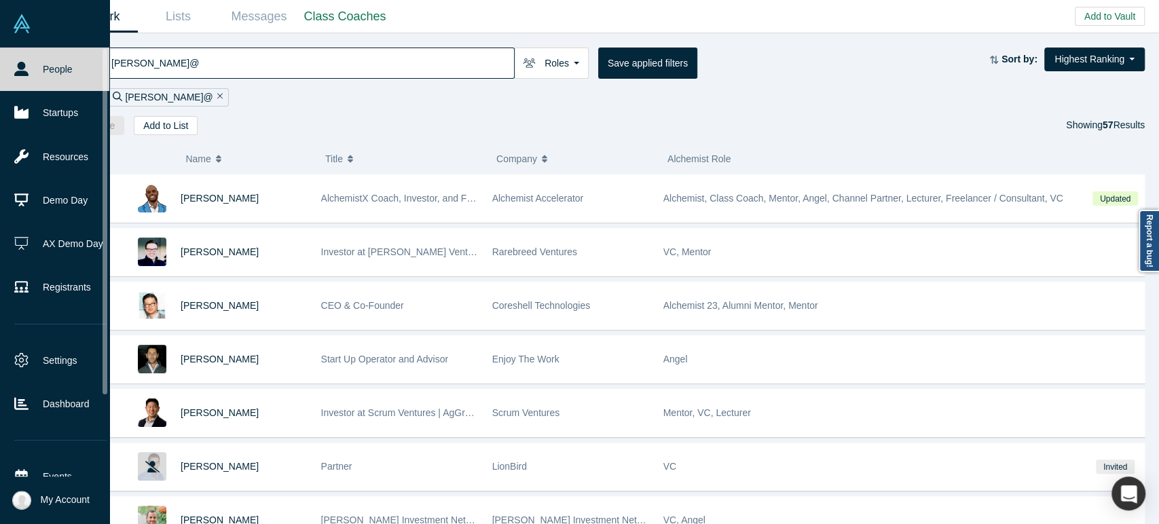
paste input "[PERSON_NAME]"
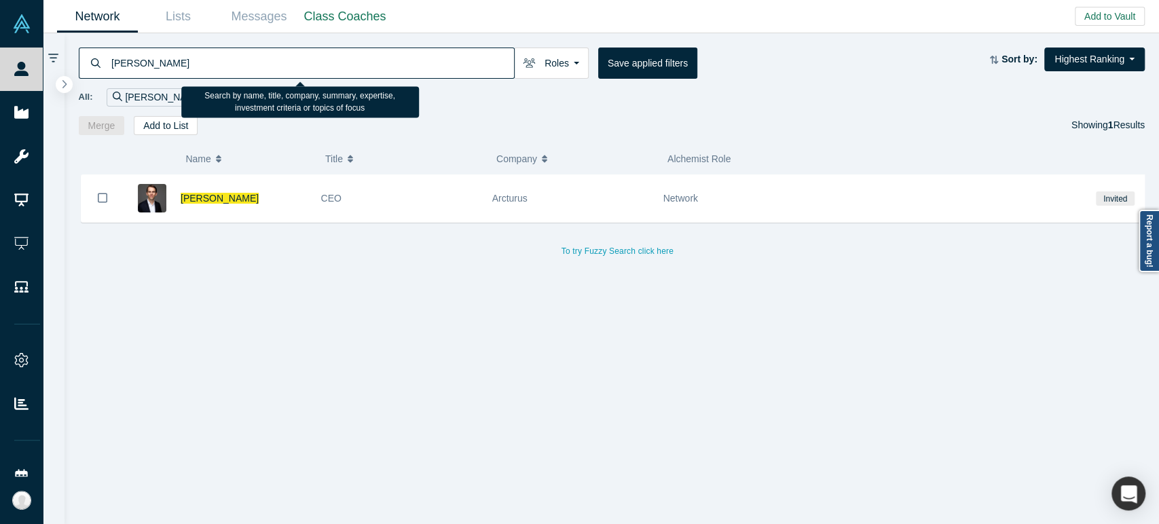
drag, startPoint x: 165, startPoint y: 62, endPoint x: 492, endPoint y: 50, distance: 326.8
click at [492, 50] on input "[PERSON_NAME]" at bounding box center [312, 63] width 404 height 32
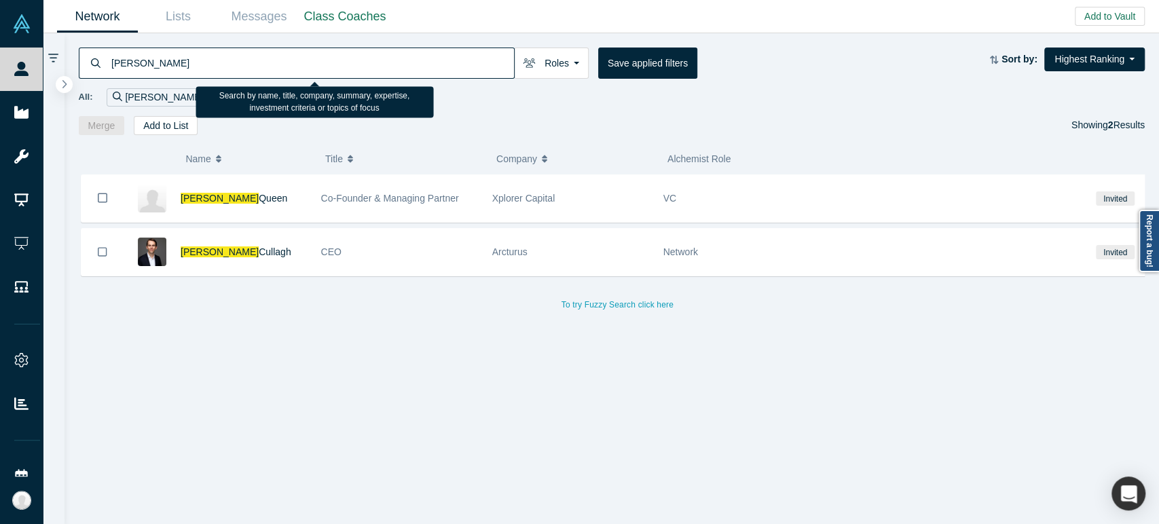
type input "[PERSON_NAME]"
